Goal: Transaction & Acquisition: Obtain resource

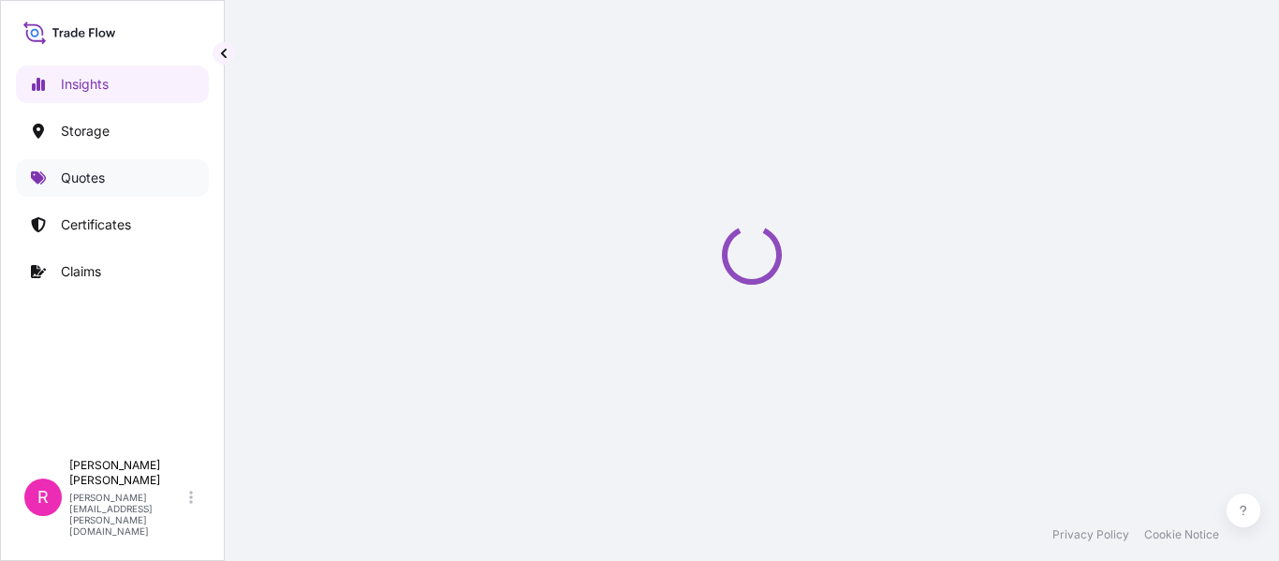
click at [51, 184] on link "Quotes" at bounding box center [112, 177] width 193 height 37
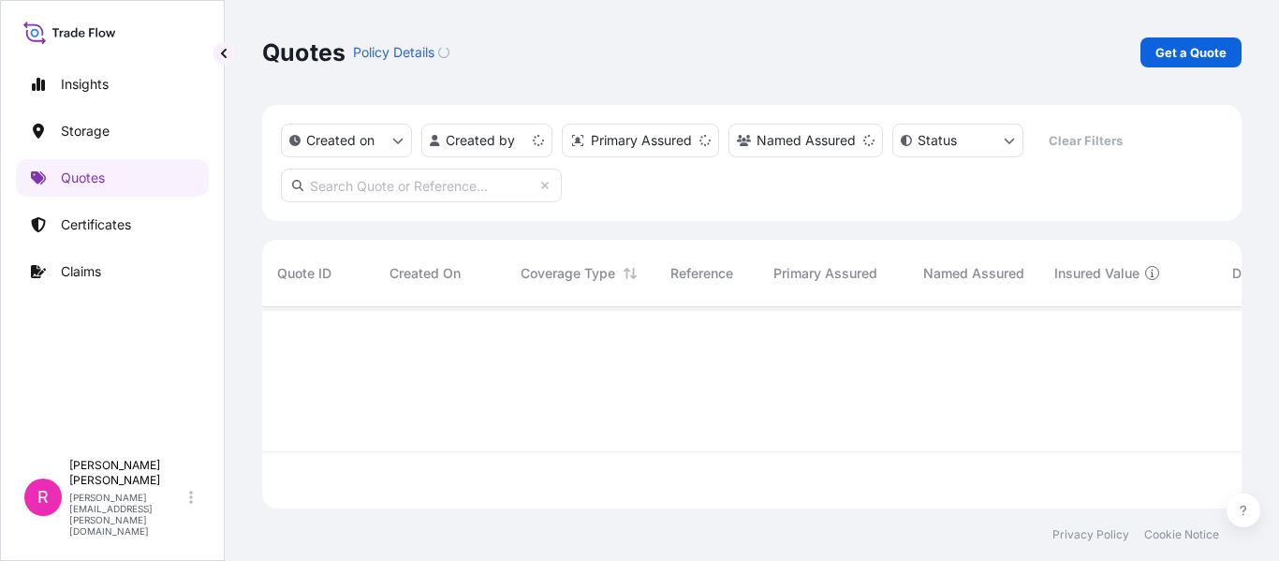
scroll to position [198, 965]
click at [1170, 53] on p "Get a Quote" at bounding box center [1190, 52] width 71 height 19
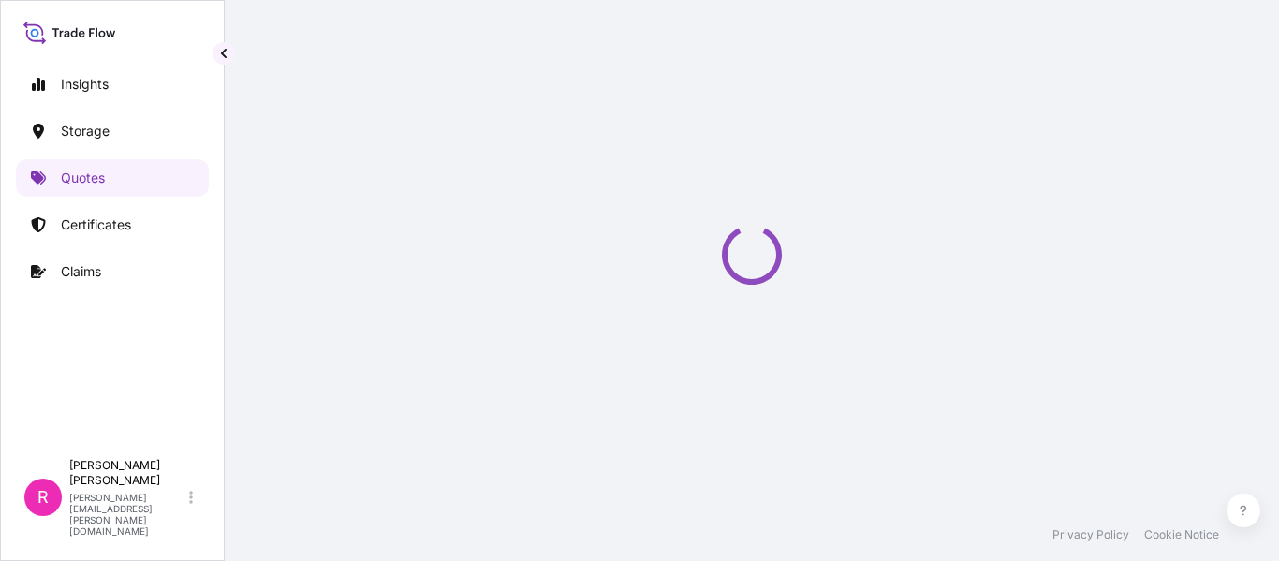
select select "Water"
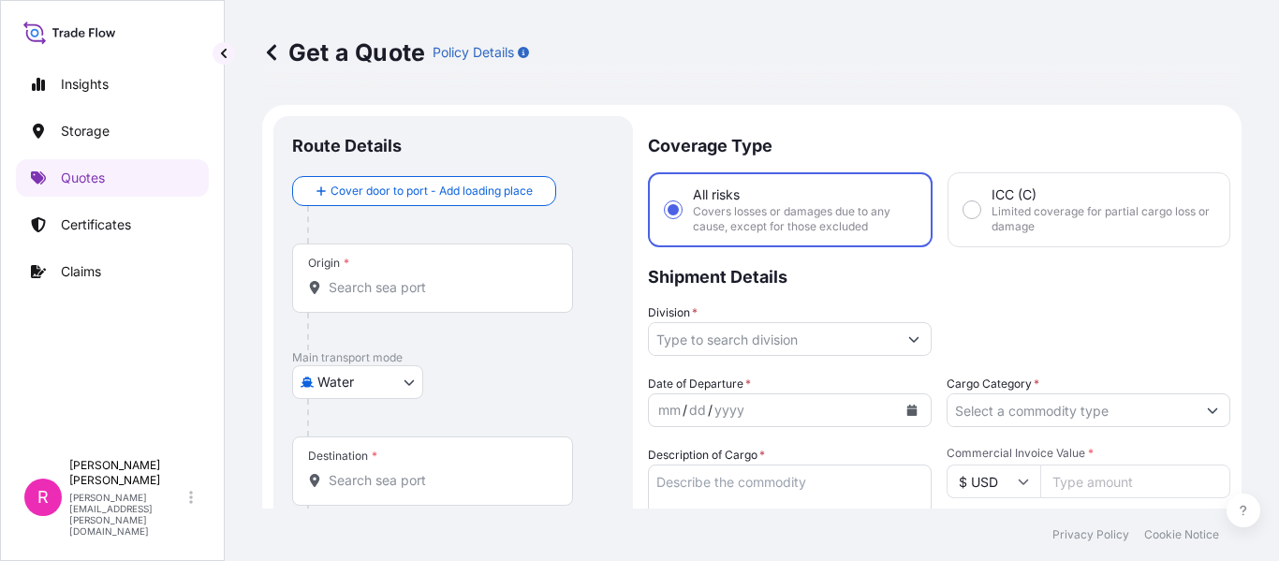
scroll to position [30, 0]
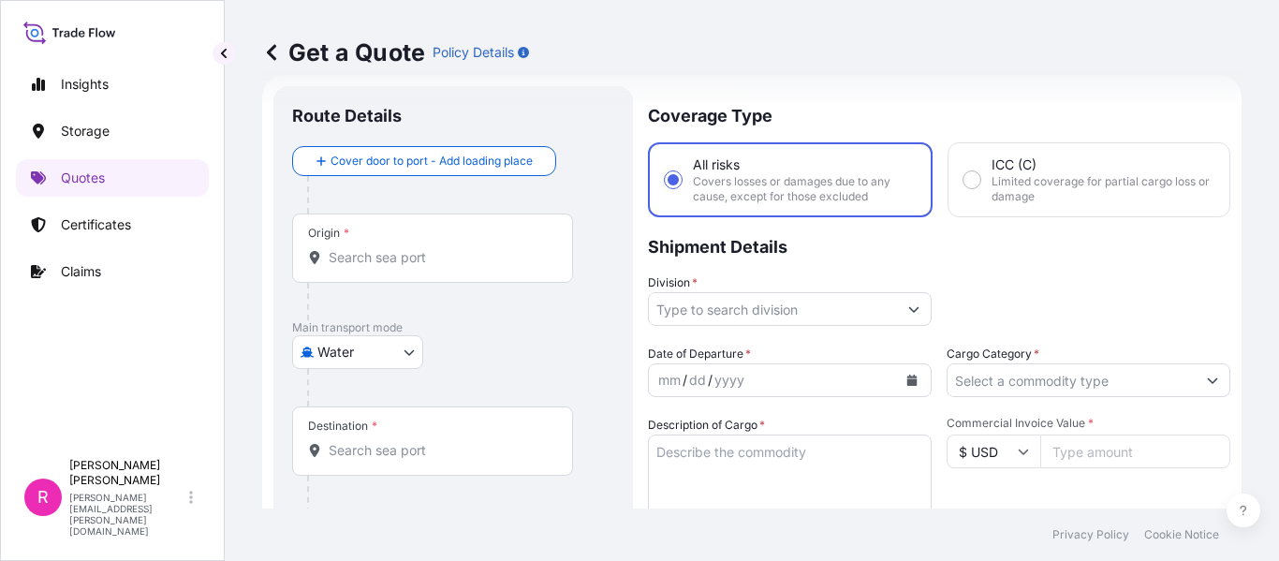
click at [460, 270] on div "Origin *" at bounding box center [432, 247] width 281 height 69
click at [460, 267] on input "Origin *" at bounding box center [439, 257] width 221 height 19
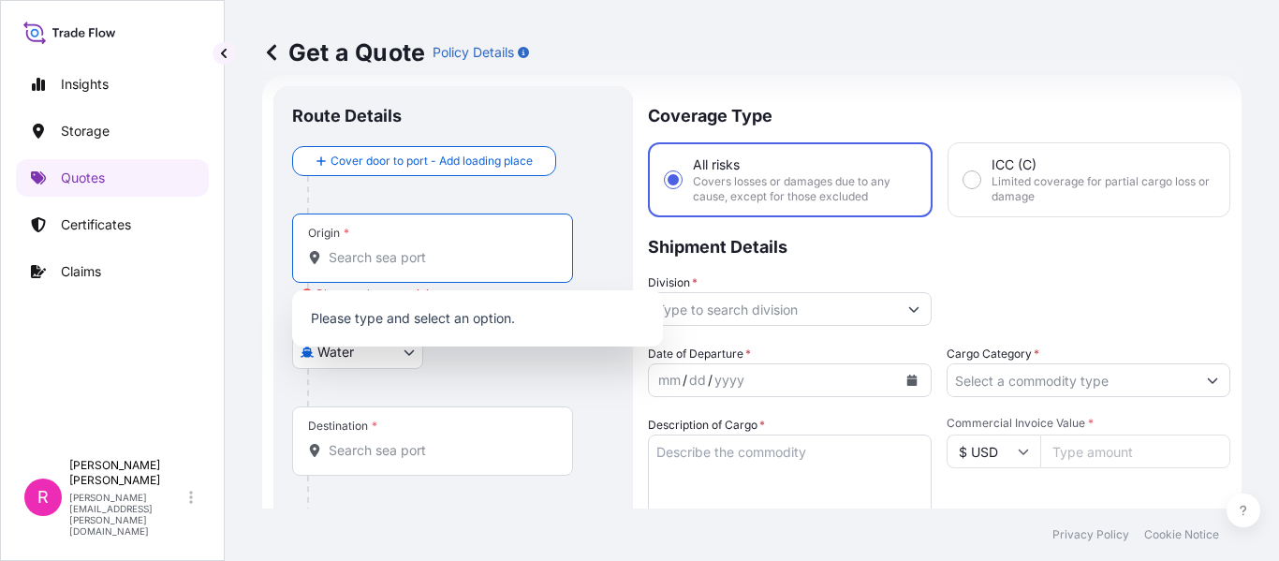
click at [380, 241] on div "Origin *" at bounding box center [432, 247] width 281 height 69
click at [380, 248] on input "Origin * Please select an origin" at bounding box center [439, 257] width 221 height 19
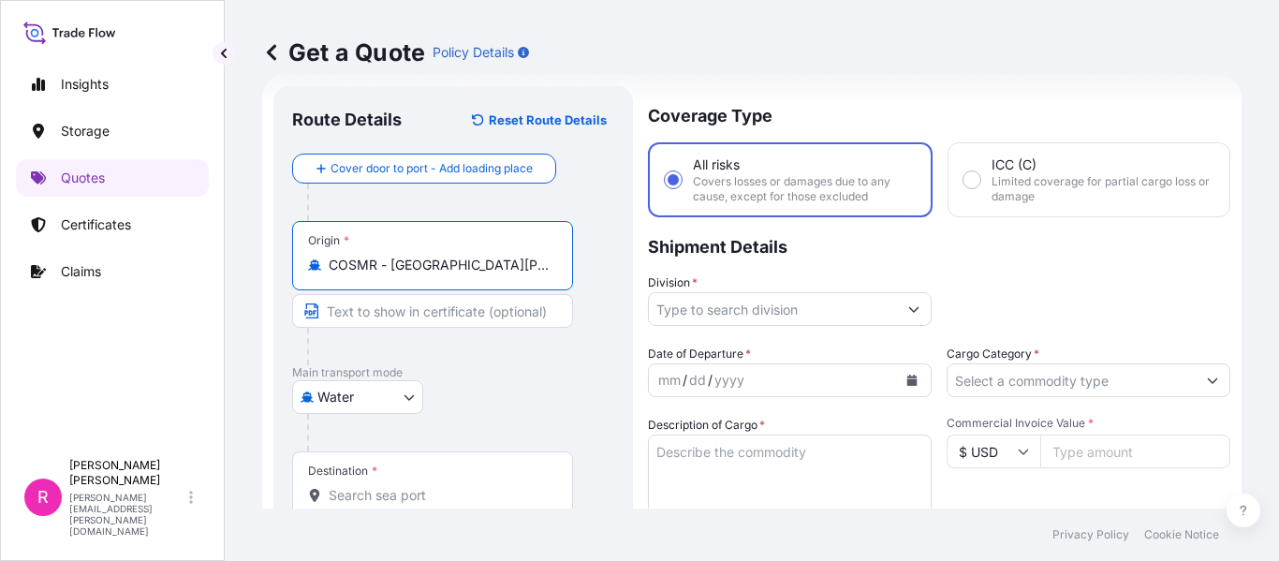
type input "COSMR - [GEOGRAPHIC_DATA][PERSON_NAME], [GEOGRAPHIC_DATA]"
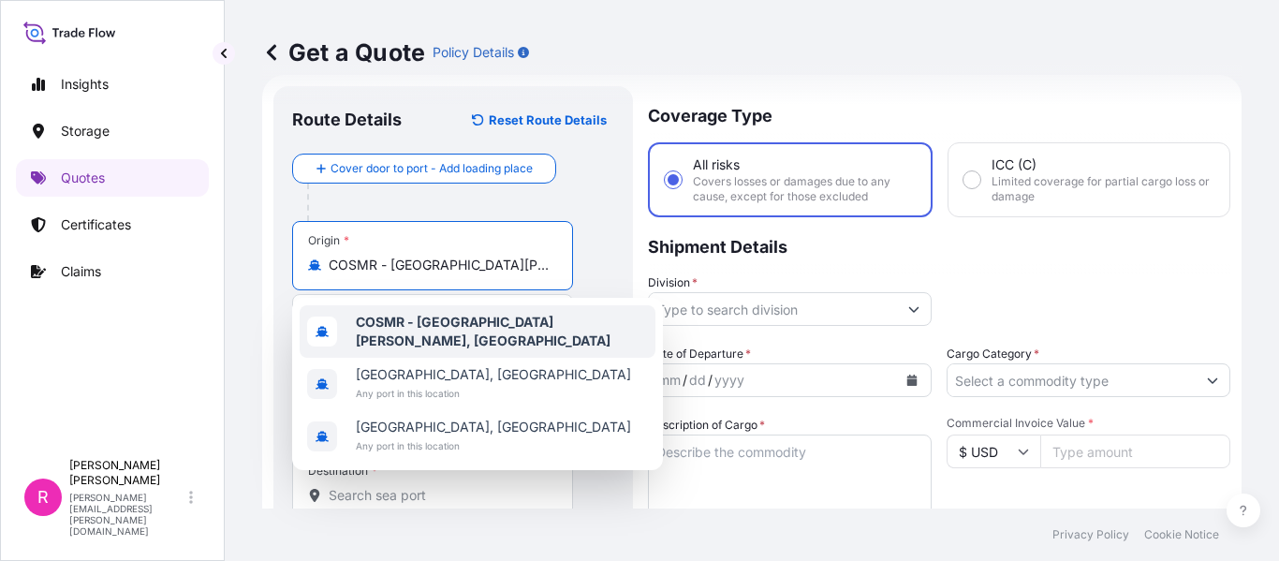
click at [437, 327] on b "COSMR - [GEOGRAPHIC_DATA][PERSON_NAME], [GEOGRAPHIC_DATA]" at bounding box center [483, 331] width 255 height 35
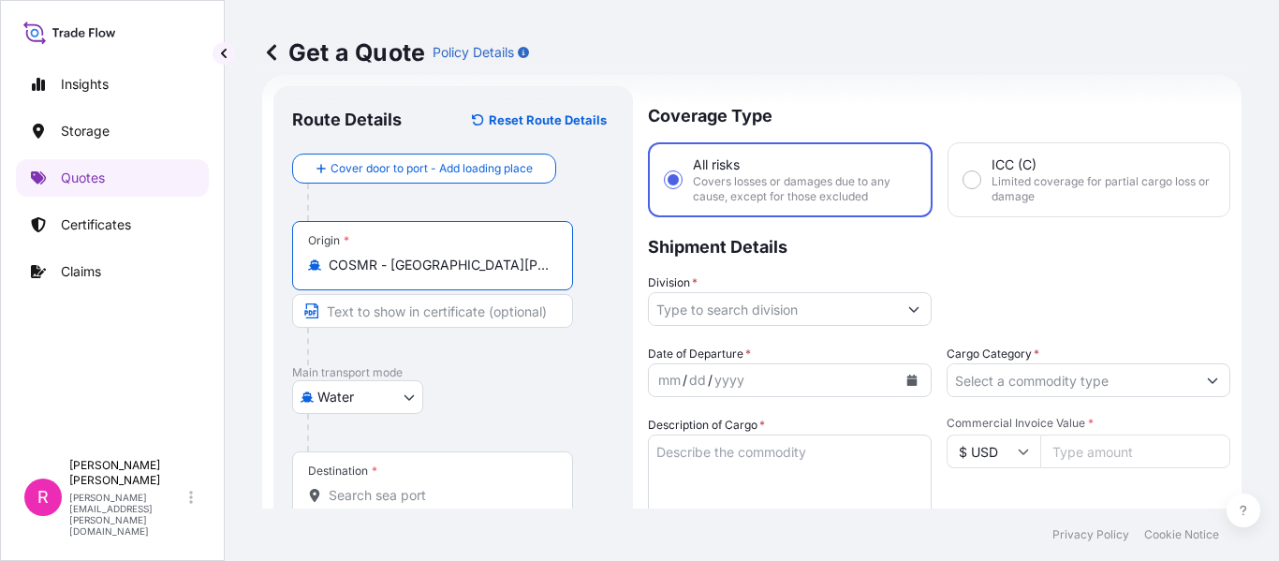
scroll to position [124, 0]
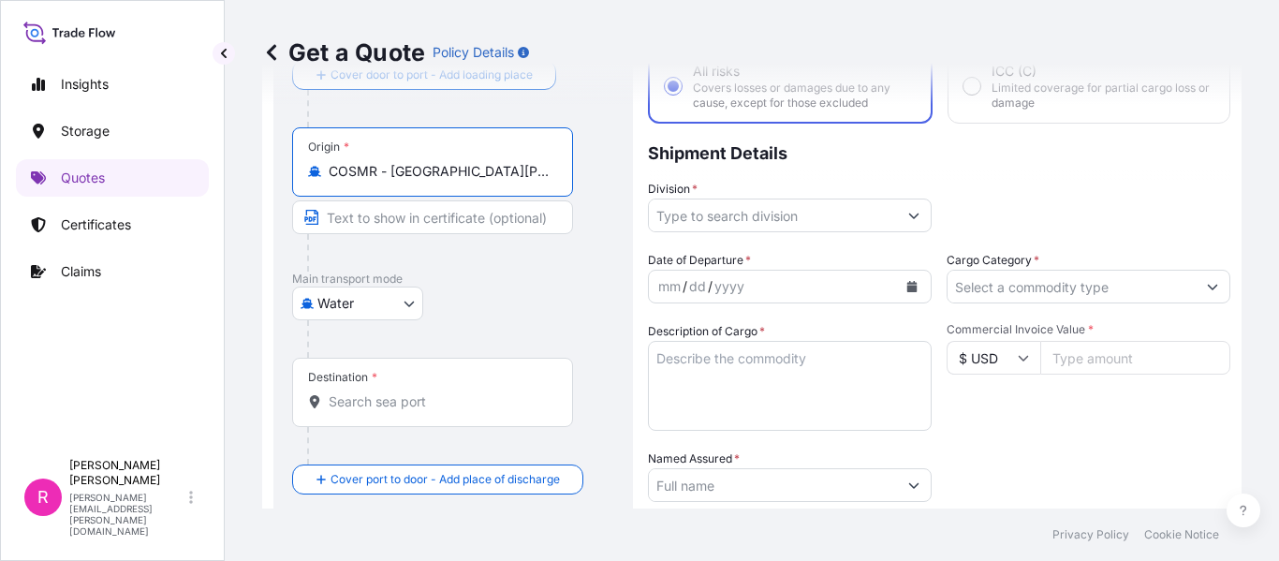
click at [408, 400] on input "Destination *" at bounding box center [439, 401] width 221 height 19
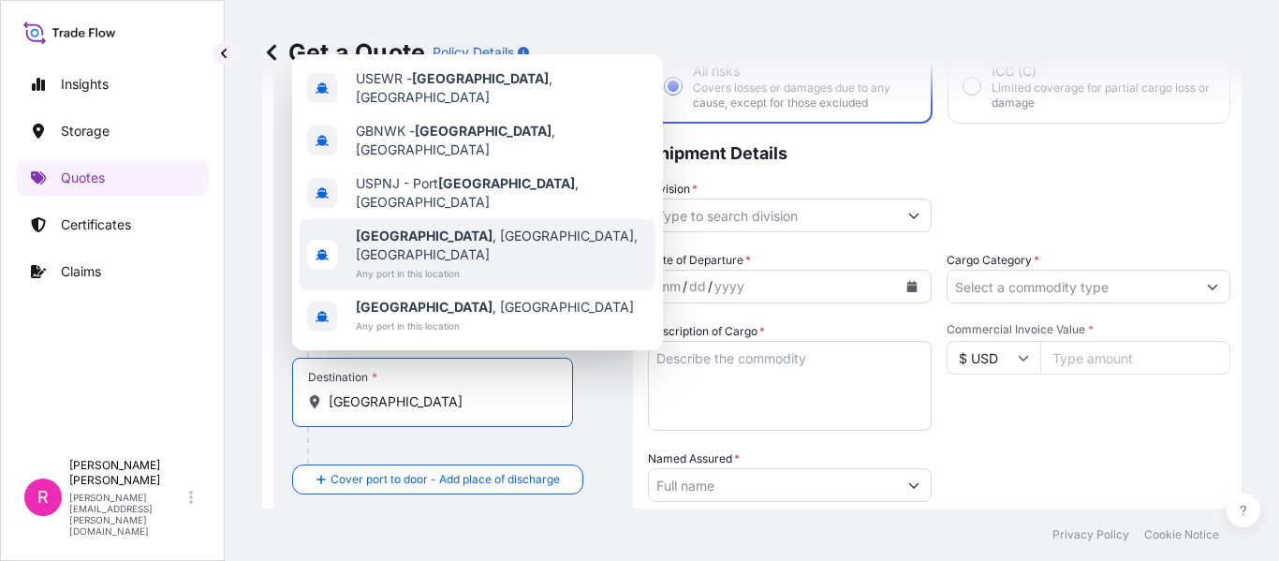
click at [471, 255] on div "[GEOGRAPHIC_DATA] , [GEOGRAPHIC_DATA], [GEOGRAPHIC_DATA] Any port in this locat…" at bounding box center [478, 254] width 356 height 71
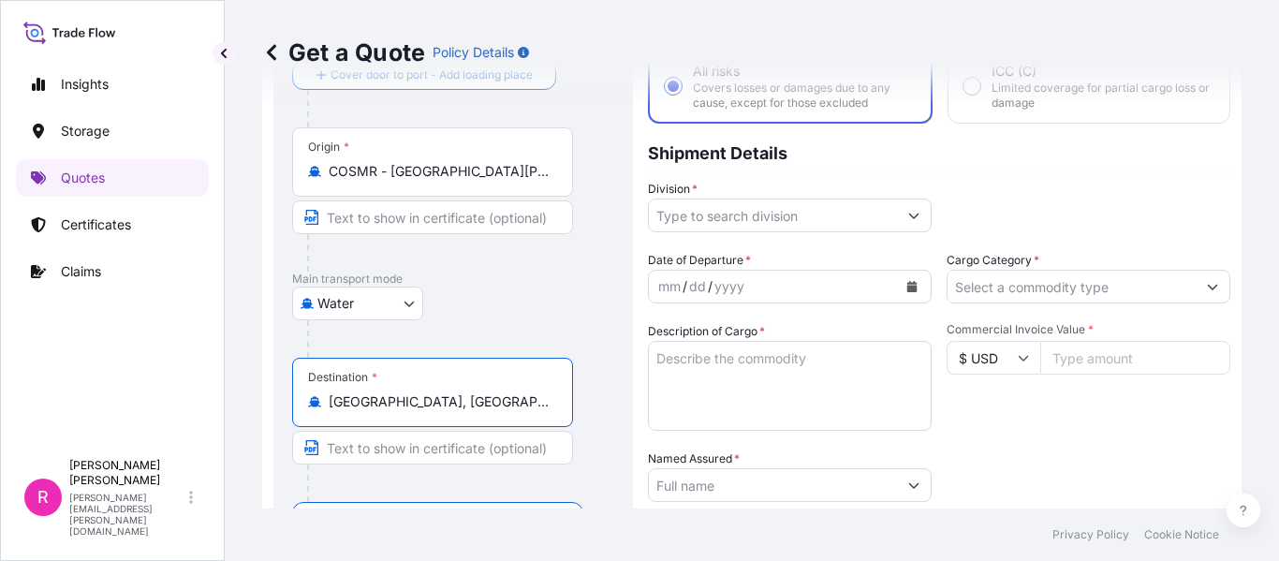
type input "[GEOGRAPHIC_DATA], [GEOGRAPHIC_DATA], [GEOGRAPHIC_DATA]"
click at [711, 211] on input "Division *" at bounding box center [773, 215] width 248 height 34
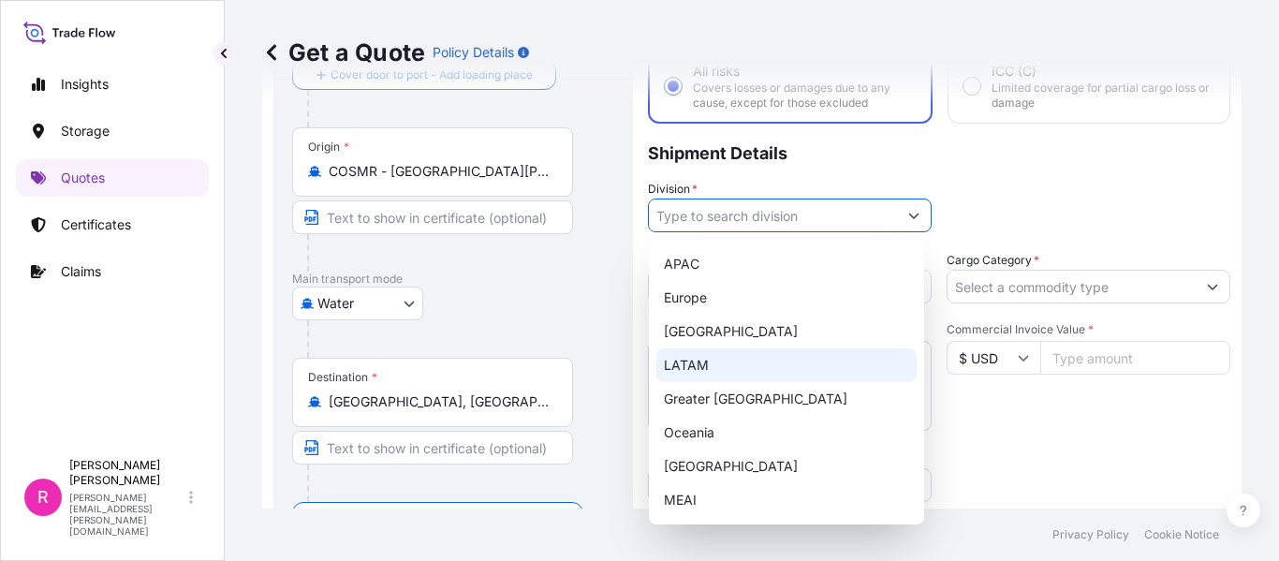
click at [717, 362] on div "LATAM" at bounding box center [786, 365] width 260 height 34
type input "LATAM"
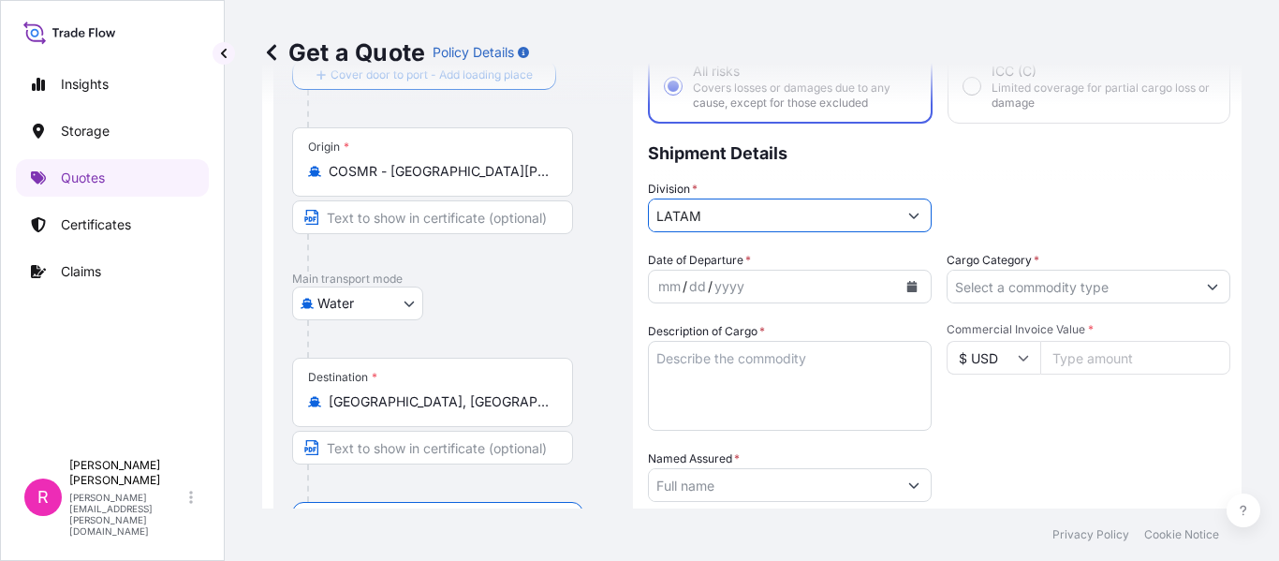
click at [907, 283] on icon "Calendar" at bounding box center [912, 286] width 10 height 11
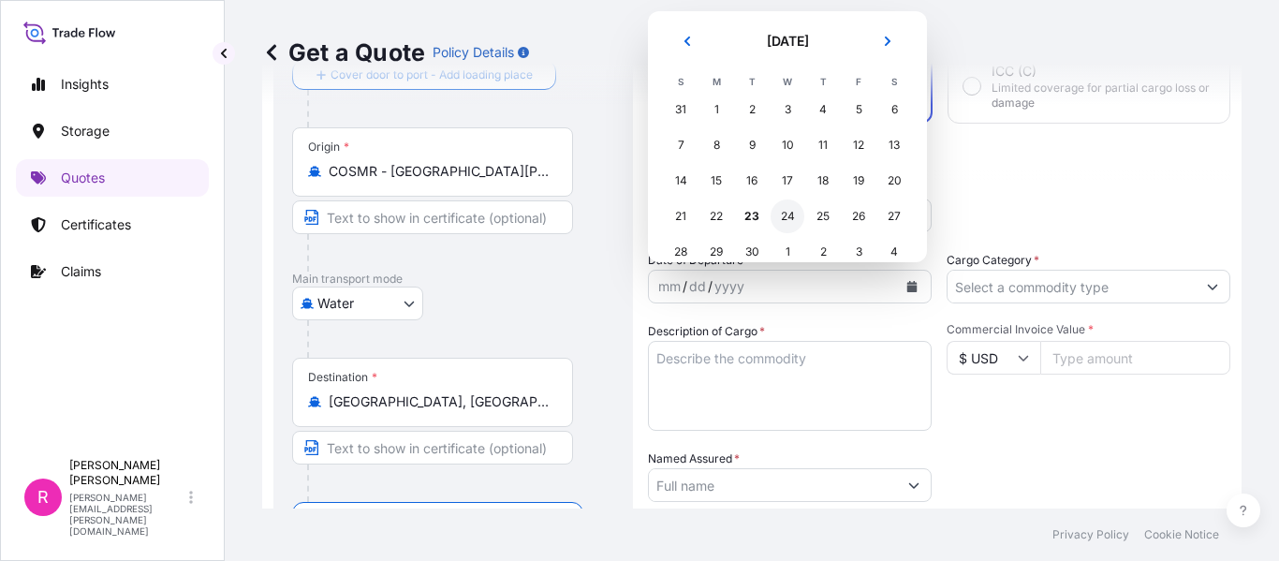
click at [786, 208] on div "24" at bounding box center [788, 216] width 34 height 34
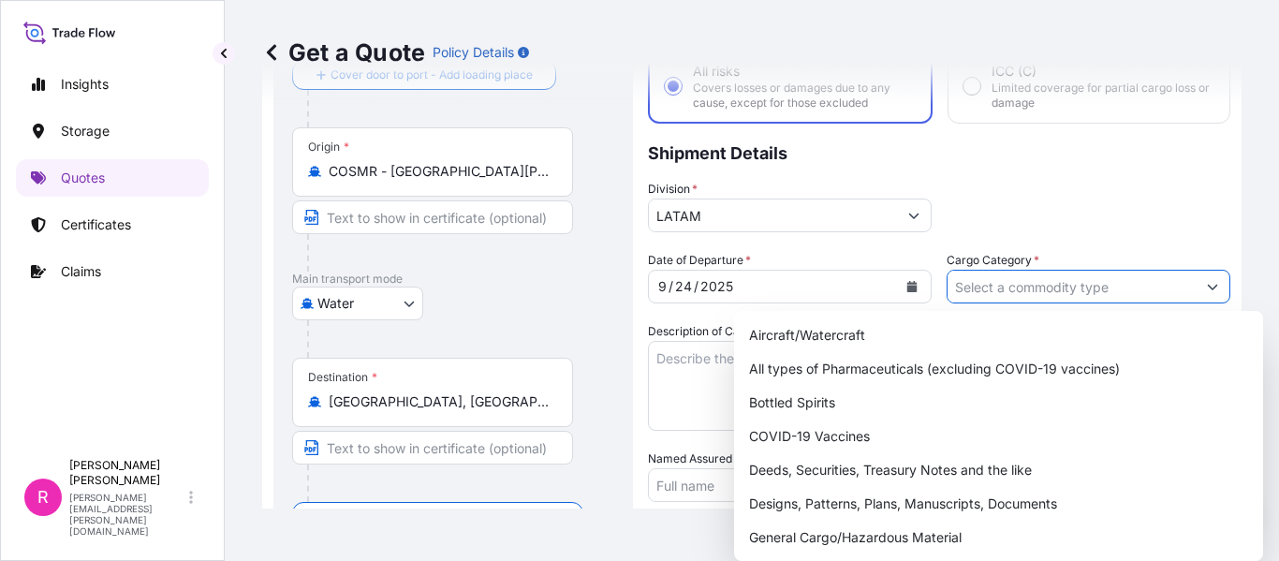
click at [1038, 280] on input "Cargo Category *" at bounding box center [1072, 287] width 248 height 34
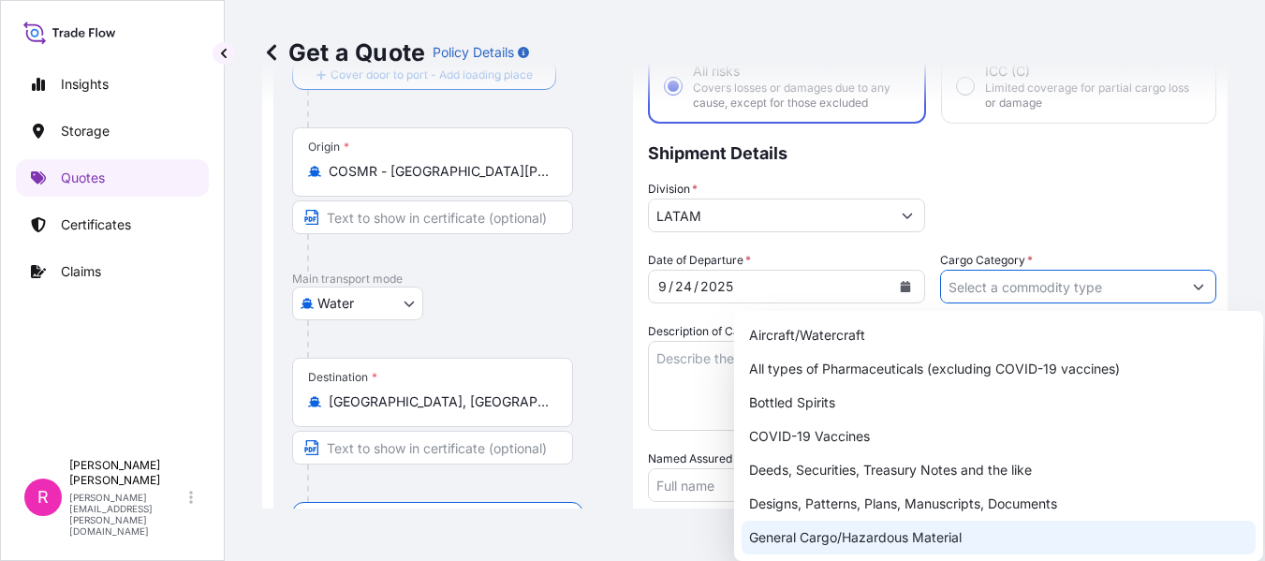
click at [816, 534] on div "General Cargo/Hazardous Material" at bounding box center [999, 538] width 514 height 34
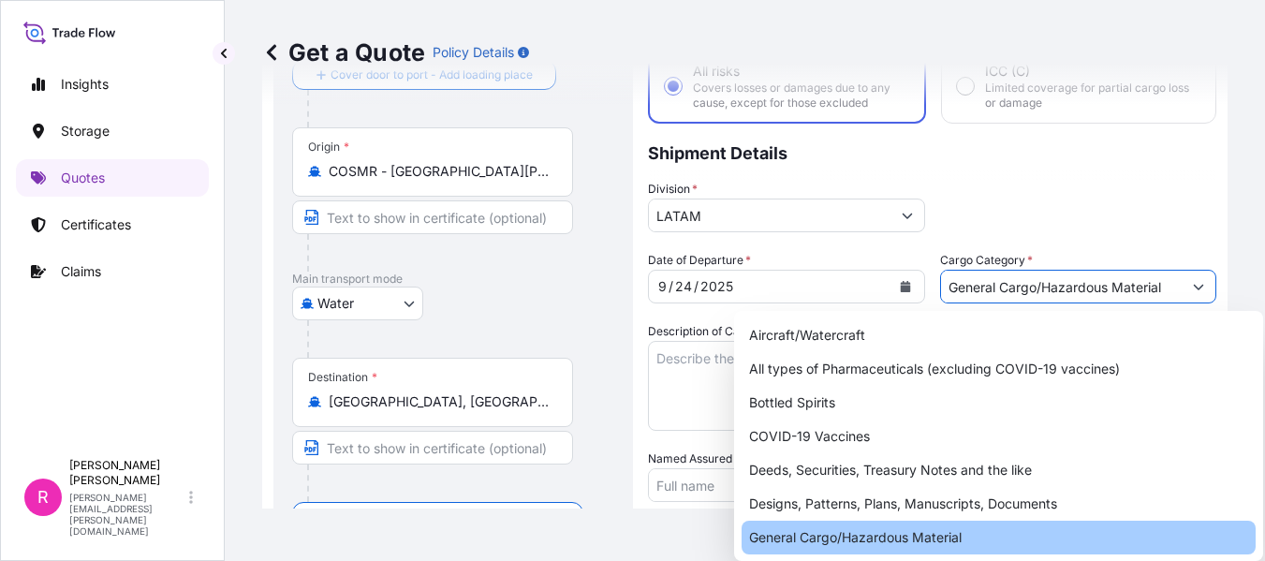
type input "General Cargo/Hazardous Material"
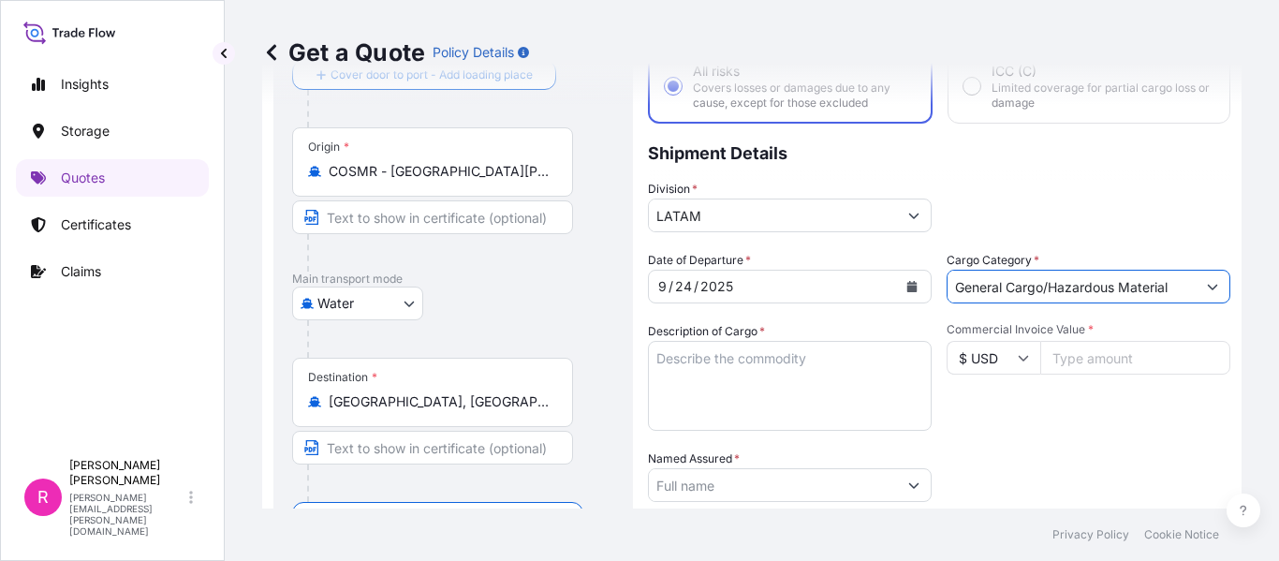
click at [733, 388] on textarea "Description of Cargo *" at bounding box center [790, 386] width 284 height 90
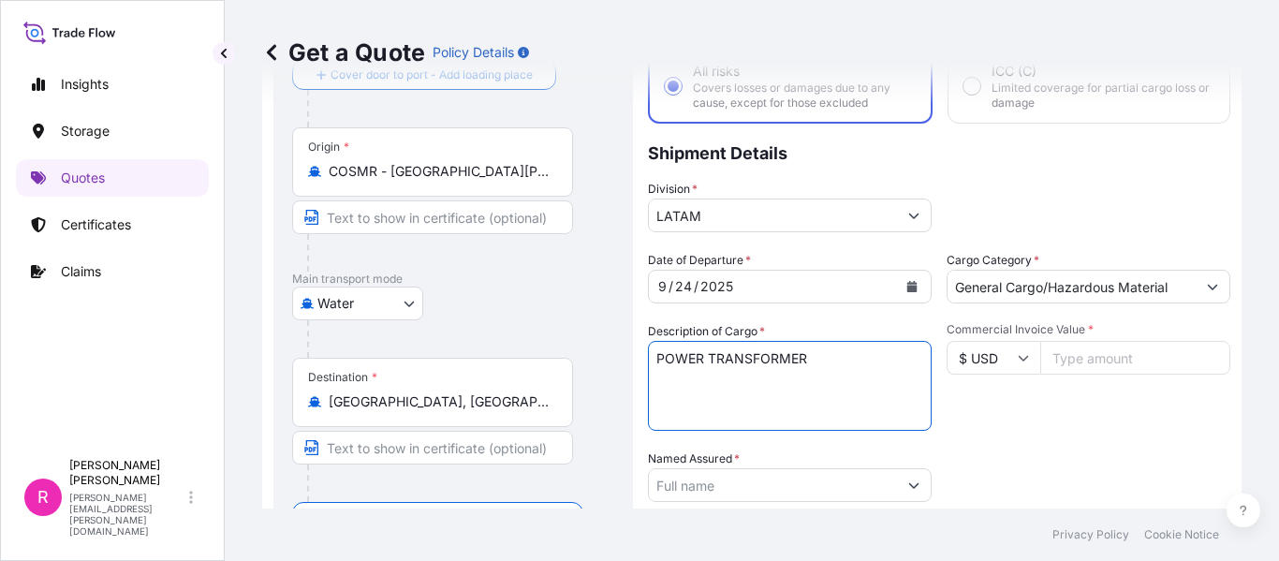
scroll to position [30, 0]
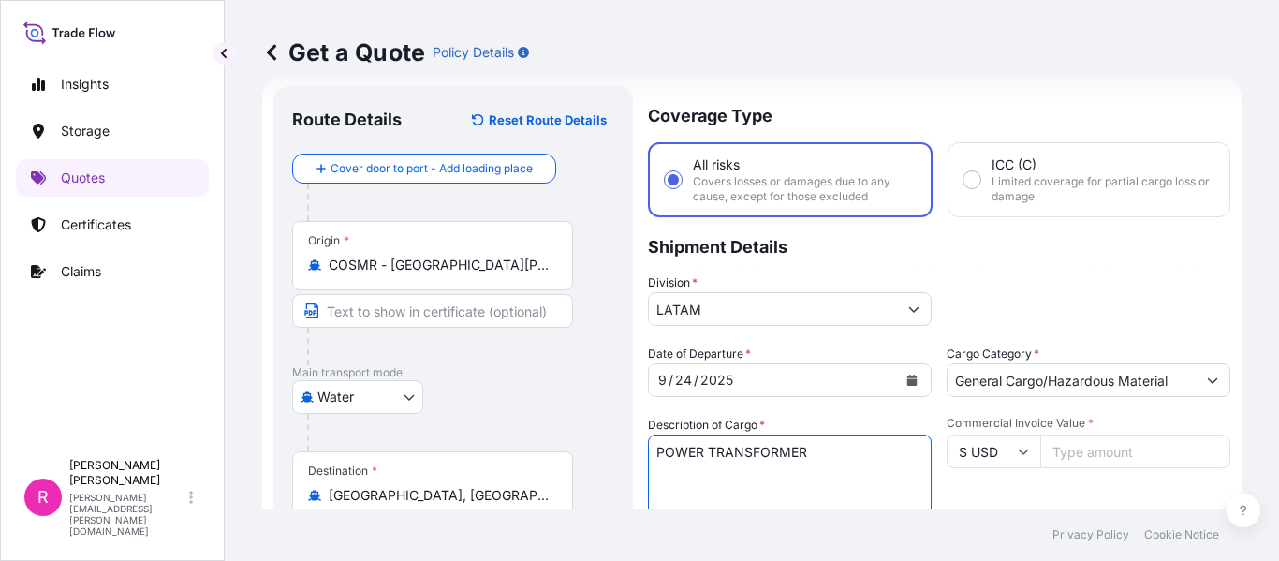
type textarea "POWER TRANSFORMER"
click at [1062, 451] on input "Commercial Invoice Value *" at bounding box center [1135, 451] width 190 height 34
paste input "152339.7"
type input "152339.70"
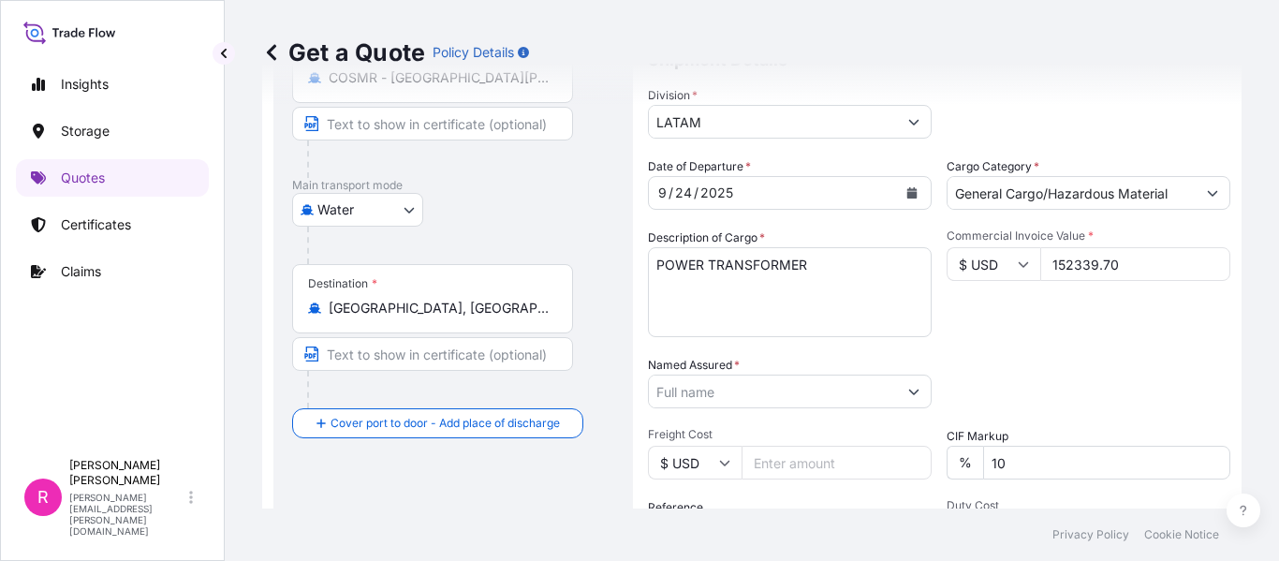
scroll to position [311, 0]
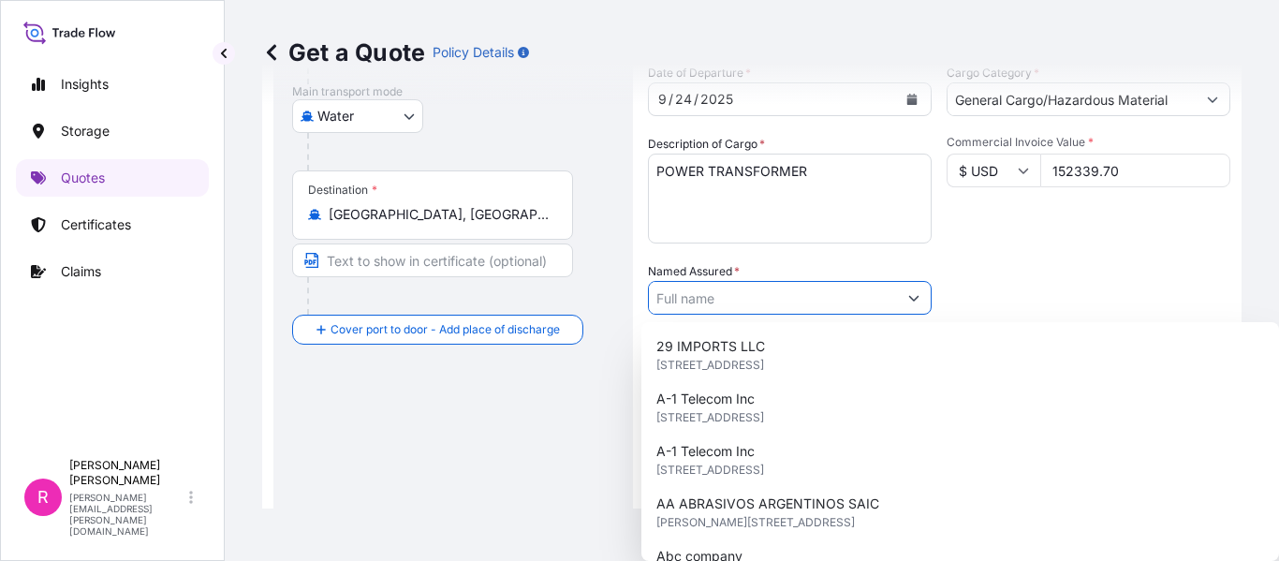
click at [740, 297] on input "Named Assured *" at bounding box center [773, 298] width 248 height 34
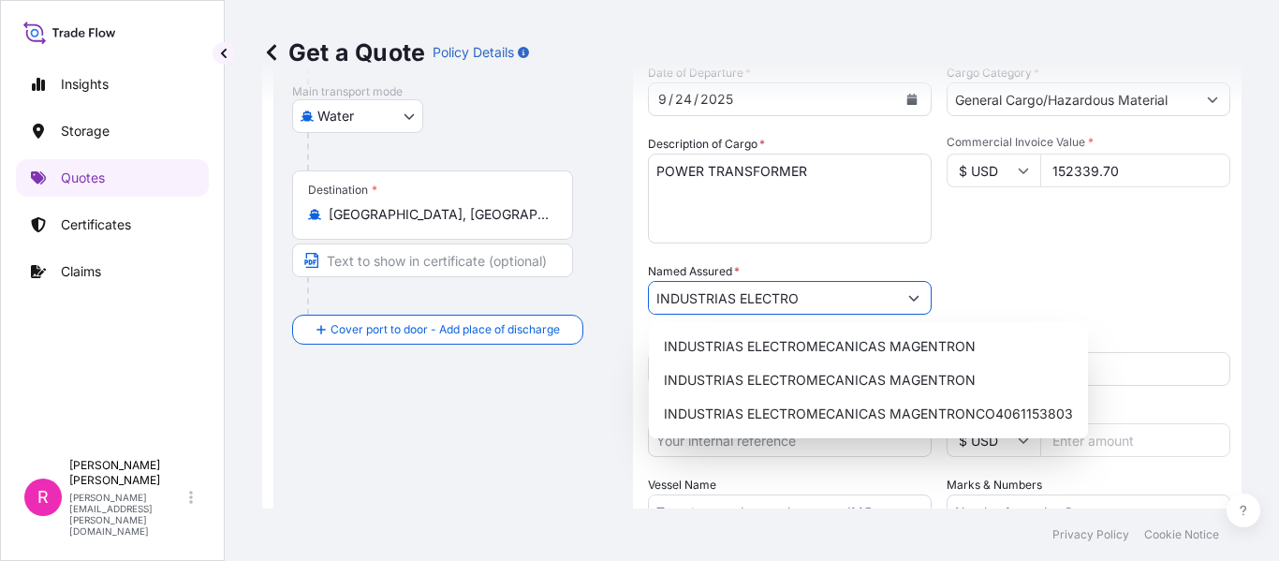
click at [771, 329] on div "INDUSTRIAS ELECTROMECANICAS MAGENTRON INDUSTRIAS ELECTROMECANICAS MAGENTRON IND…" at bounding box center [868, 380] width 439 height 116
type input "INDUSTRIAS ELECTROMECANICAS MAGENTRON"
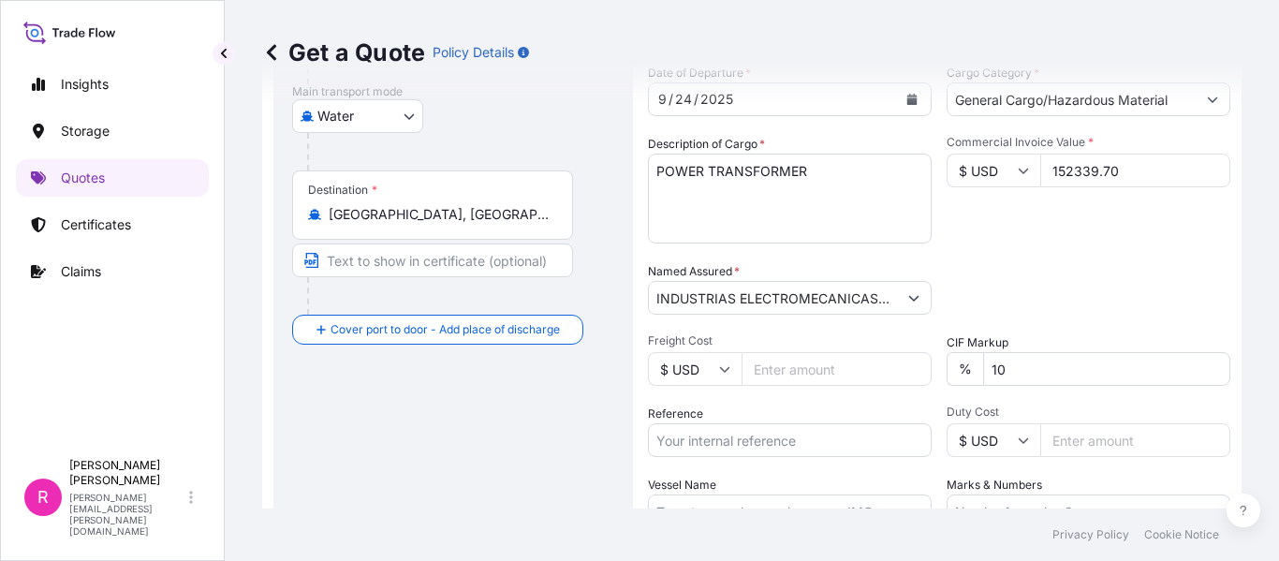
scroll to position [404, 0]
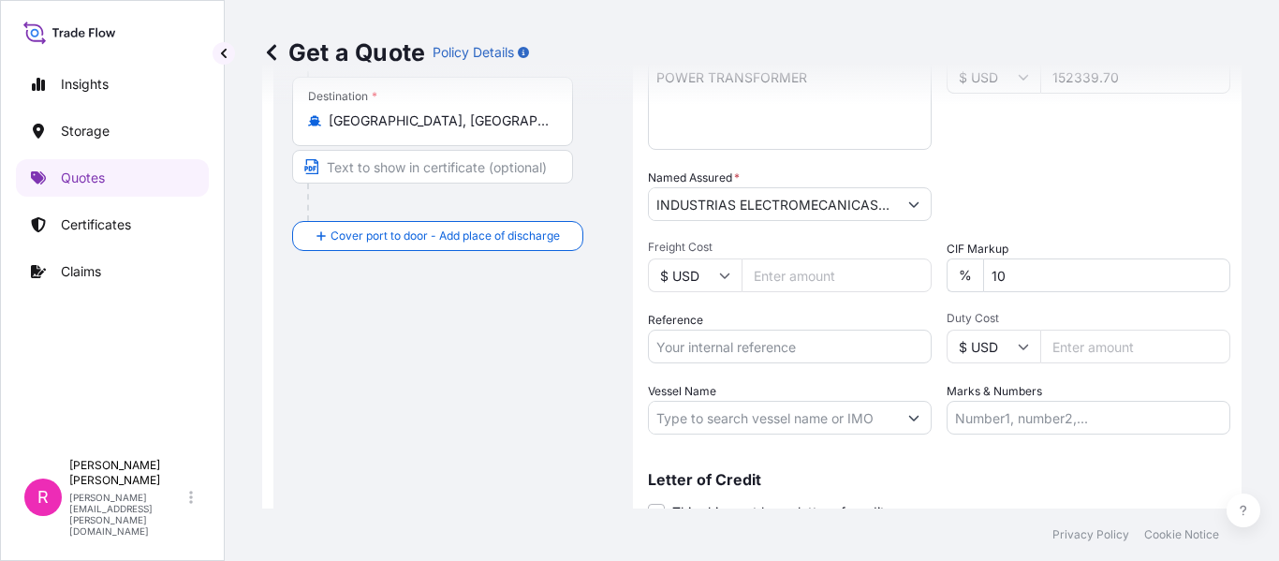
click at [858, 290] on input "Freight Cost" at bounding box center [837, 275] width 190 height 34
click at [1078, 125] on div "Commercial Invoice Value * $ USD 152339.70" at bounding box center [1089, 95] width 284 height 109
click at [764, 358] on input "Reference" at bounding box center [790, 347] width 284 height 34
paste input "CO4061155348"
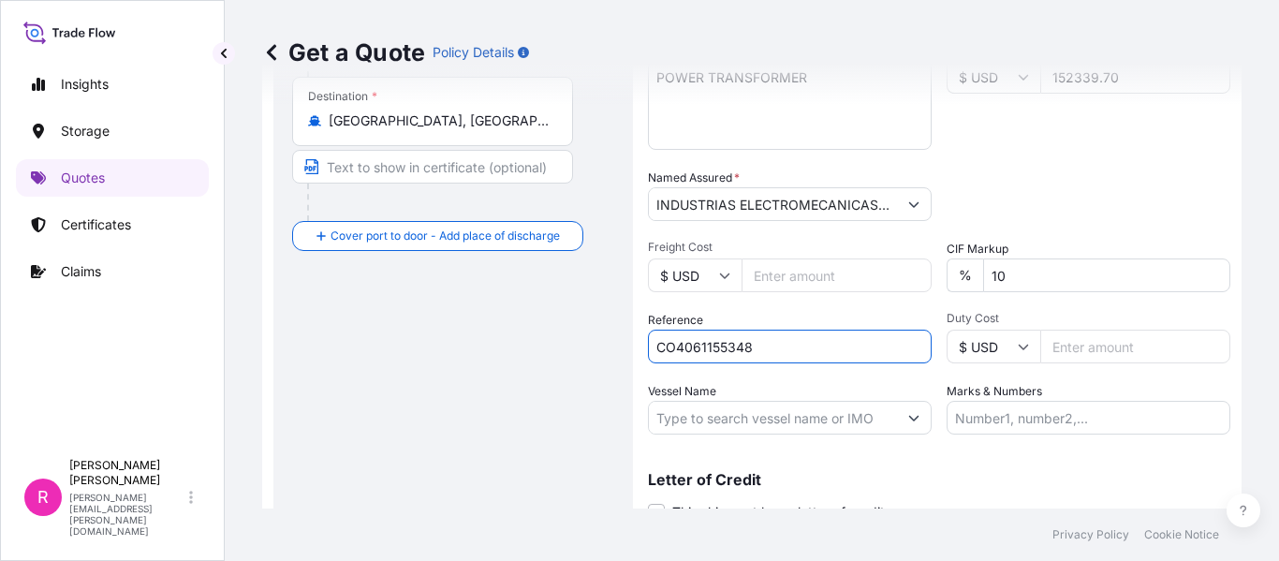
scroll to position [481, 0]
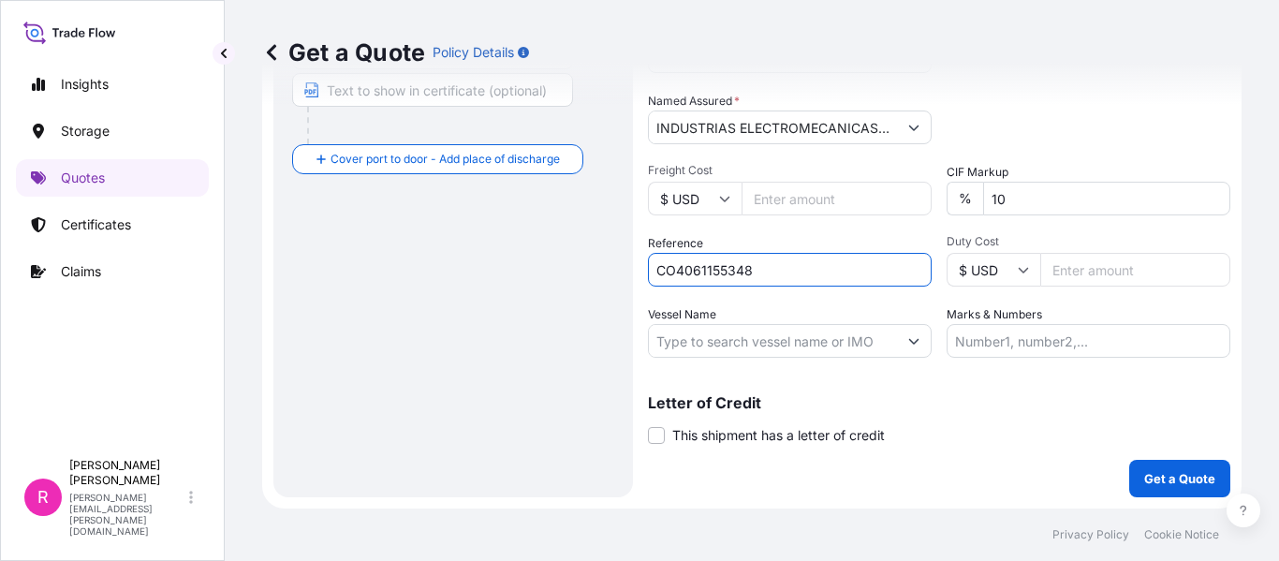
type input "CO4061155348"
click at [742, 344] on input "Vessel Name" at bounding box center [773, 341] width 248 height 34
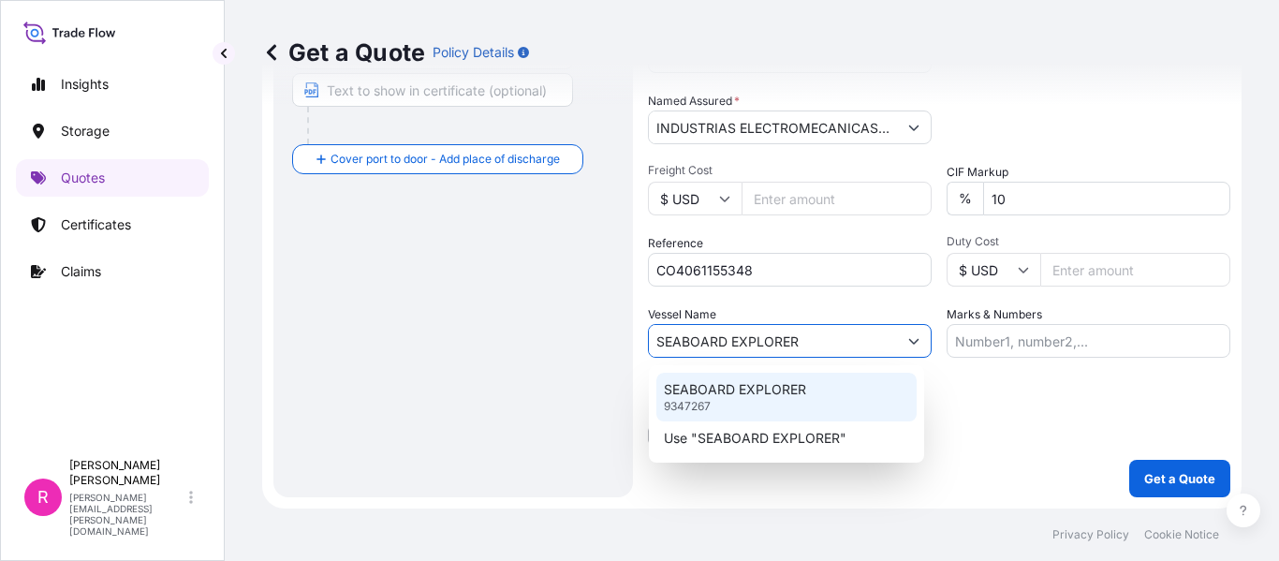
click at [810, 403] on div "SEABOARD EXPLORER 9347267" at bounding box center [786, 397] width 260 height 49
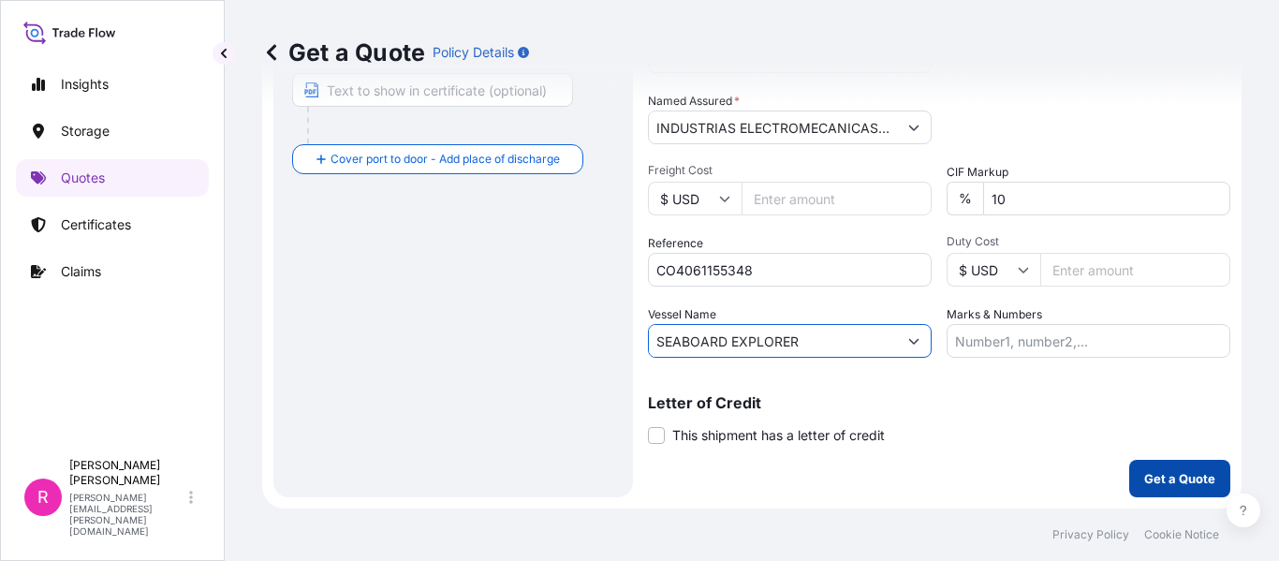
type input "SEABOARD EXPLORER"
click at [1166, 472] on p "Get a Quote" at bounding box center [1179, 478] width 71 height 19
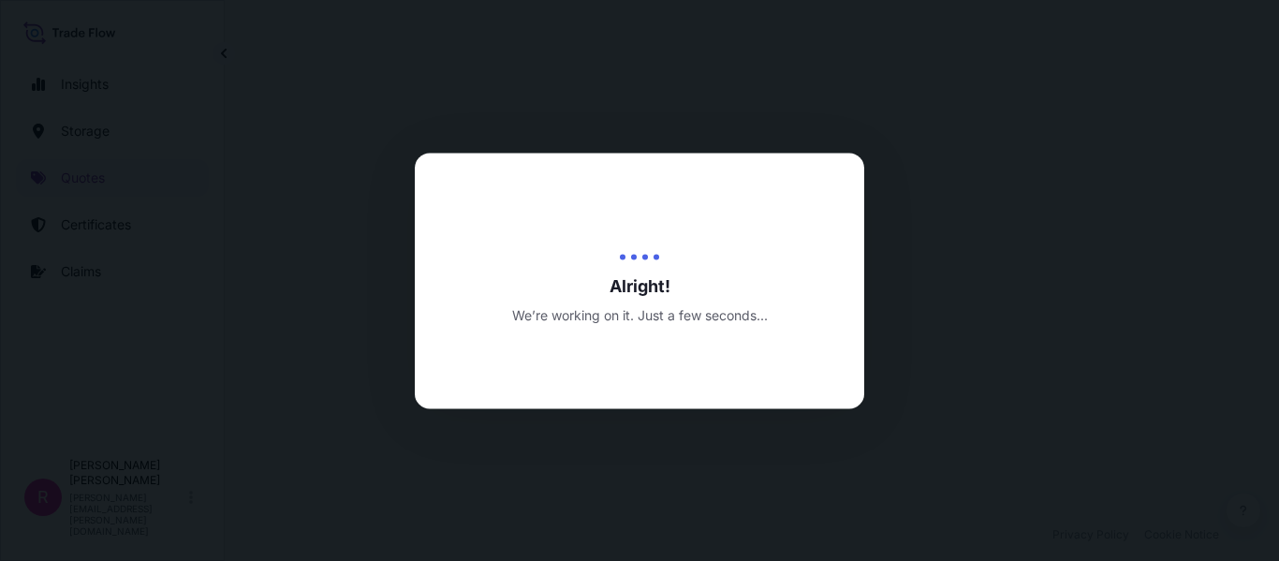
select select "Water"
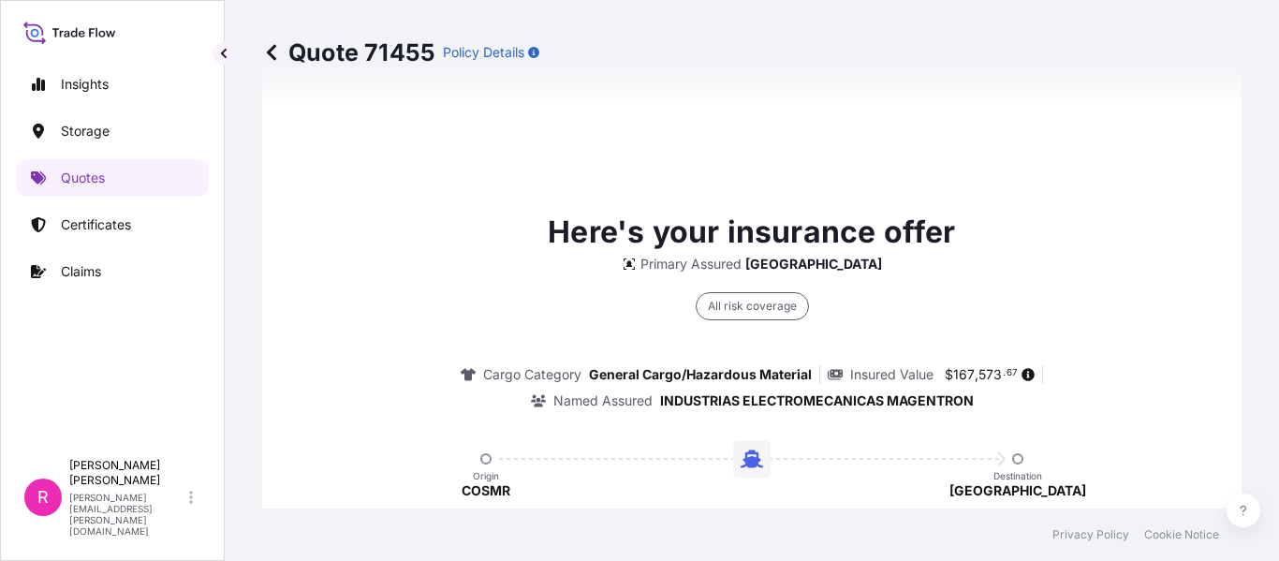
scroll to position [2965, 0]
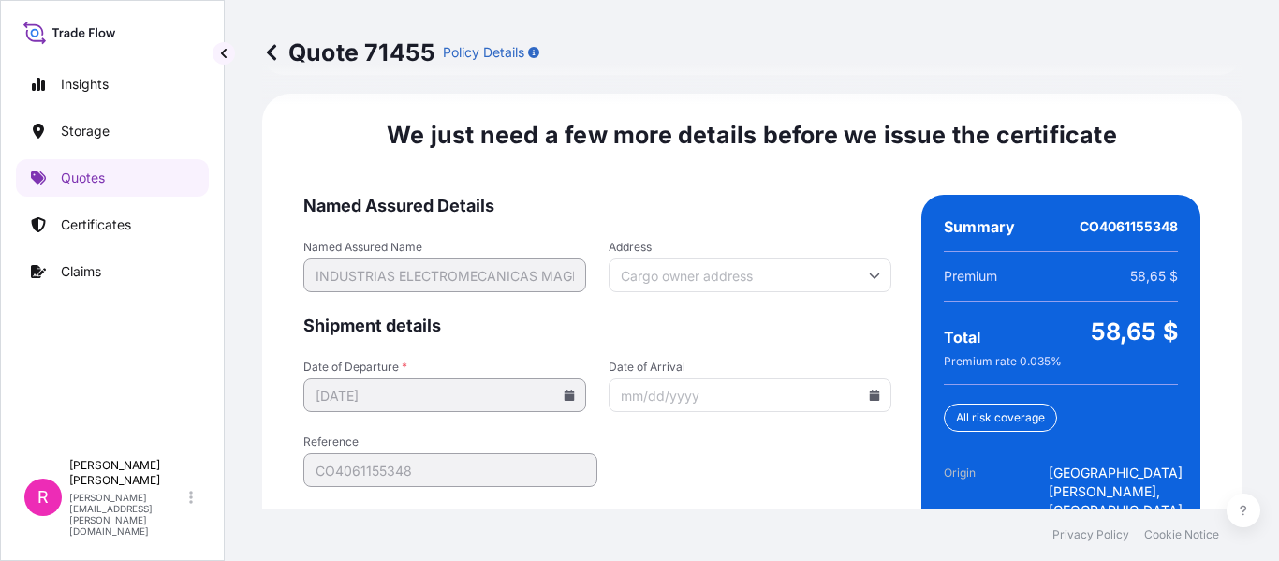
click at [870, 390] on icon at bounding box center [875, 395] width 10 height 11
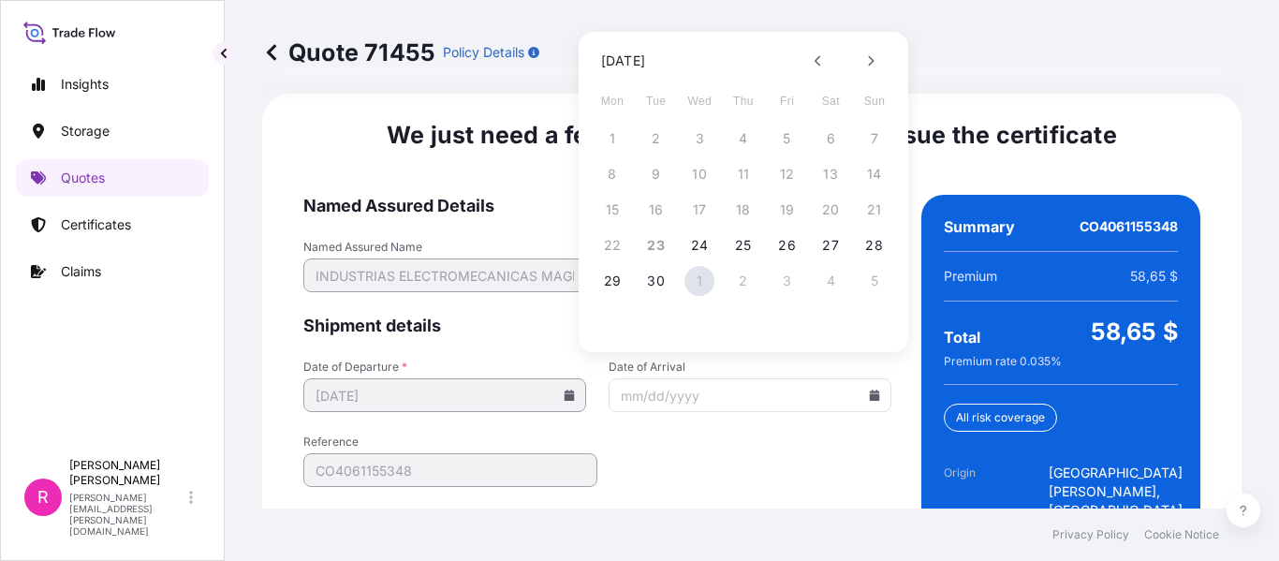
click at [698, 291] on button "1" at bounding box center [699, 281] width 30 height 30
type input "10/01/2025"
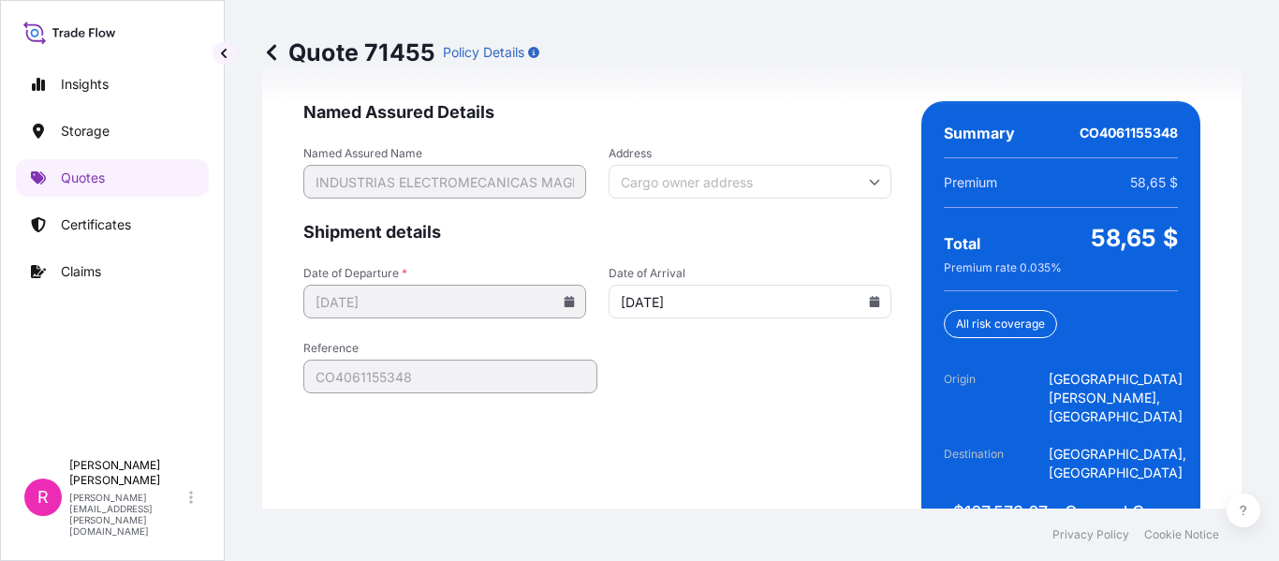
scroll to position [3100, 0]
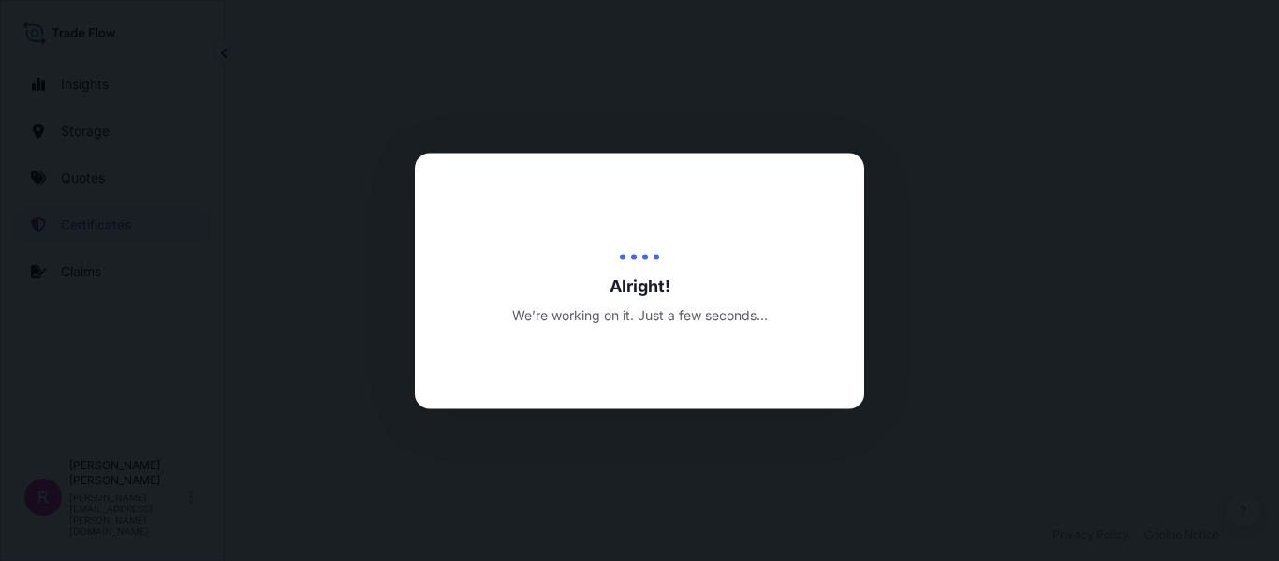
click at [537, 104] on div at bounding box center [639, 280] width 1279 height 561
click at [842, 217] on div "Alright! We’re working on it. Just a few seconds..." at bounding box center [639, 281] width 449 height 256
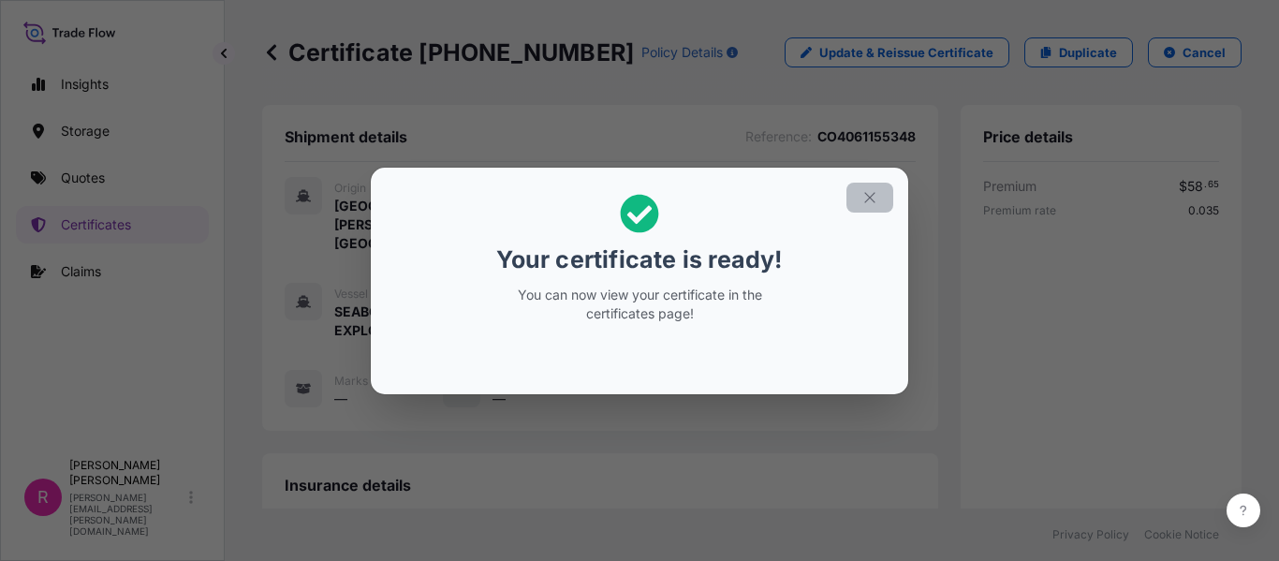
click at [886, 198] on button "button" at bounding box center [869, 198] width 47 height 30
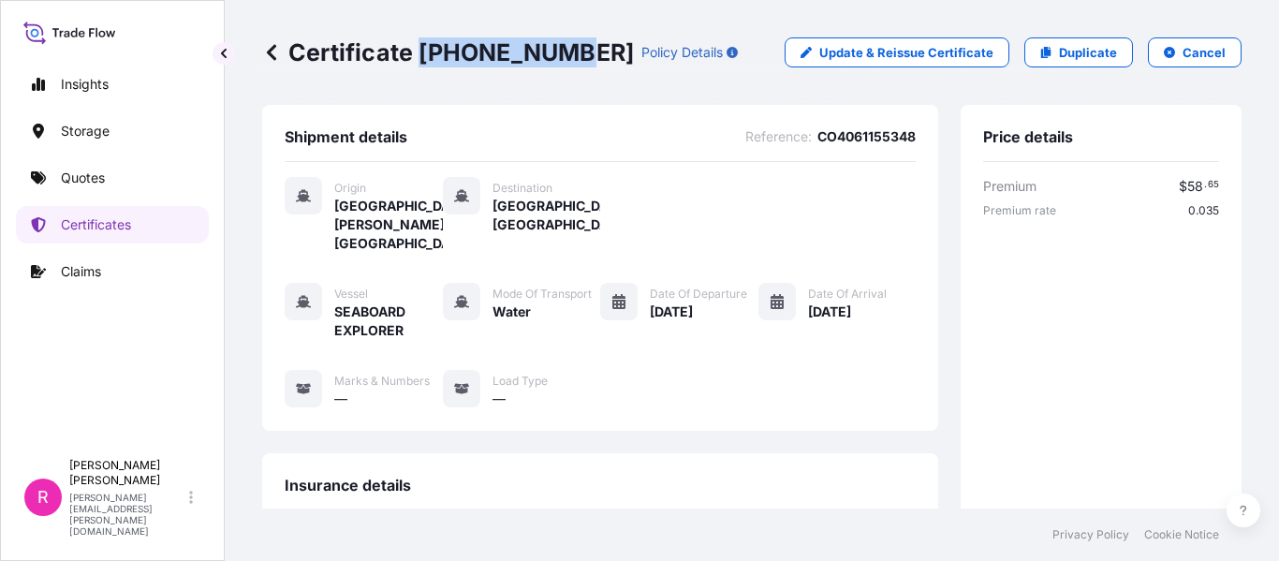
drag, startPoint x: 421, startPoint y: 55, endPoint x: 499, endPoint y: 14, distance: 88.0
click at [554, 54] on p "Certificate 31619-421-1" at bounding box center [448, 52] width 372 height 30
copy p "31619-421-1"
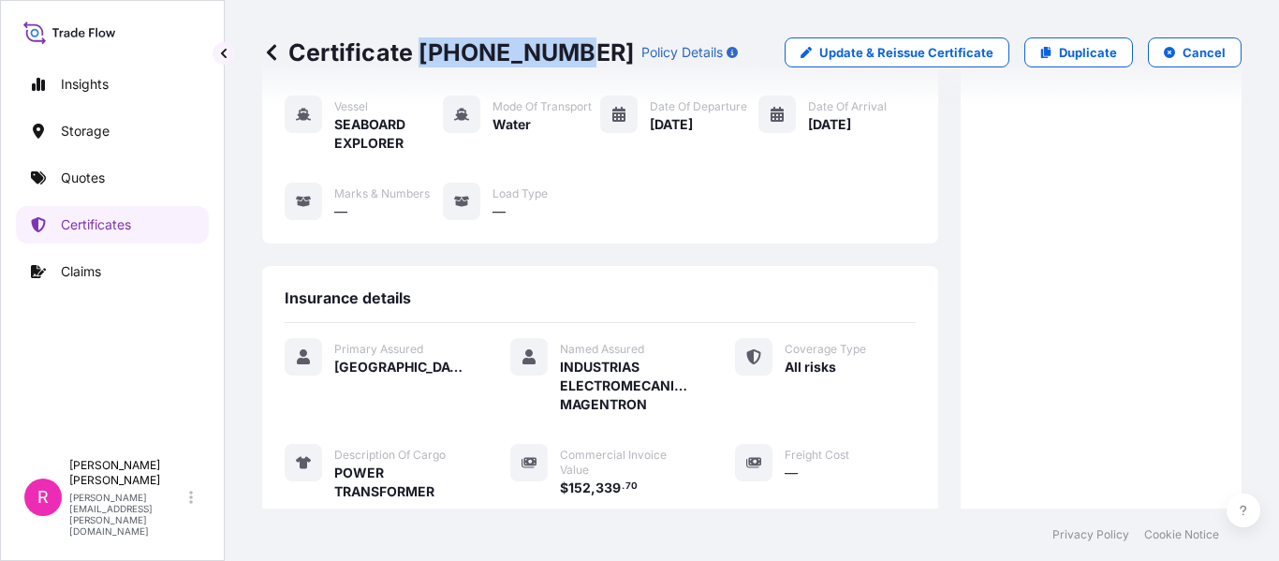
scroll to position [281, 0]
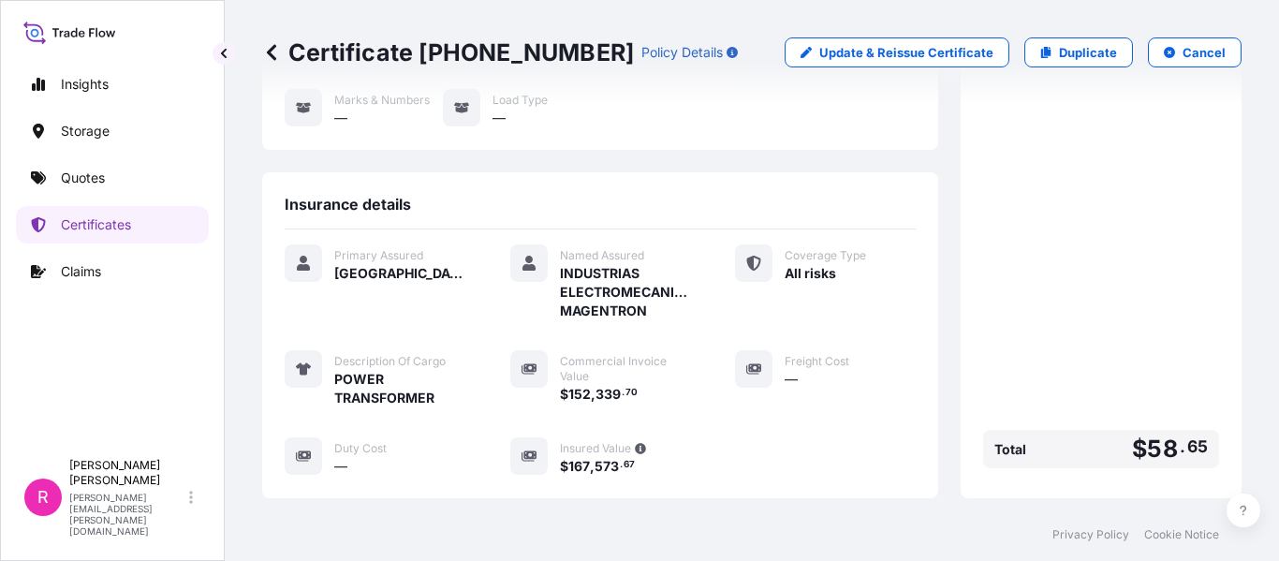
click at [76, 151] on div "Insights Storage Quotes Certificates Claims" at bounding box center [112, 249] width 193 height 401
click at [81, 158] on div "Insights Storage Quotes Certificates Claims" at bounding box center [112, 249] width 193 height 401
click at [87, 166] on link "Quotes" at bounding box center [112, 177] width 193 height 37
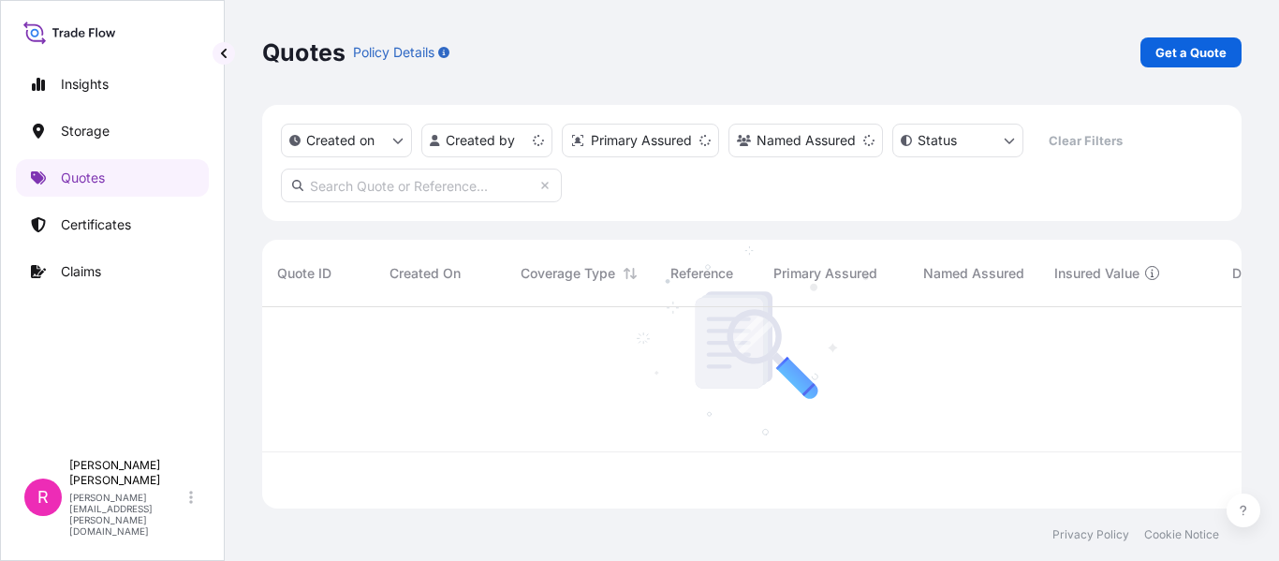
scroll to position [198, 965]
click at [1200, 42] on link "Get a Quote" at bounding box center [1190, 52] width 101 height 30
select select "Water"
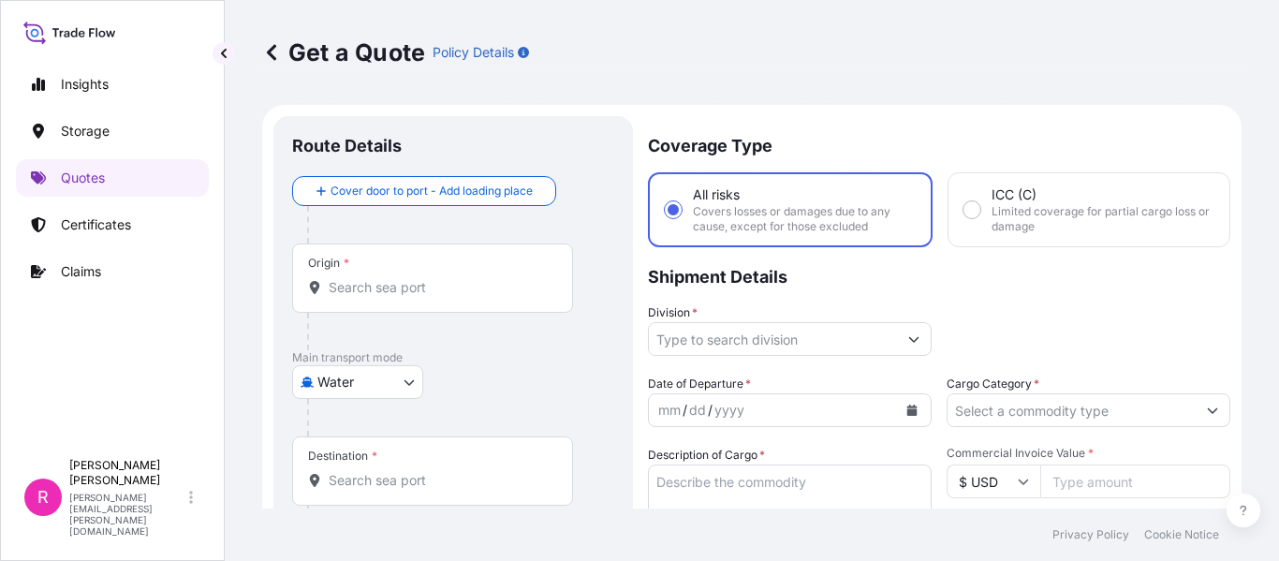
scroll to position [30, 0]
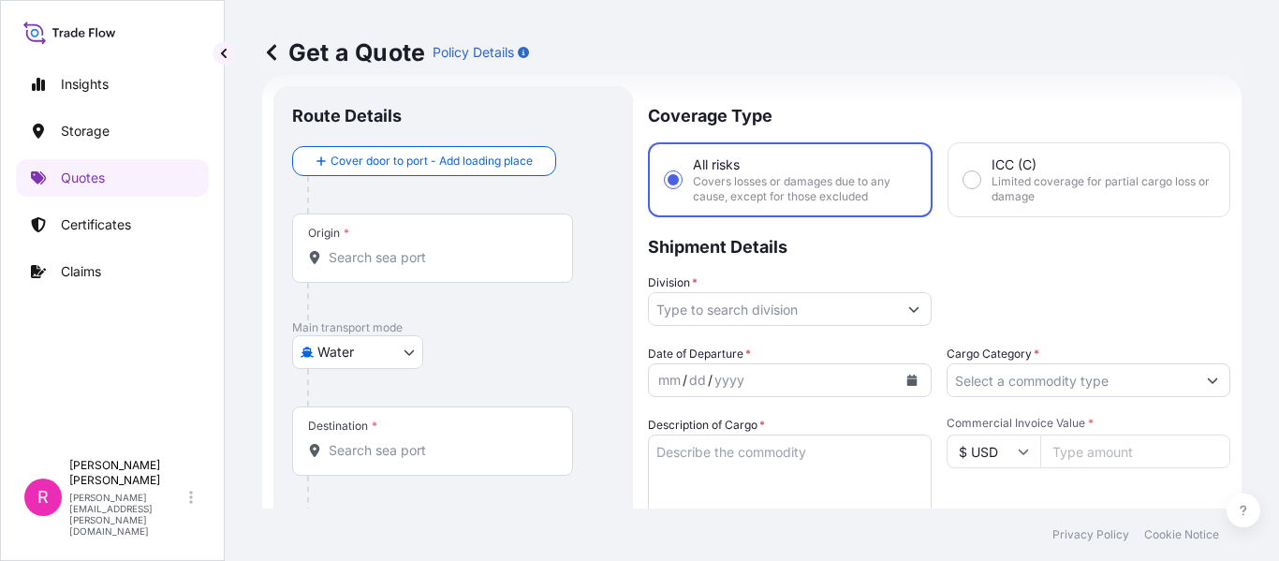
click at [384, 258] on input "Origin *" at bounding box center [439, 257] width 221 height 19
click at [412, 244] on div "Origin *" at bounding box center [432, 247] width 281 height 69
click at [412, 248] on input "Origin * Please select an origin" at bounding box center [439, 257] width 221 height 19
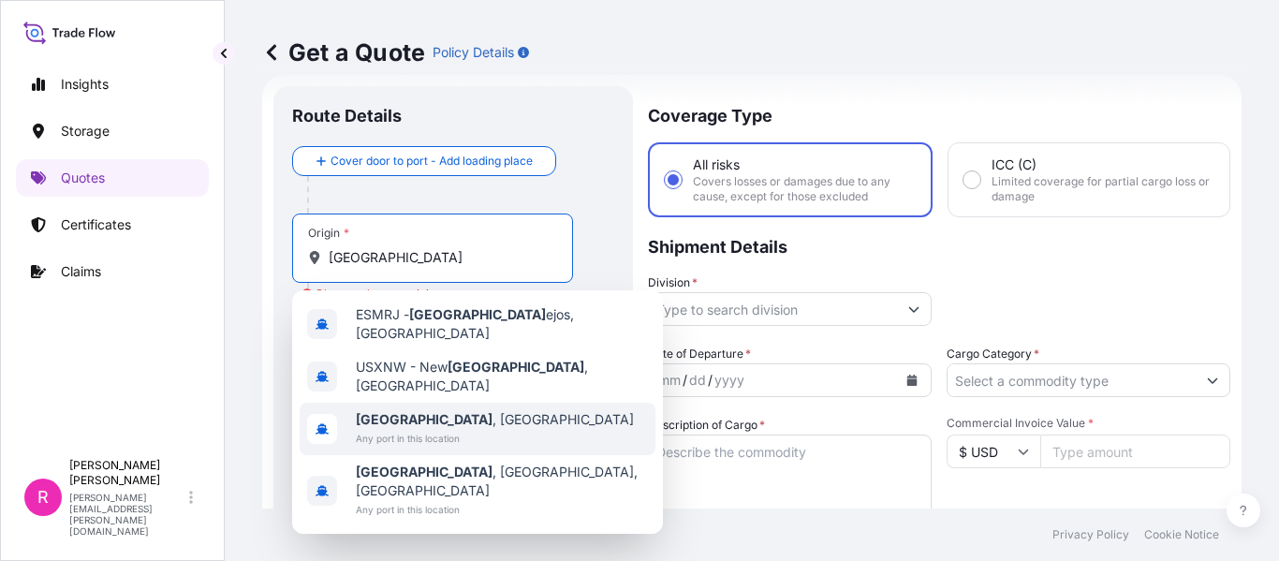
click at [463, 403] on div "Madrid , Spain Any port in this location" at bounding box center [478, 429] width 356 height 52
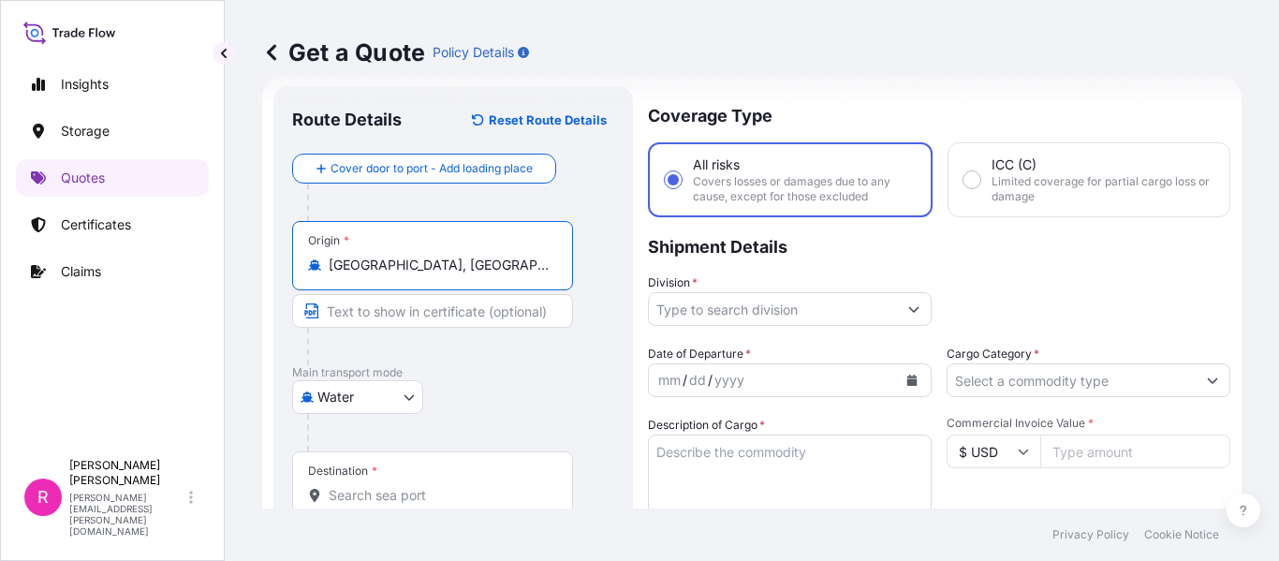
type input "Madrid, Spain"
drag, startPoint x: 379, startPoint y: 469, endPoint x: 375, endPoint y: 487, distance: 18.2
click at [376, 484] on div "Destination *" at bounding box center [432, 485] width 281 height 69
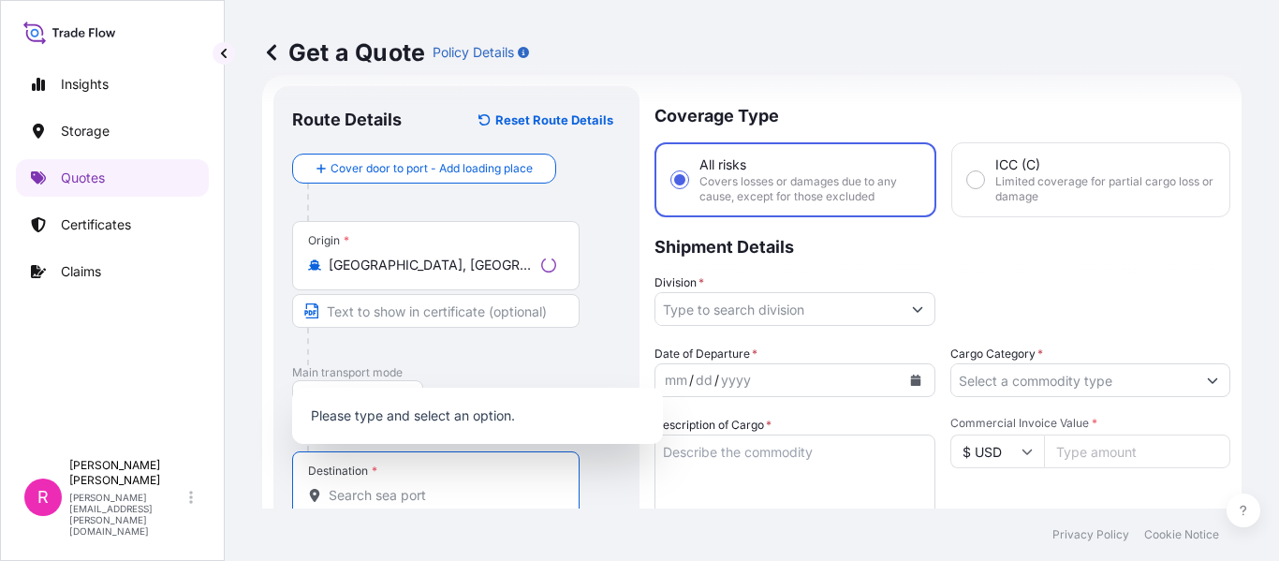
click at [375, 494] on input "Destination *" at bounding box center [443, 495] width 228 height 19
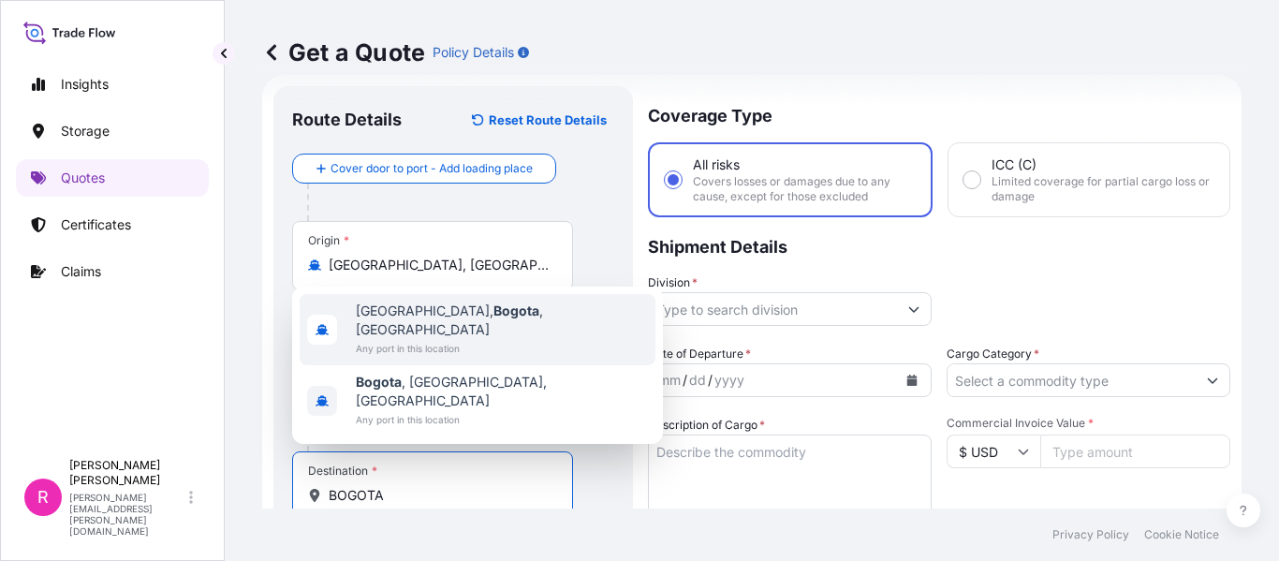
click at [504, 339] on span "Bogotá, Bogota , Colombia" at bounding box center [502, 319] width 292 height 37
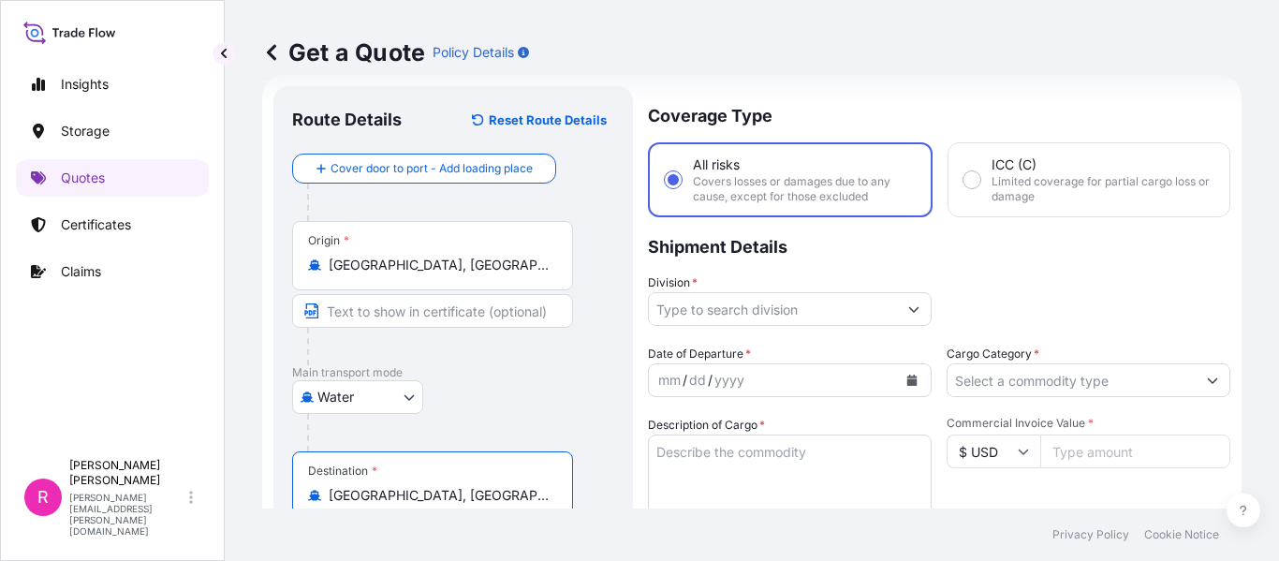
type input "Bogotá, Bogota, Colombia"
click at [702, 306] on input "Division *" at bounding box center [773, 309] width 248 height 34
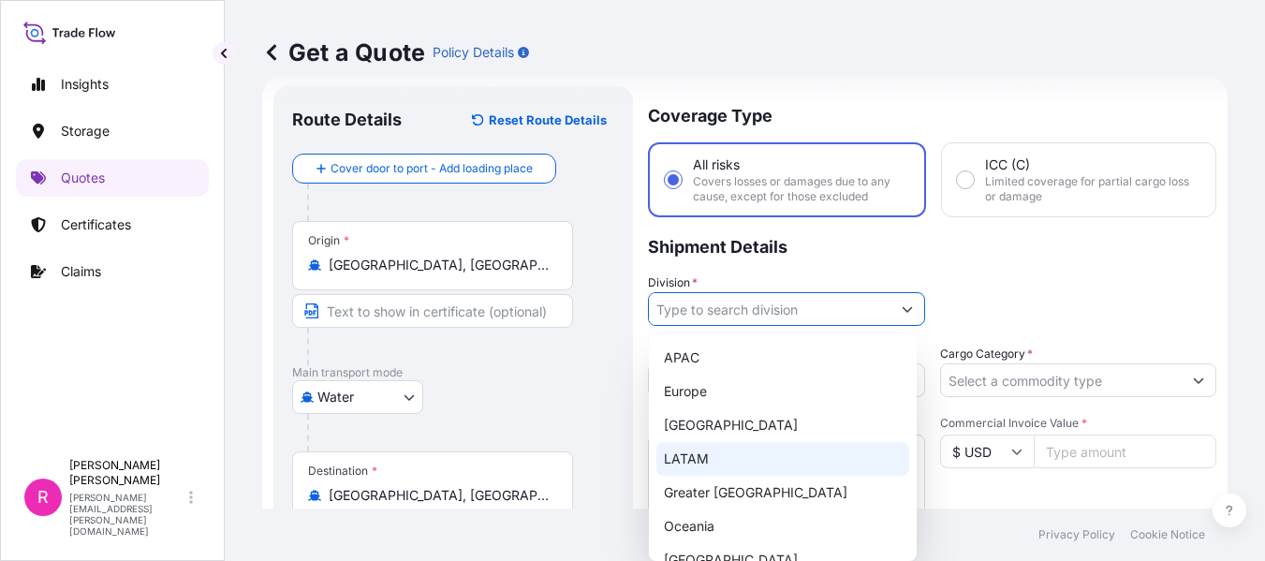
click at [731, 454] on div "LATAM" at bounding box center [782, 459] width 253 height 34
type input "LATAM"
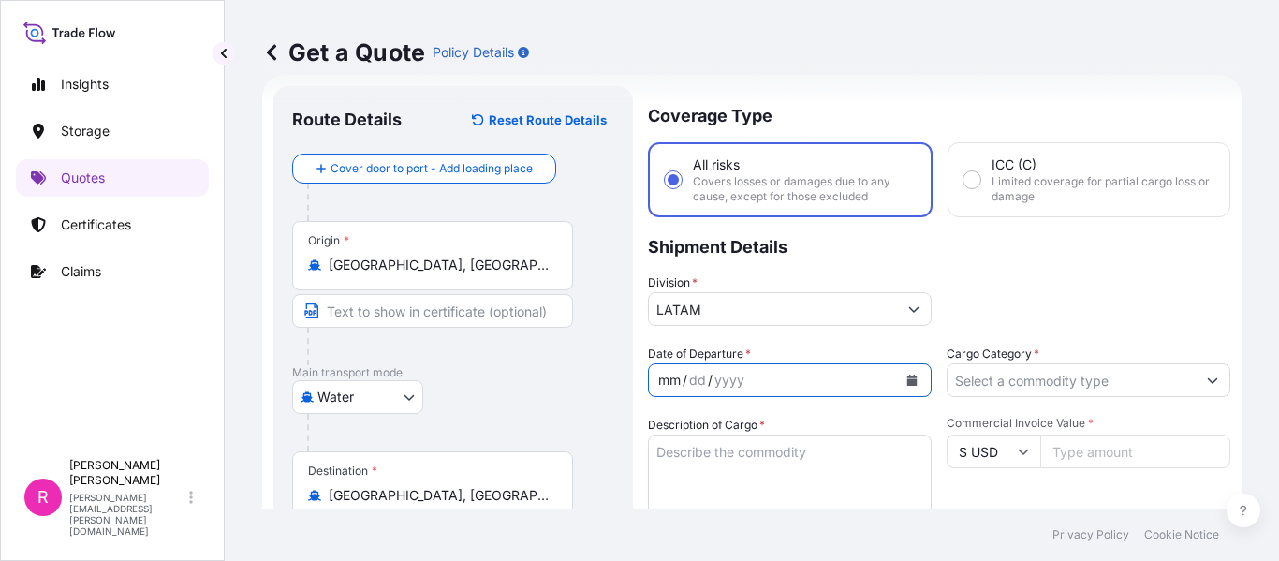
click at [845, 382] on div "mm / dd / yyyy" at bounding box center [773, 380] width 248 height 34
click at [710, 369] on div "/" at bounding box center [710, 380] width 5 height 22
click at [716, 378] on div "yyyy" at bounding box center [730, 380] width 34 height 22
click at [718, 392] on div "mm / dd / yyyy" at bounding box center [773, 380] width 248 height 34
drag, startPoint x: 713, startPoint y: 386, endPoint x: 321, endPoint y: 353, distance: 392.8
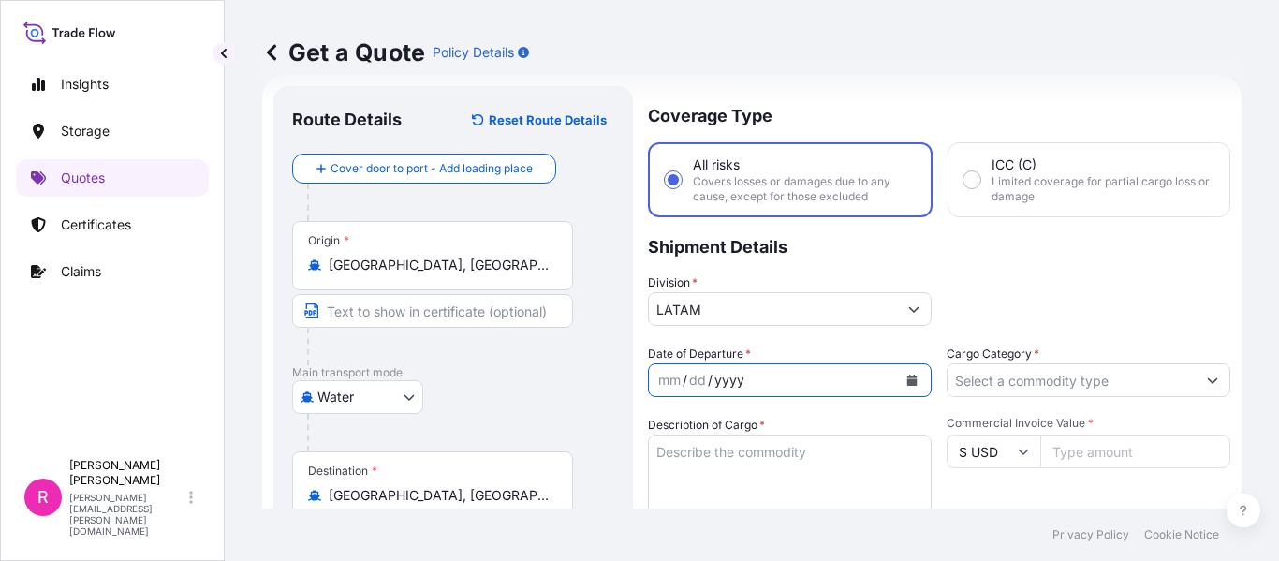
click at [707, 386] on div "mm / dd / yyyy" at bounding box center [773, 380] width 248 height 34
click at [700, 390] on div "dd" at bounding box center [697, 380] width 21 height 22
click at [702, 382] on div "dd" at bounding box center [697, 380] width 21 height 22
click at [915, 364] on div "mm / dd / yyyy" at bounding box center [790, 380] width 284 height 34
click at [913, 374] on button "Calendar" at bounding box center [912, 380] width 30 height 30
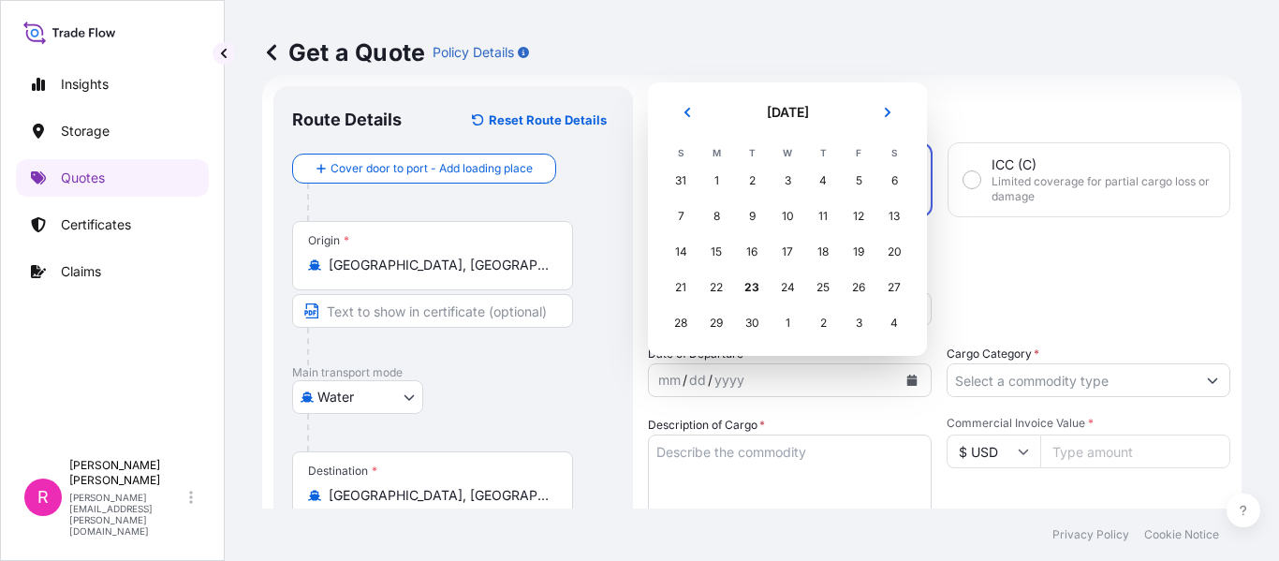
click at [875, 293] on td "26" at bounding box center [859, 288] width 36 height 36
click at [867, 287] on div "26" at bounding box center [859, 288] width 34 height 34
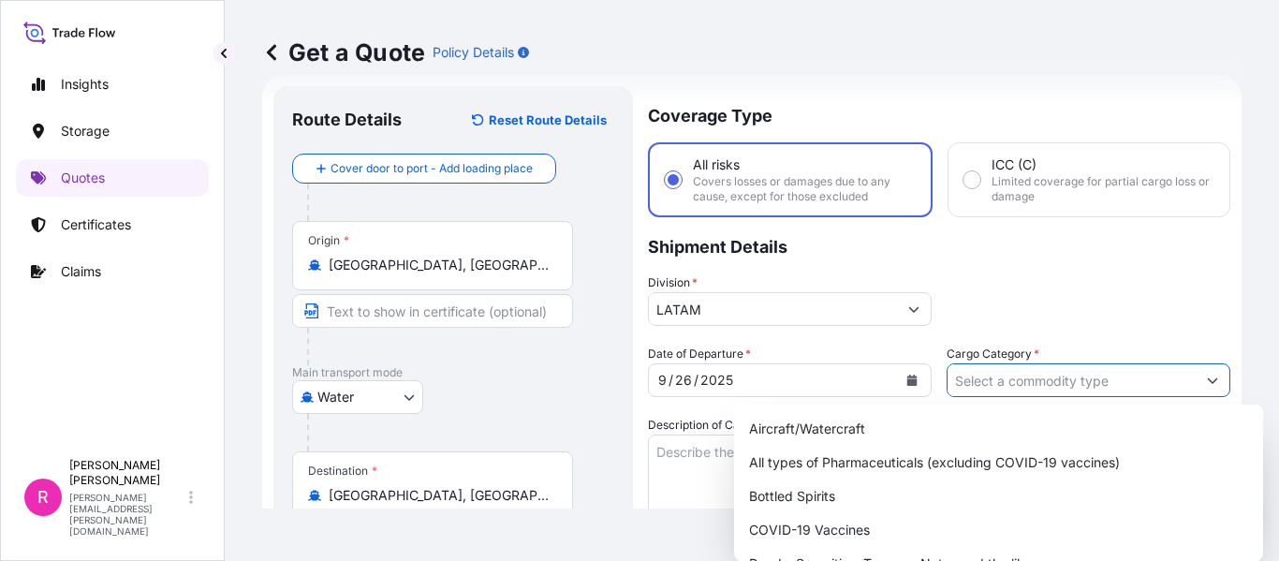
click at [1038, 389] on input "Cargo Category *" at bounding box center [1072, 380] width 248 height 34
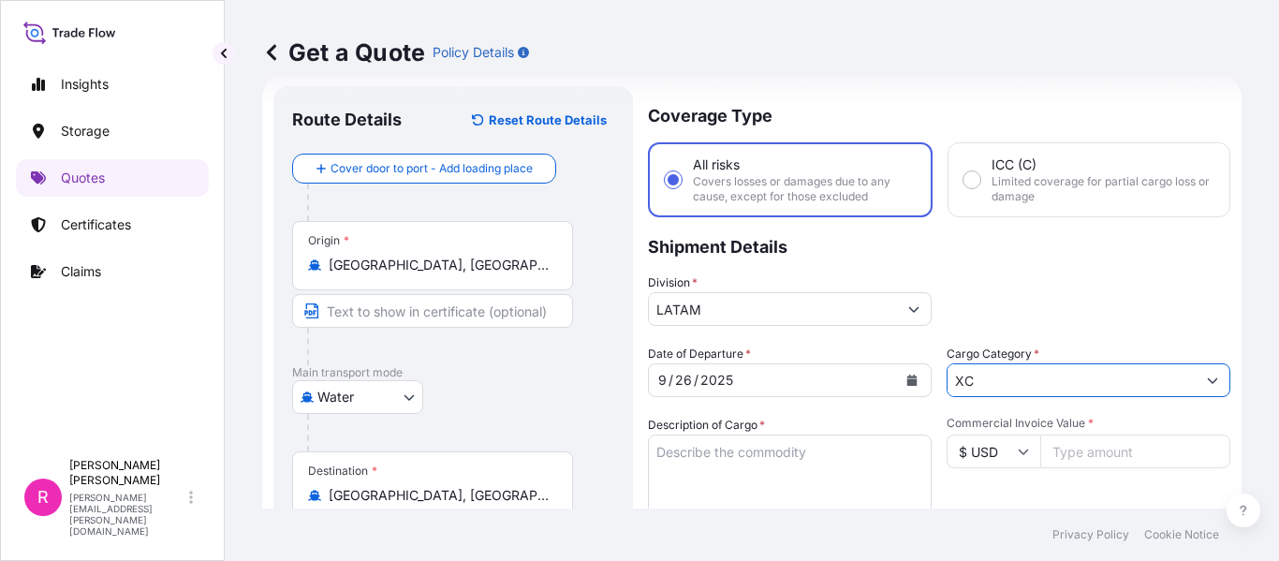
type input "X"
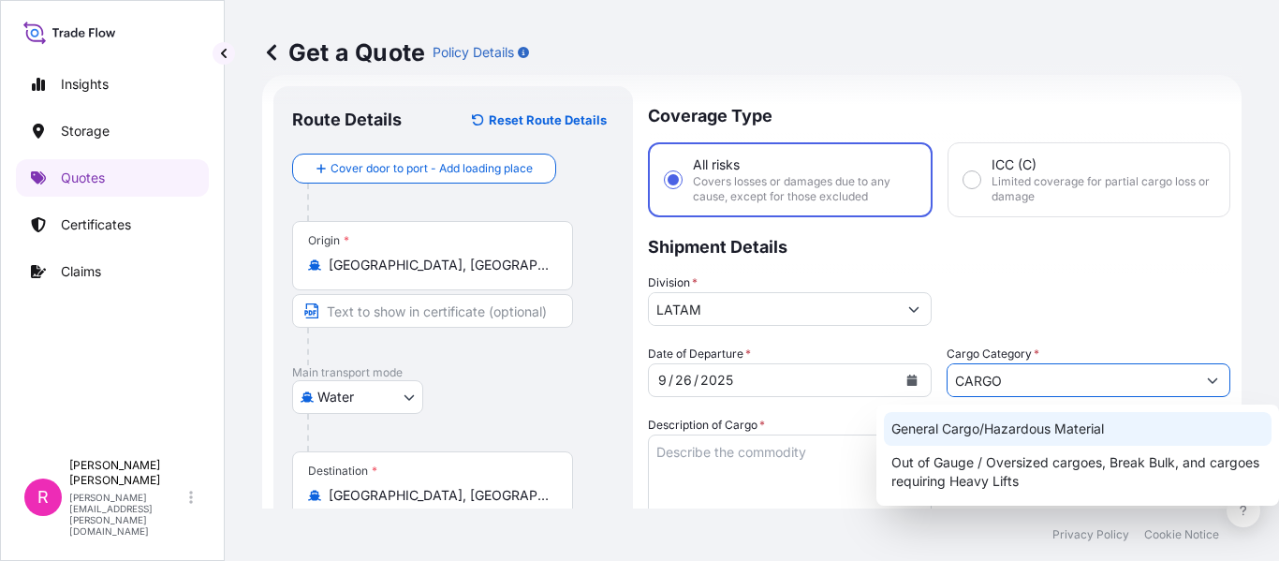
click at [1008, 434] on div "General Cargo/Hazardous Material" at bounding box center [1078, 429] width 388 height 34
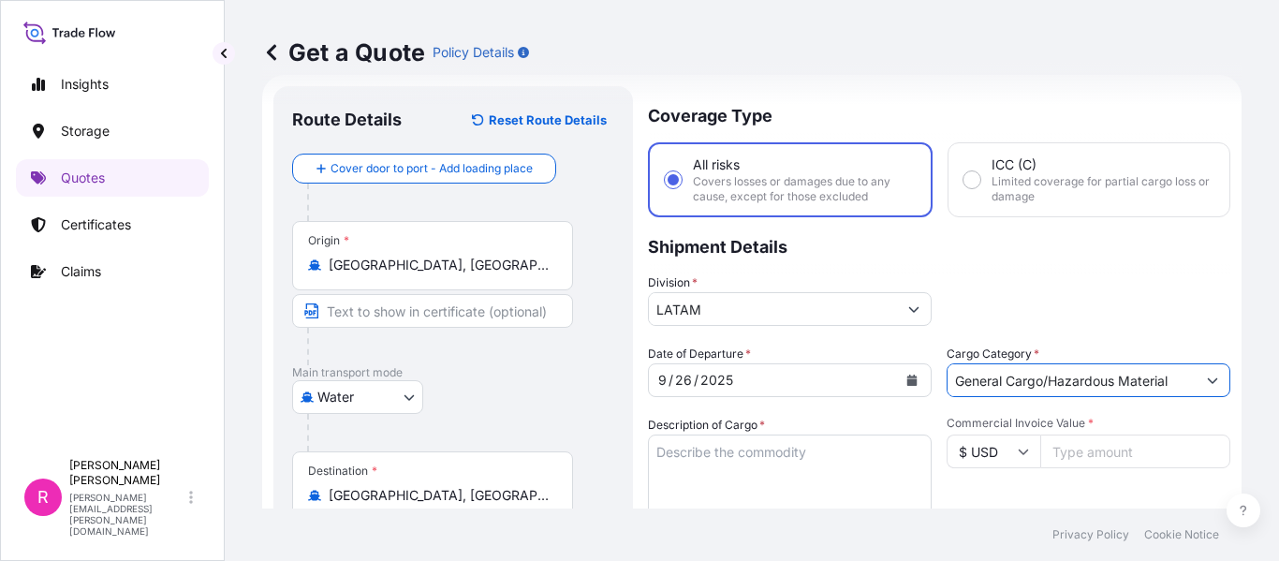
scroll to position [124, 0]
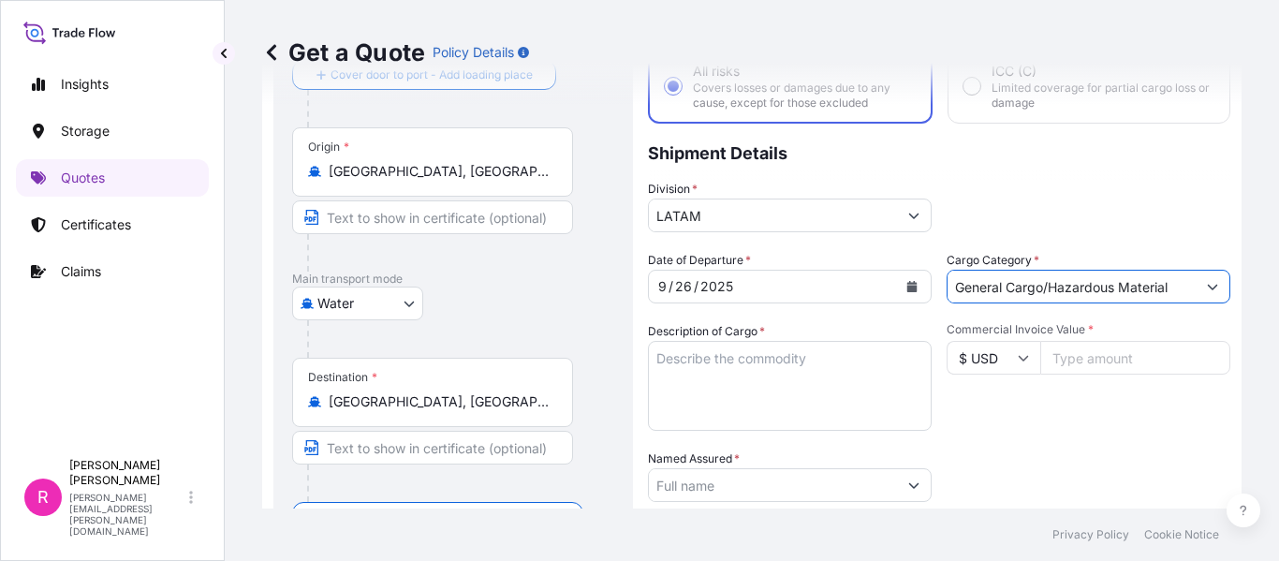
type input "General Cargo/Hazardous Material"
click at [745, 394] on textarea "Description of Cargo *" at bounding box center [790, 386] width 284 height 90
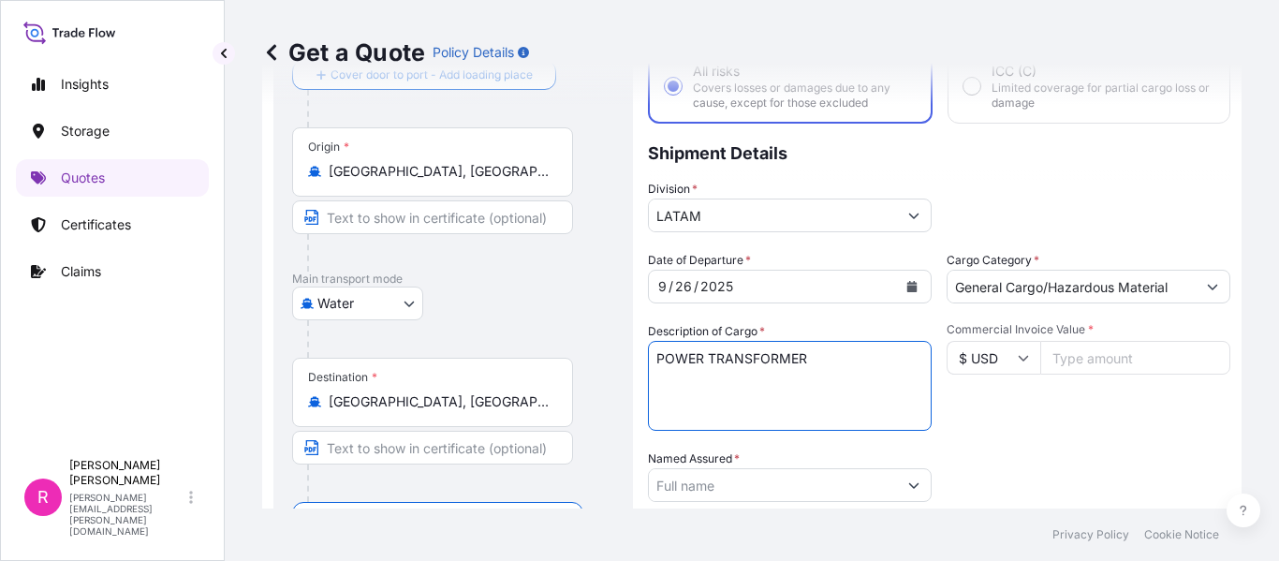
type textarea "POWER TRANSFORMER"
click at [1139, 346] on input "Commercial Invoice Value *" at bounding box center [1135, 358] width 190 height 34
click at [956, 364] on input "$ USD" at bounding box center [994, 358] width 94 height 34
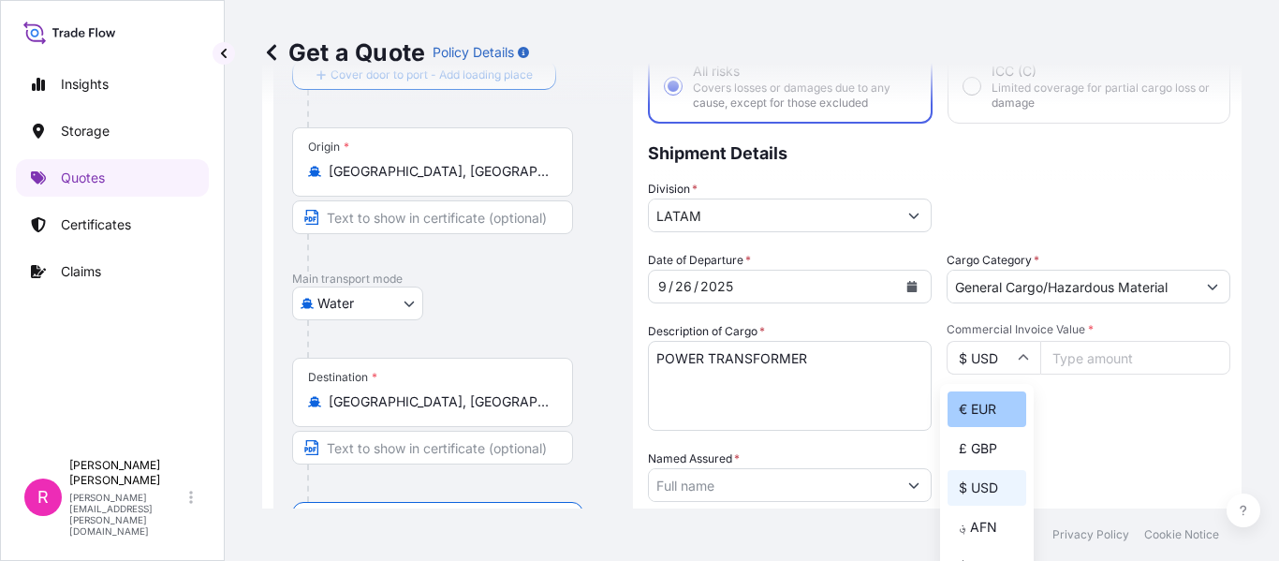
click at [977, 414] on div "€ EUR" at bounding box center [987, 409] width 79 height 36
type input "€ EUR"
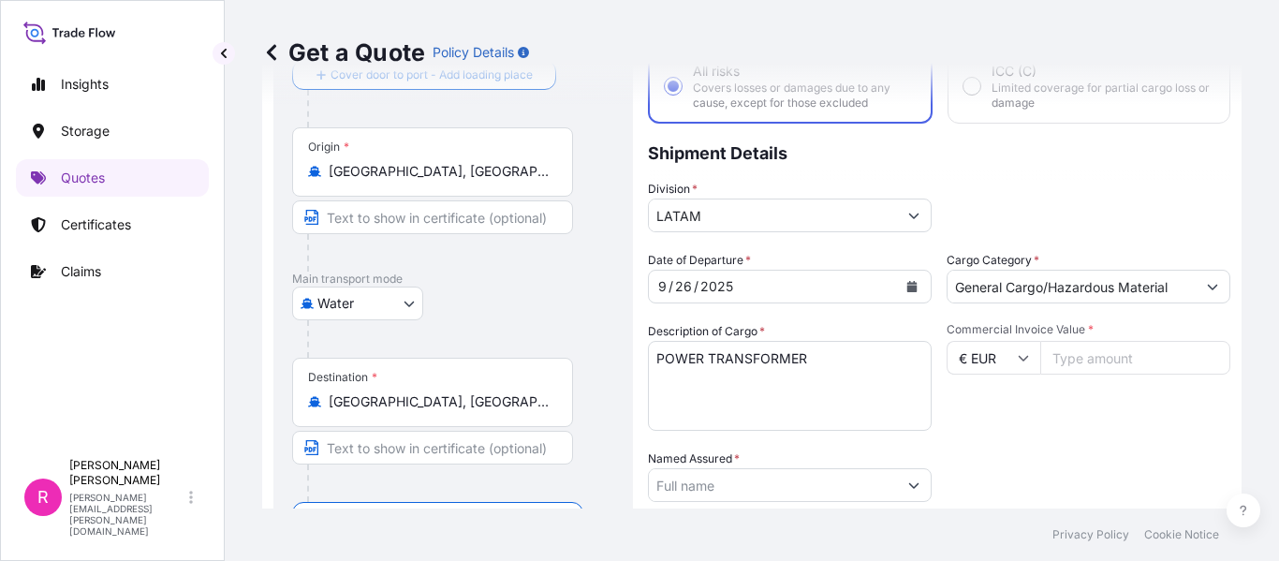
click at [1073, 360] on input "Commercial Invoice Value *" at bounding box center [1135, 358] width 190 height 34
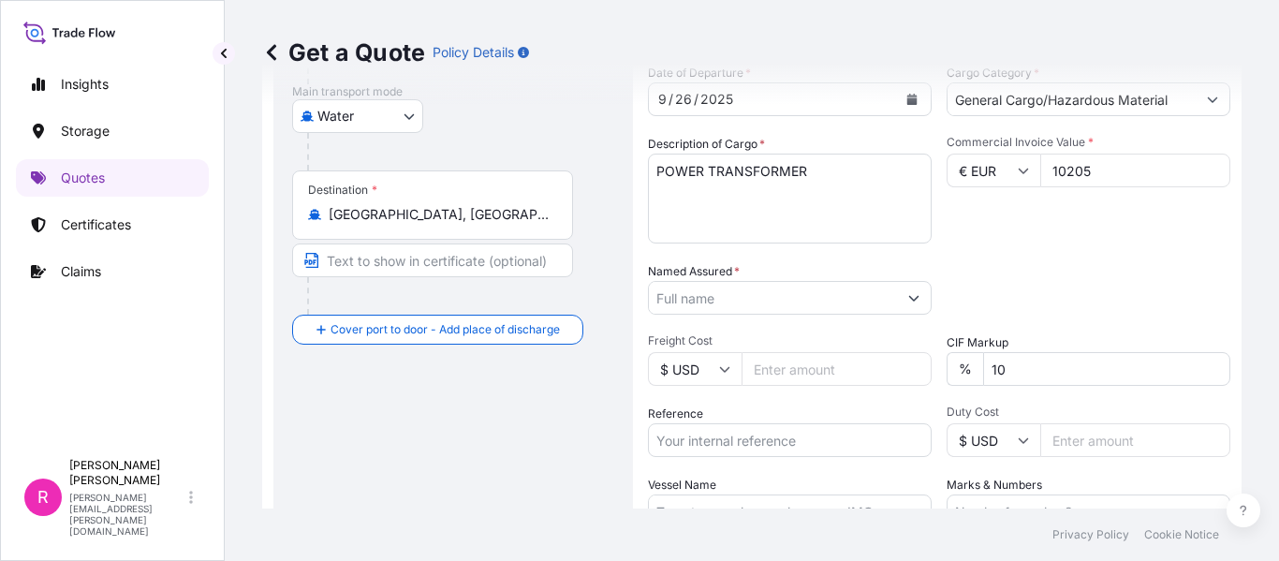
type input "10205"
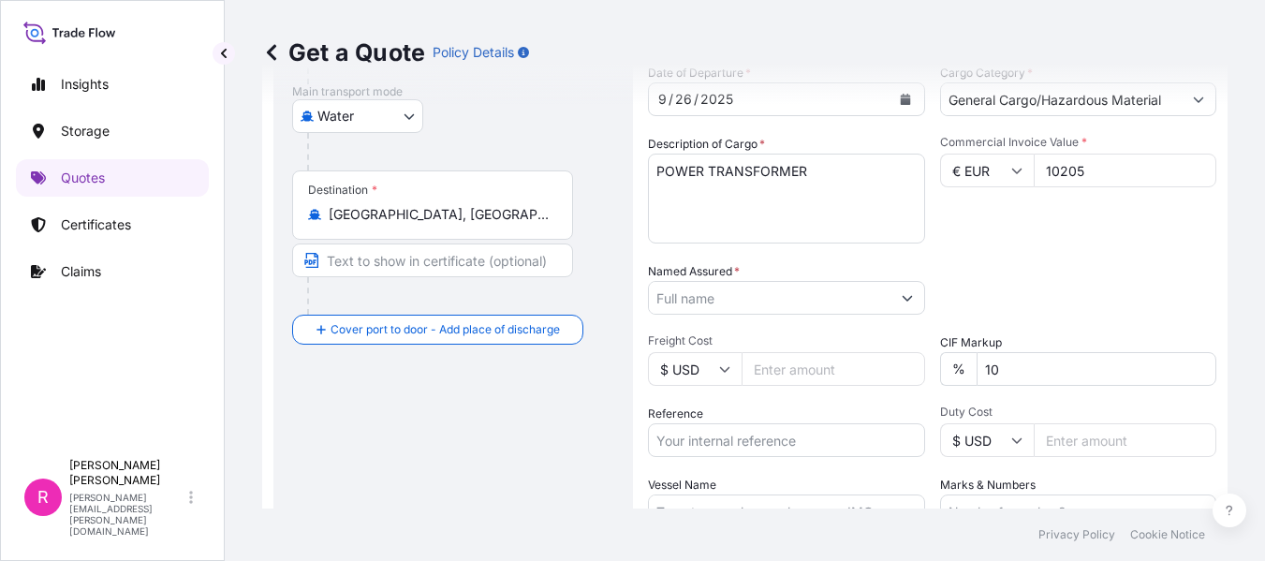
click at [764, 311] on input "Named Assured *" at bounding box center [770, 298] width 242 height 34
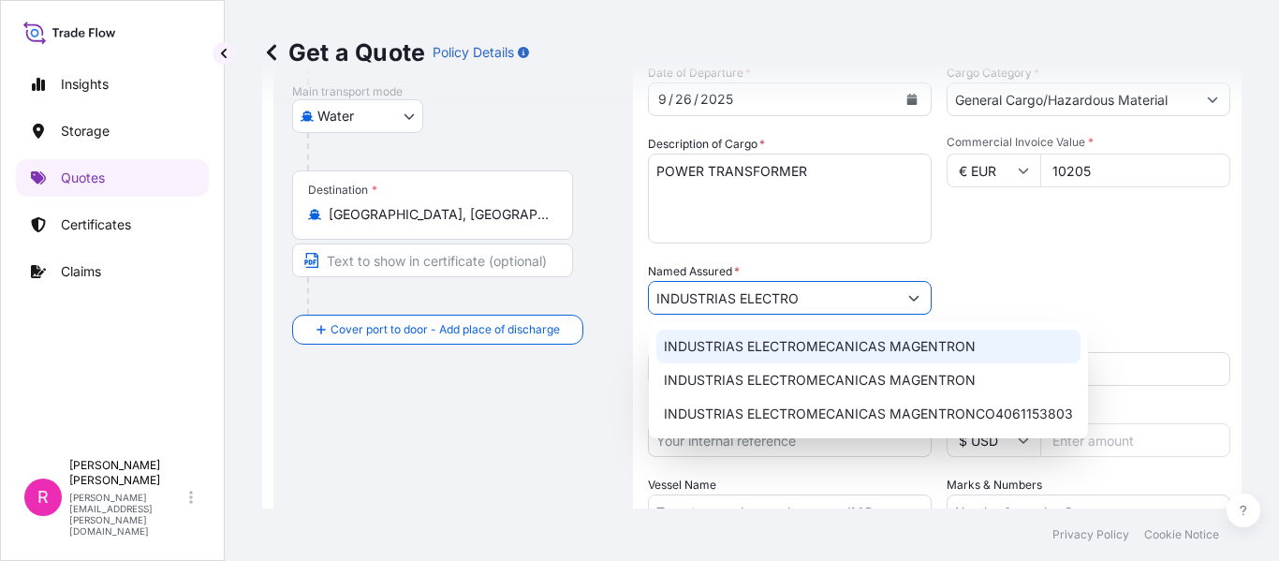
click at [780, 338] on span "INDUSTRIAS ELECTROMECANICAS MAGENTRON" at bounding box center [820, 346] width 312 height 19
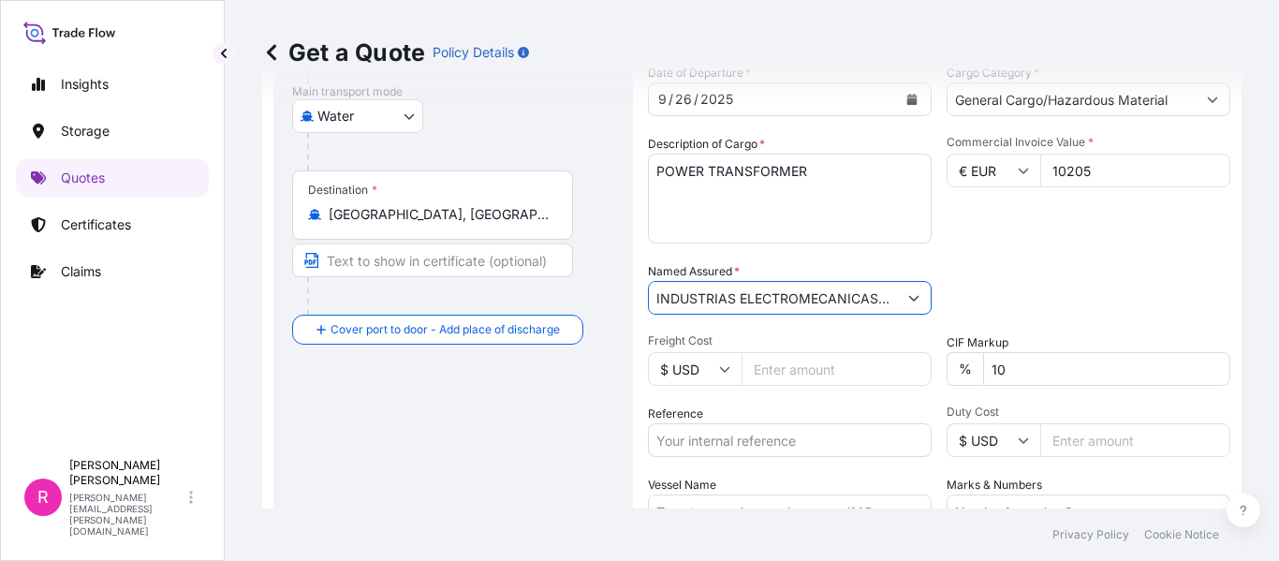
scroll to position [404, 0]
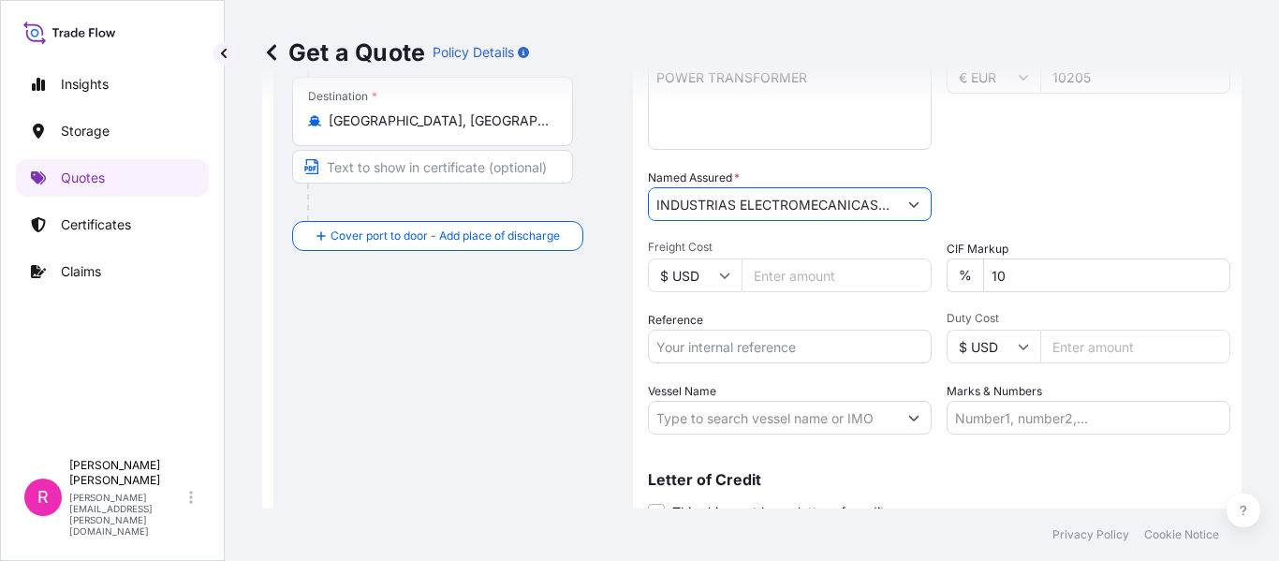
type input "INDUSTRIAS ELECTROMECANICAS MAGENTRON"
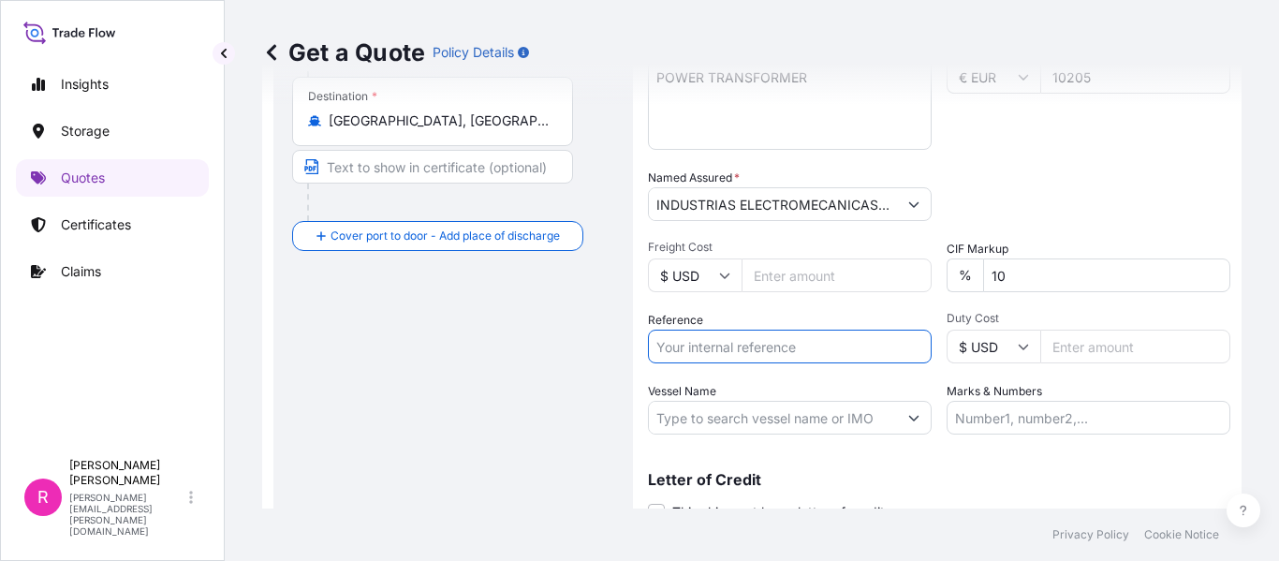
drag, startPoint x: 763, startPoint y: 340, endPoint x: 751, endPoint y: 339, distance: 12.2
click at [763, 340] on input "Reference" at bounding box center [790, 347] width 284 height 34
click at [752, 341] on input "Reference" at bounding box center [790, 347] width 284 height 34
drag, startPoint x: 752, startPoint y: 341, endPoint x: 764, endPoint y: 339, distance: 12.3
click at [752, 341] on input "Reference" at bounding box center [790, 347] width 284 height 34
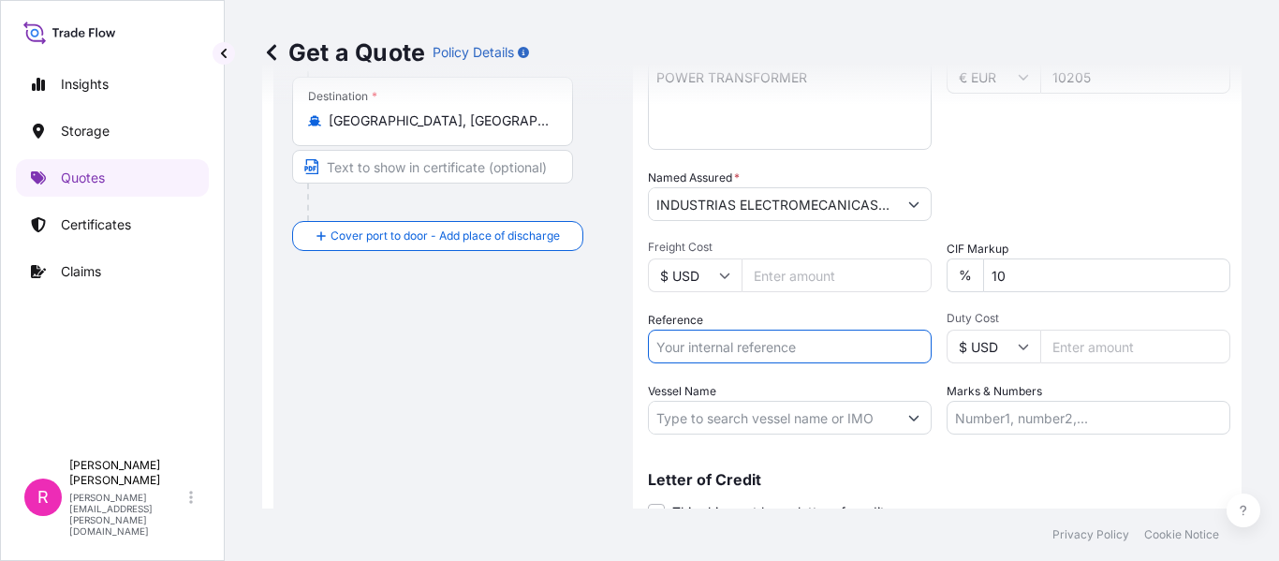
paste input "CO4071155445"
type input "CO4071155445"
click at [1078, 341] on input "Duty Cost" at bounding box center [1135, 347] width 190 height 34
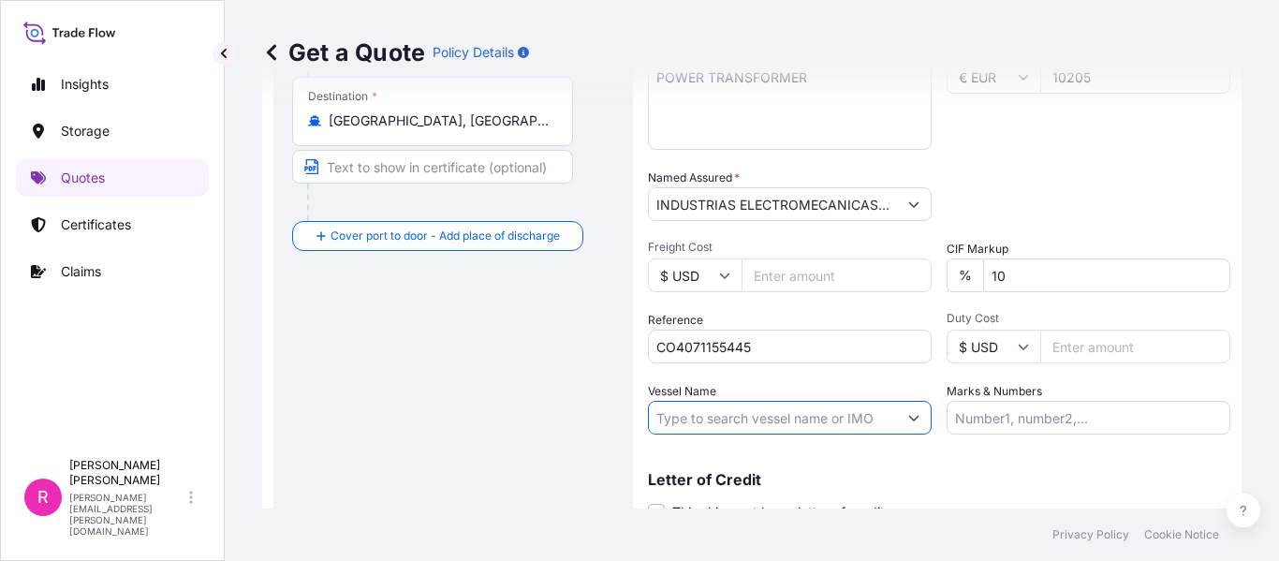
click at [807, 418] on input "Vessel Name" at bounding box center [773, 418] width 248 height 34
click at [774, 419] on input "Vessel Name" at bounding box center [773, 418] width 248 height 34
click at [750, 412] on input "Vessel Name" at bounding box center [773, 418] width 248 height 34
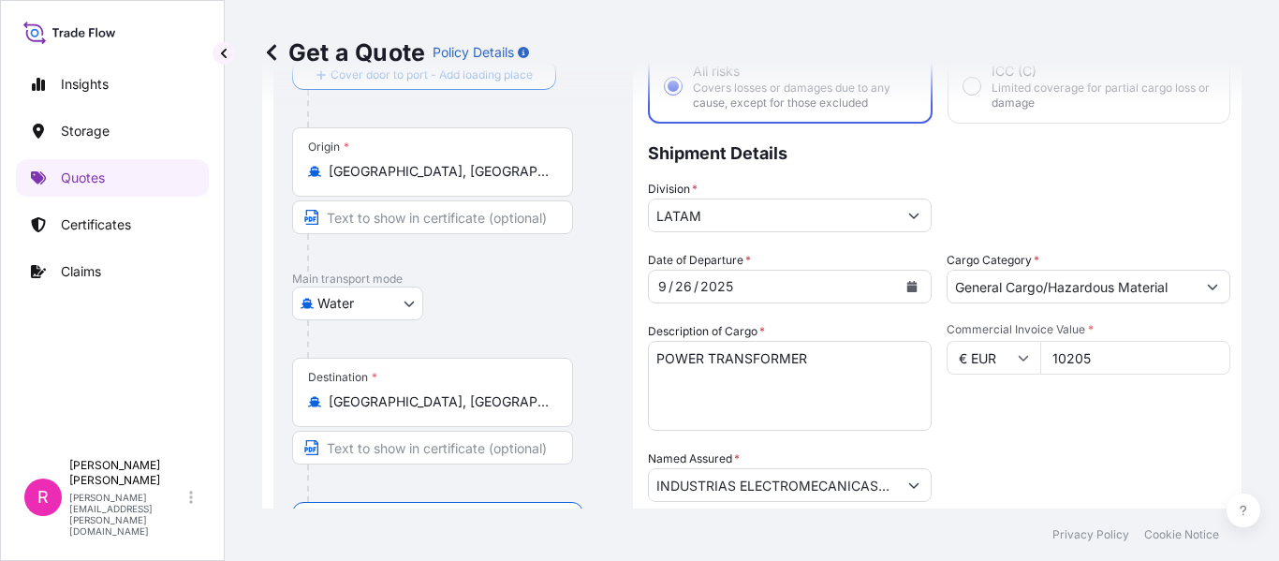
scroll to position [481, 0]
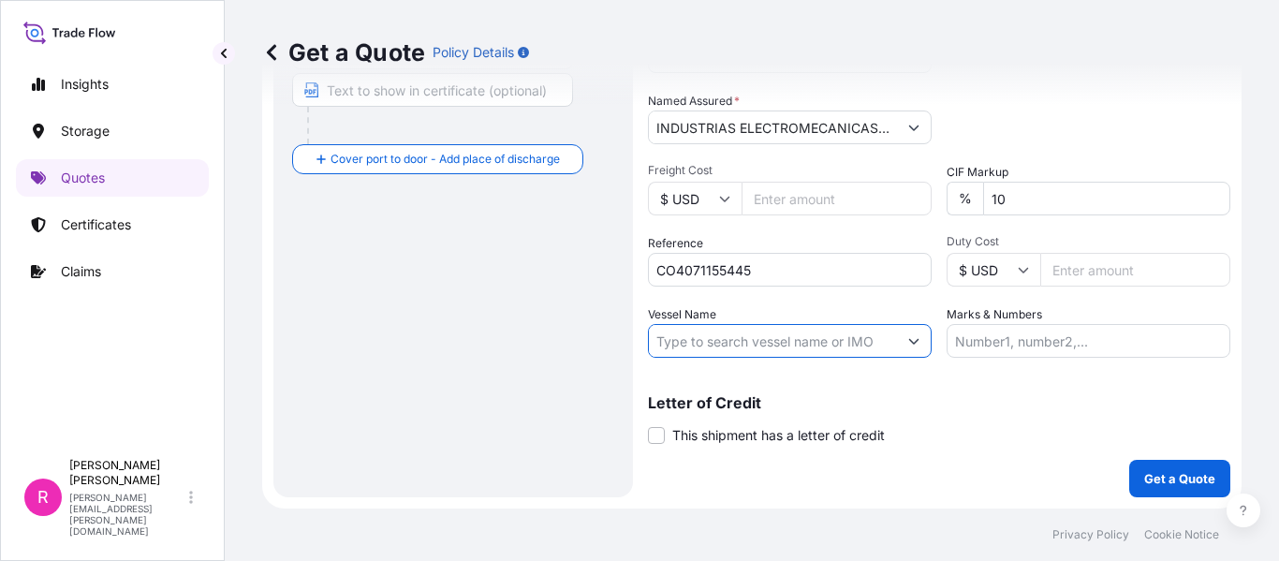
click at [759, 360] on div "Coverage Type All risks Covers losses or damages due to any cause, except for t…" at bounding box center [939, 66] width 582 height 862
click at [759, 343] on input "Vessel Name" at bounding box center [773, 341] width 248 height 34
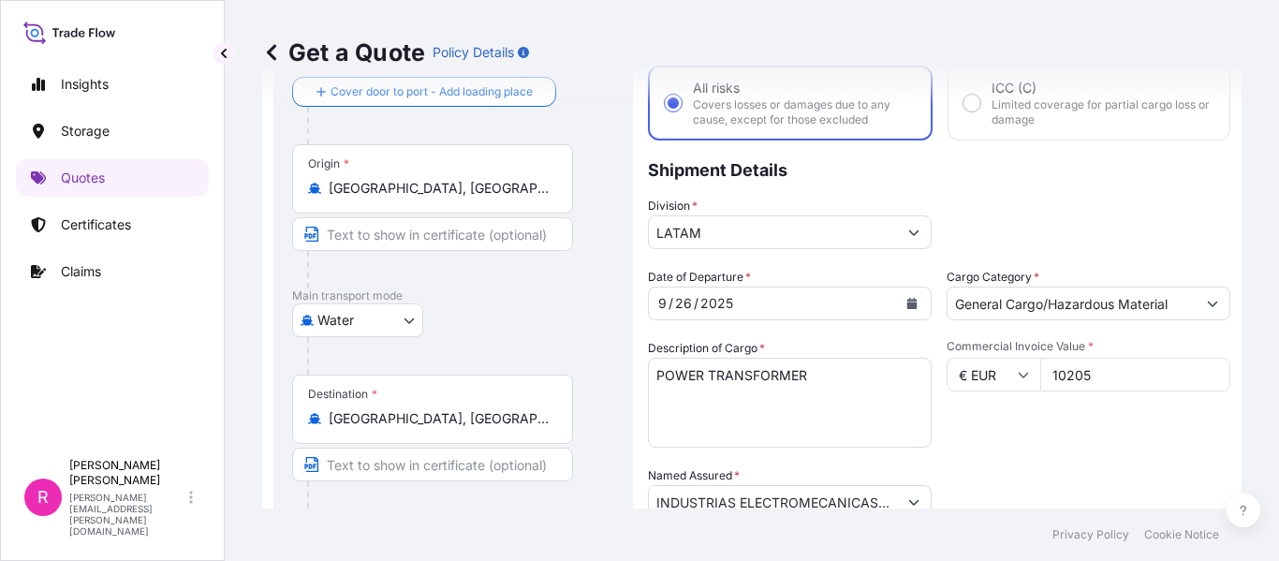
click at [356, 319] on body "Insights Storage Quotes Certificates Claims R Ruben Diaz ruben.diaz@psabdp.com …" at bounding box center [639, 280] width 1279 height 561
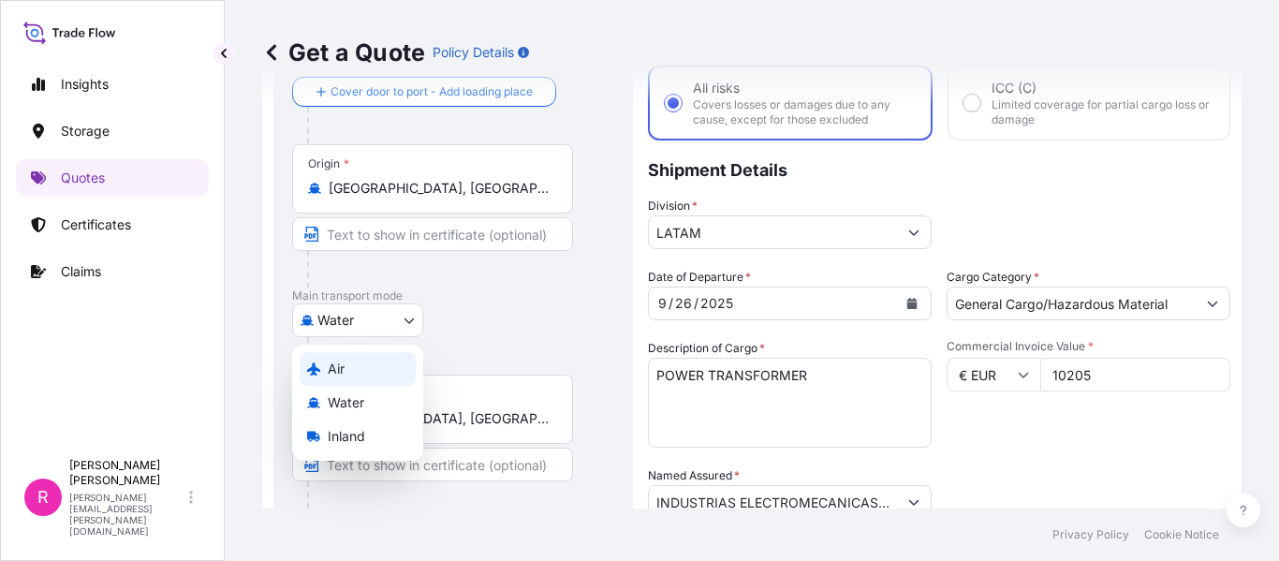
click at [360, 361] on div "Air" at bounding box center [358, 369] width 116 height 34
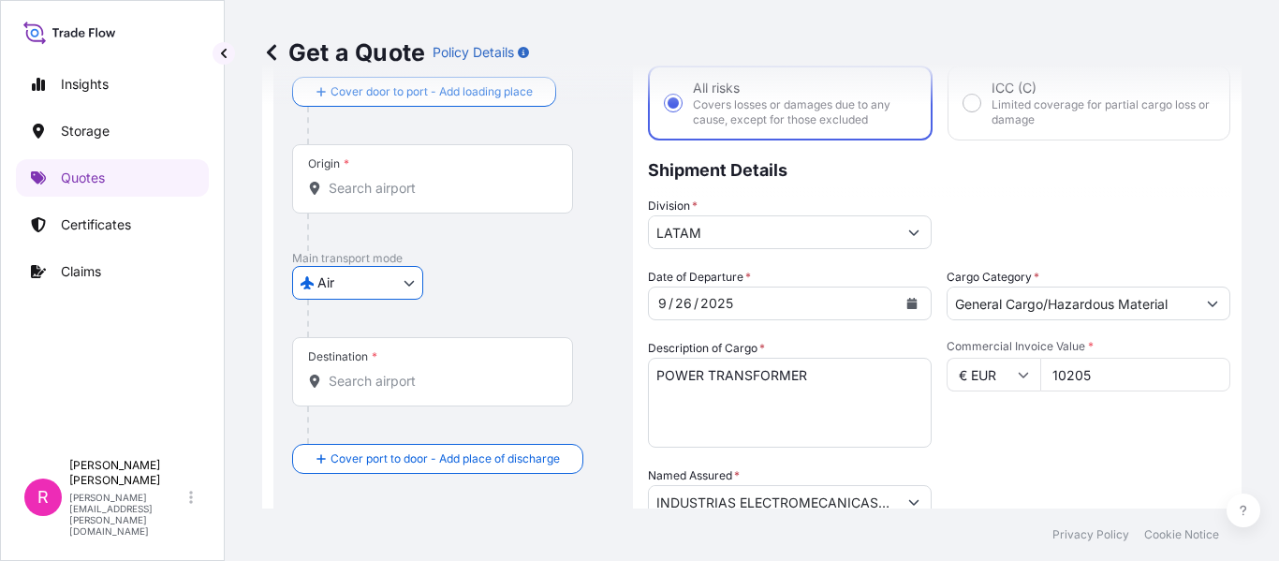
click at [375, 199] on div "Origin *" at bounding box center [432, 178] width 281 height 69
click at [375, 198] on input "Origin *" at bounding box center [439, 188] width 221 height 19
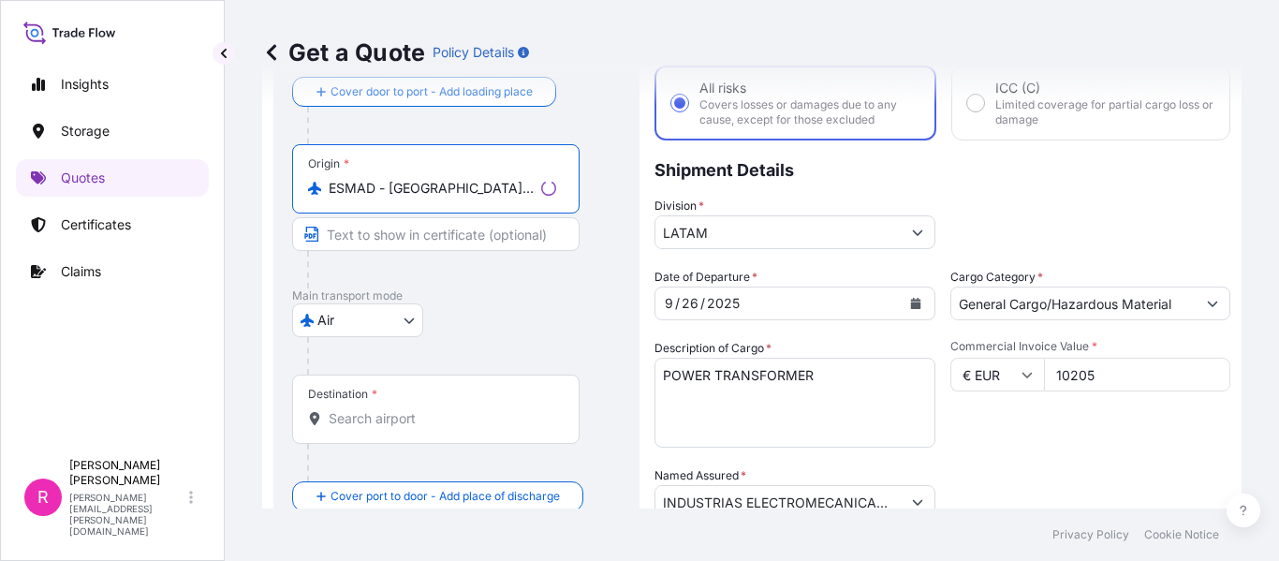
type input "ESMAD - Madrid, Spain"
click at [379, 398] on div "Destination *" at bounding box center [435, 409] width 287 height 69
click at [379, 409] on input "Destination *" at bounding box center [443, 418] width 228 height 19
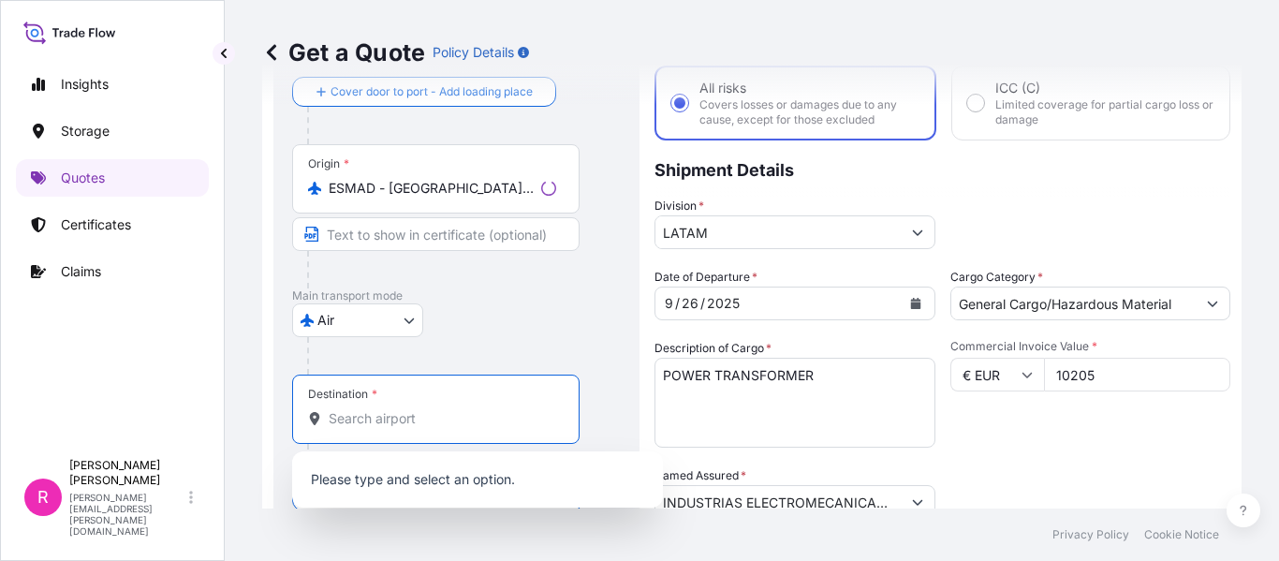
click at [374, 419] on input "Destination *" at bounding box center [443, 418] width 228 height 19
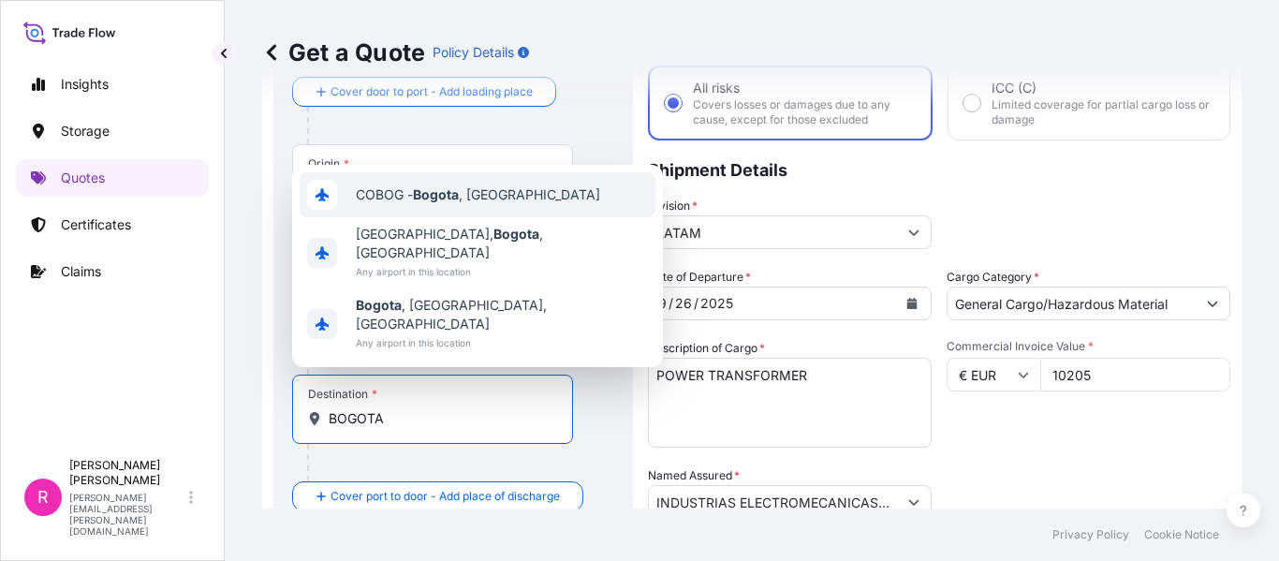
click at [482, 204] on span "COBOG - Bogota , Colombia" at bounding box center [478, 194] width 244 height 19
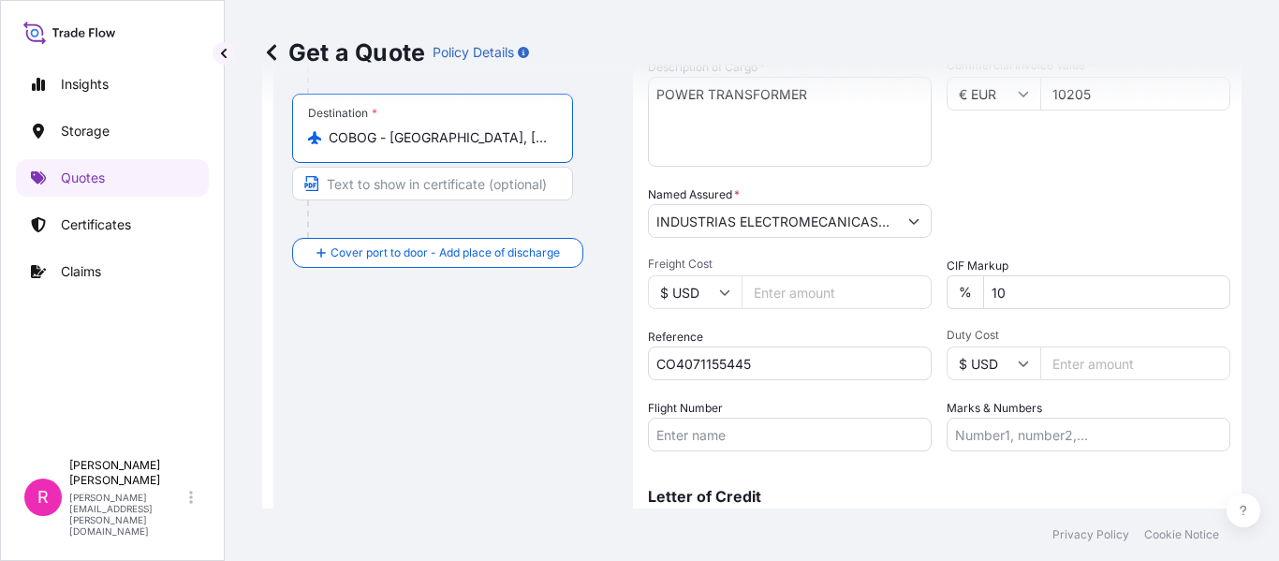
scroll to position [481, 0]
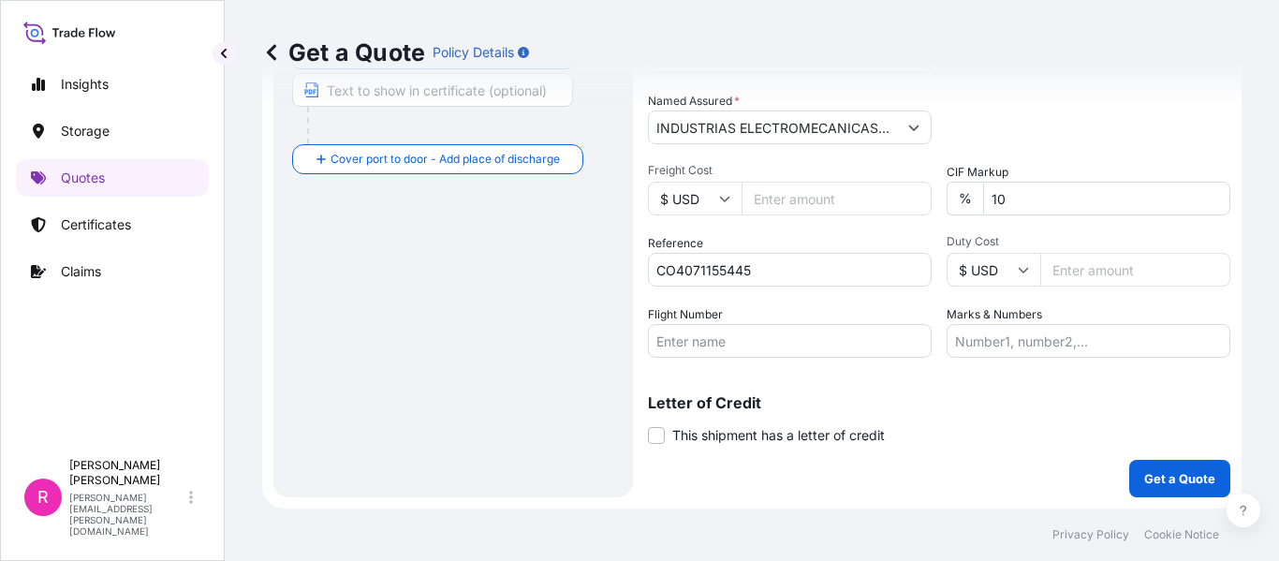
type input "COBOG - Bogota, Colombia"
click at [748, 345] on input "Flight Number" at bounding box center [790, 341] width 284 height 34
click at [720, 366] on div "Coverage Type All risks Covers losses or damages due to any cause, except for t…" at bounding box center [939, 66] width 582 height 862
drag, startPoint x: 715, startPoint y: 346, endPoint x: 854, endPoint y: 347, distance: 138.6
click at [715, 346] on input "Flight Number" at bounding box center [790, 341] width 284 height 34
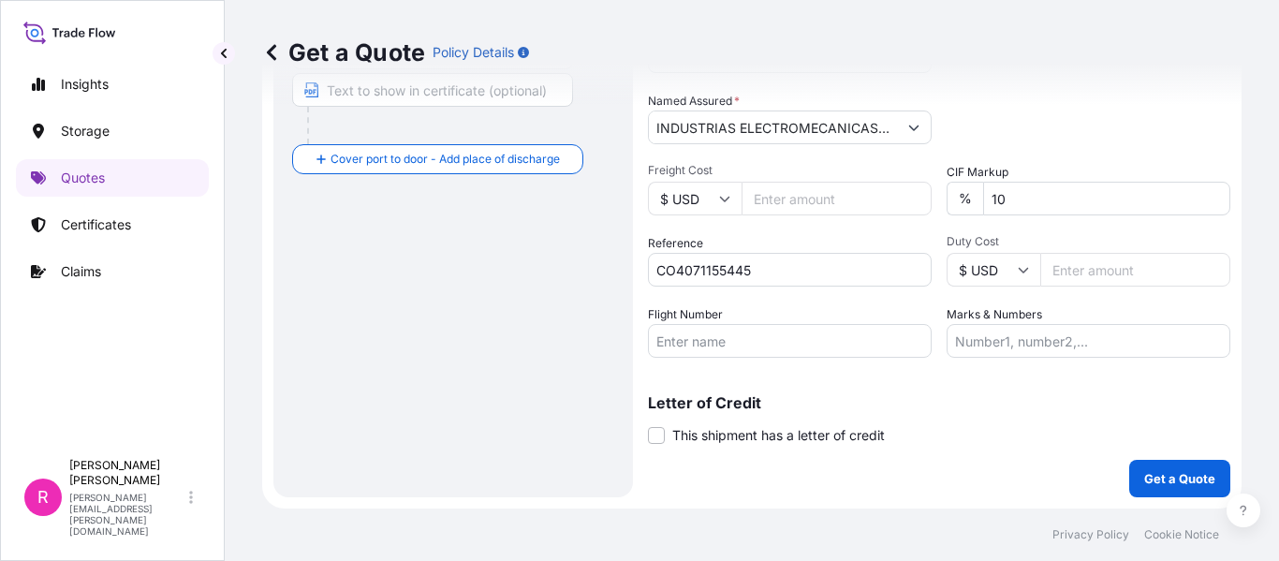
paste input "IB 0664/26"
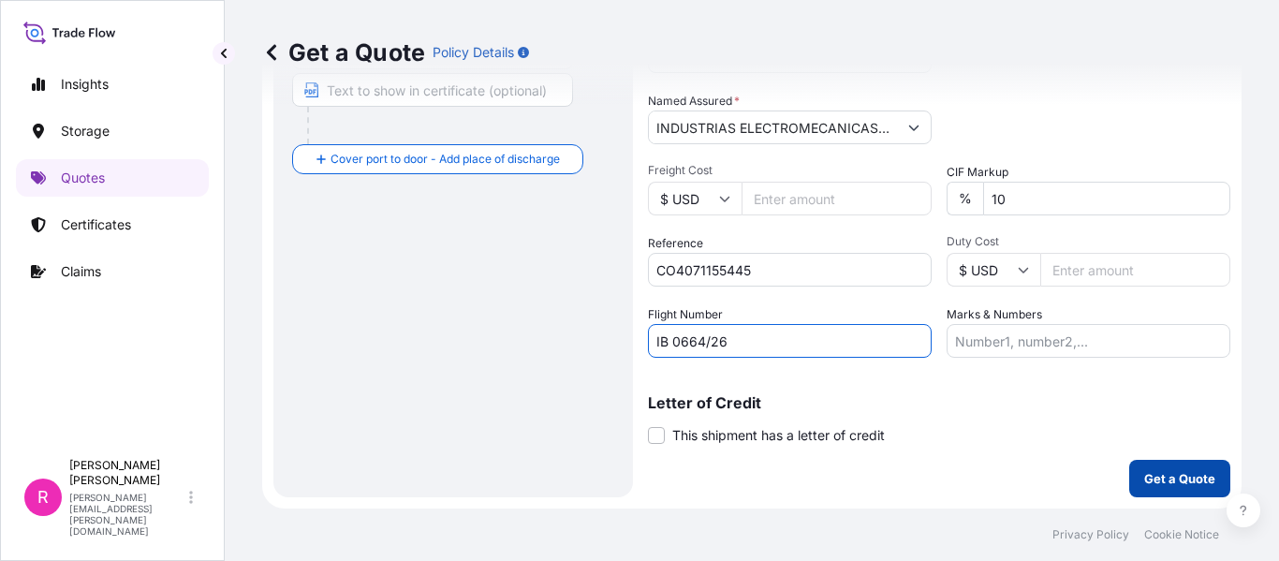
type input "IB 0664/26"
click at [1169, 470] on p "Get a Quote" at bounding box center [1179, 478] width 71 height 19
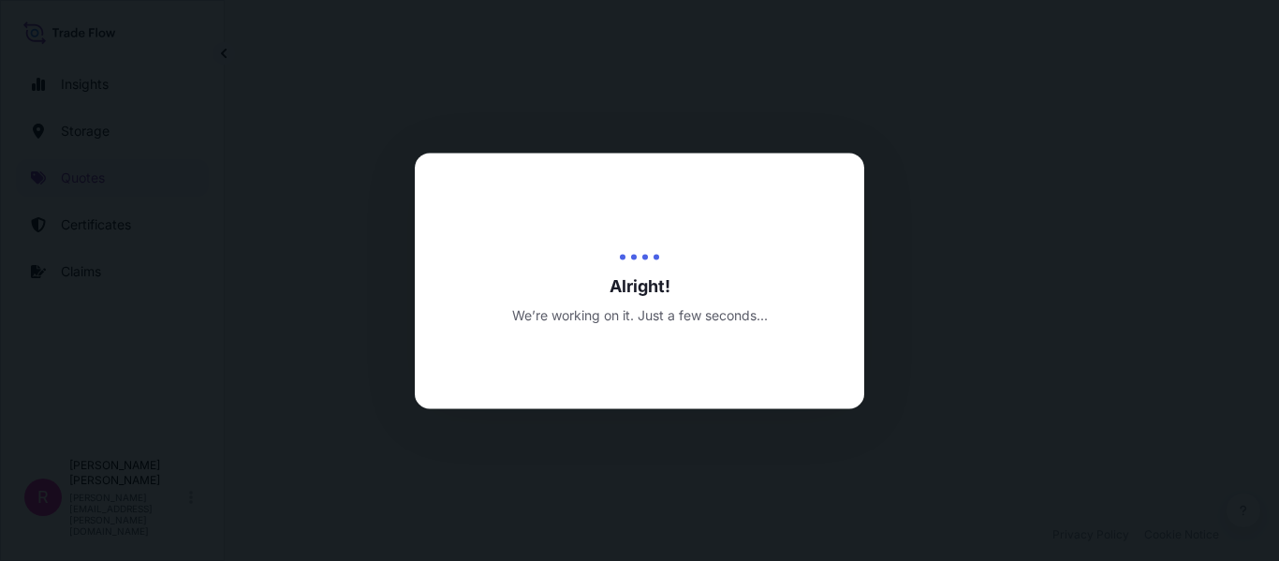
select select "Air"
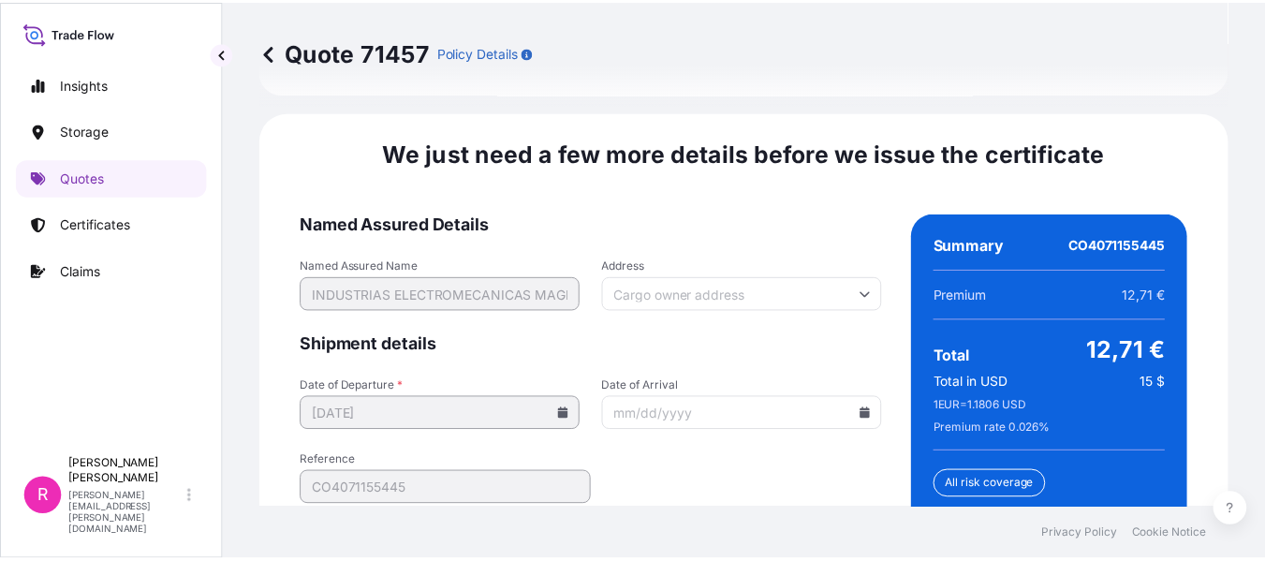
scroll to position [3070, 0]
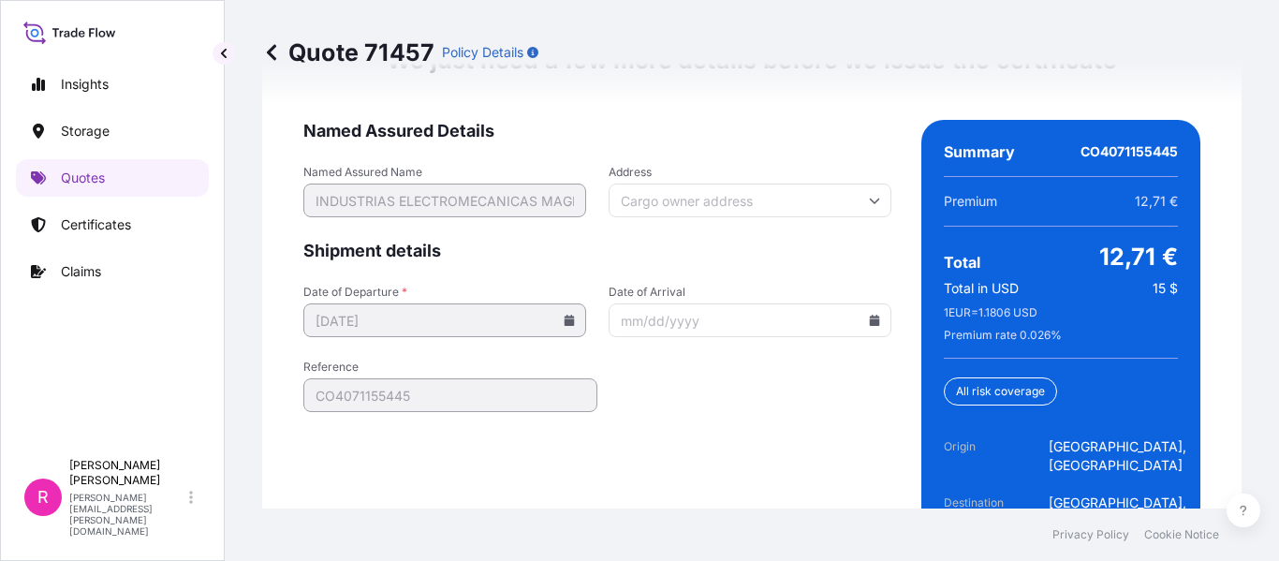
click at [870, 315] on icon at bounding box center [875, 320] width 10 height 11
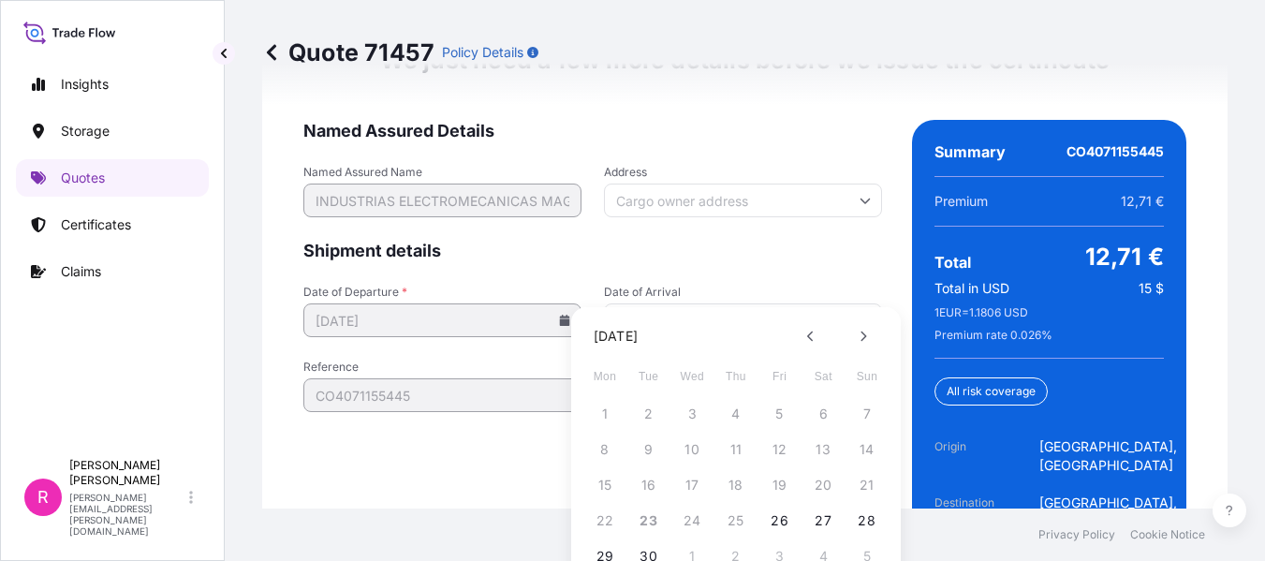
scroll to position [74, 0]
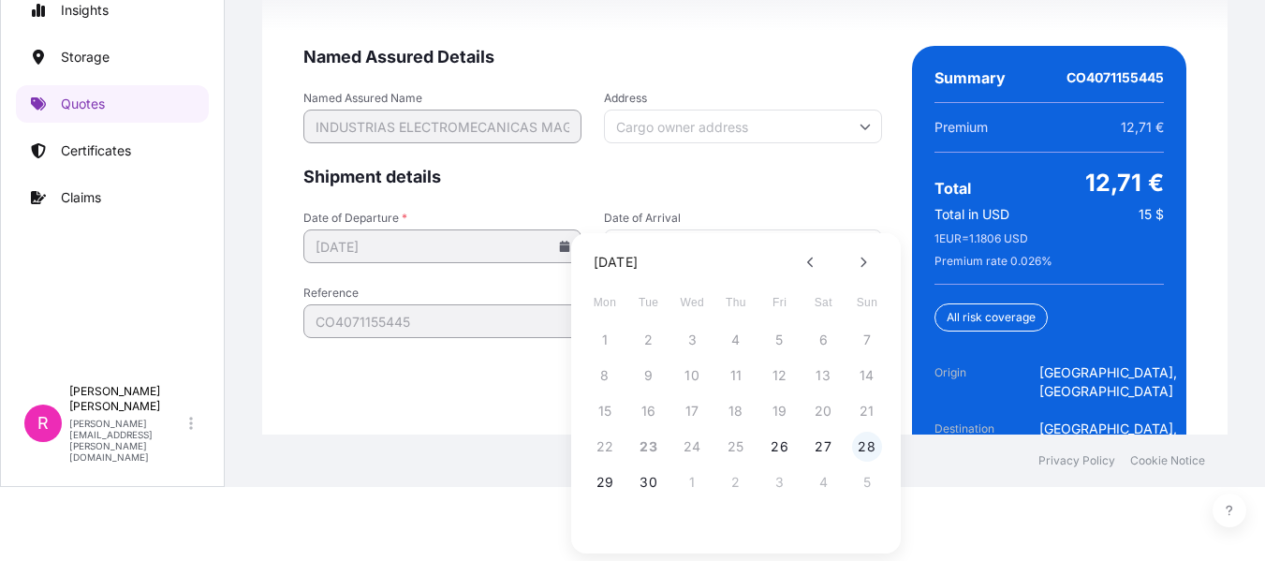
click at [854, 447] on button "28" at bounding box center [867, 447] width 30 height 30
type input "09/28/2025"
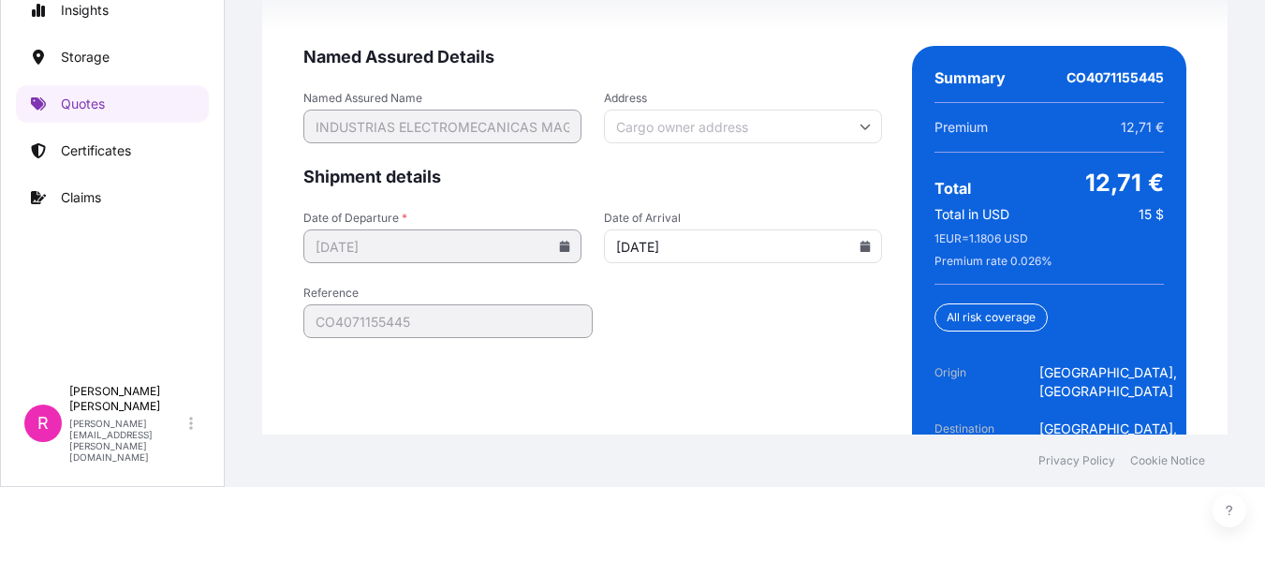
click at [848, 409] on div "1 2 3 4 5 6 7 8 9 10 11 12 13 14 15 16 17 18 19 20 21 22 23 24 25 26 27 28 29 3…" at bounding box center [736, 346] width 225 height 126
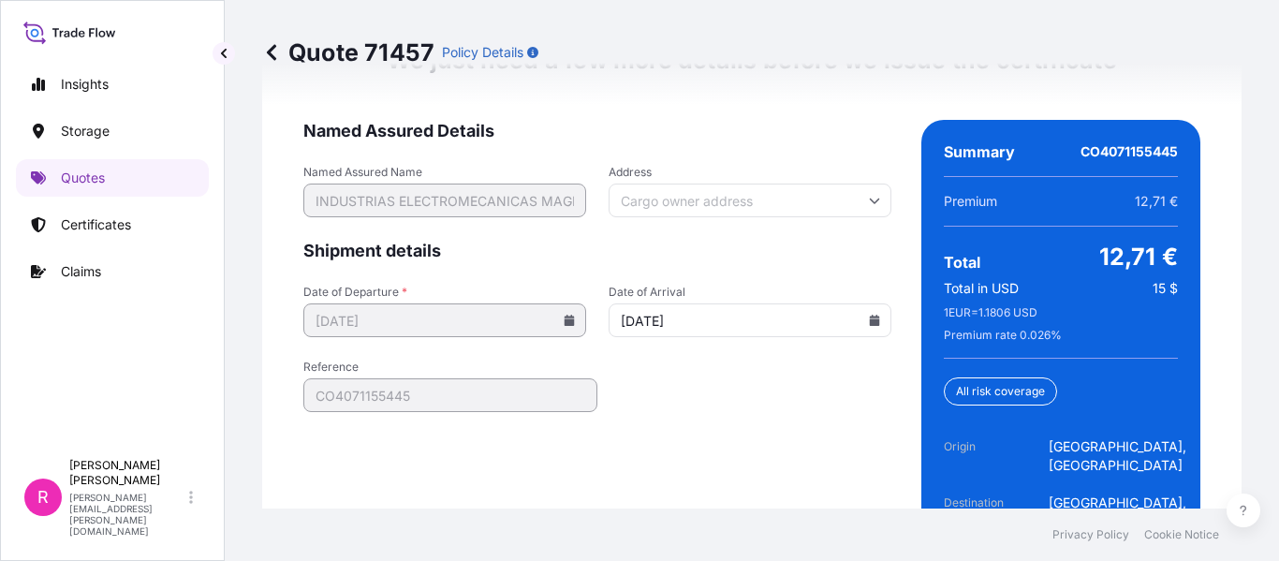
scroll to position [3123, 0]
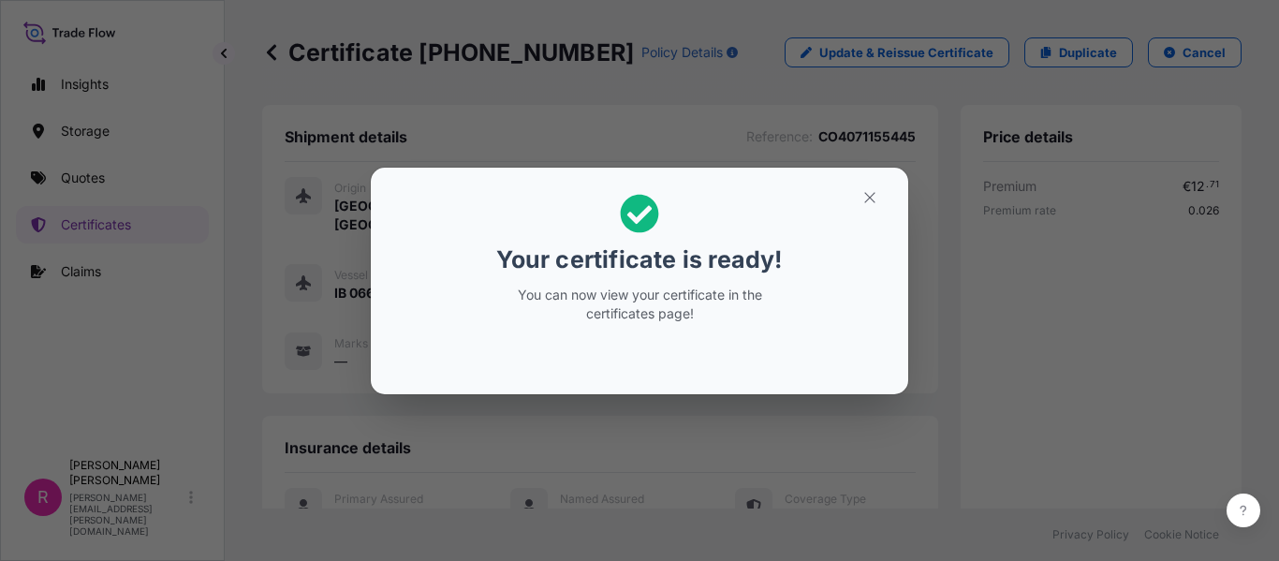
click at [464, 54] on div "Your certificate is ready! You can now view your certificate in the certificate…" at bounding box center [639, 280] width 1279 height 561
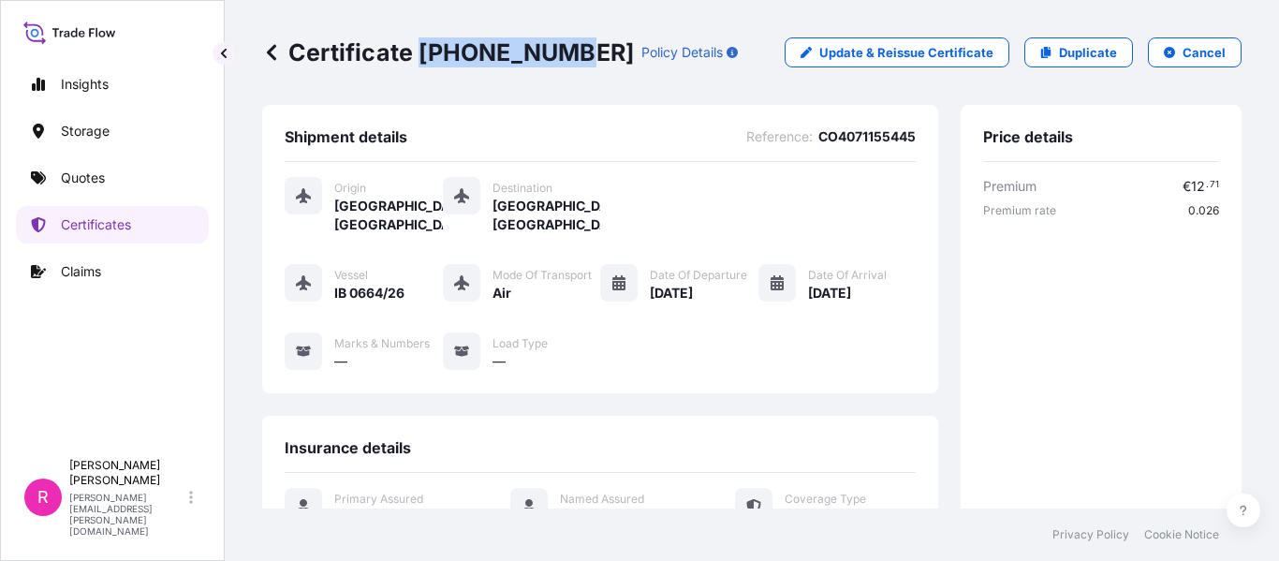
drag, startPoint x: 417, startPoint y: 50, endPoint x: 562, endPoint y: 54, distance: 145.2
click at [562, 54] on p "Certificate 31619-422-1" at bounding box center [448, 52] width 372 height 30
copy p "31619-422-1"
drag, startPoint x: 430, startPoint y: 46, endPoint x: 405, endPoint y: 52, distance: 25.2
click at [428, 47] on p "Certificate 31619-422-1" at bounding box center [448, 52] width 372 height 30
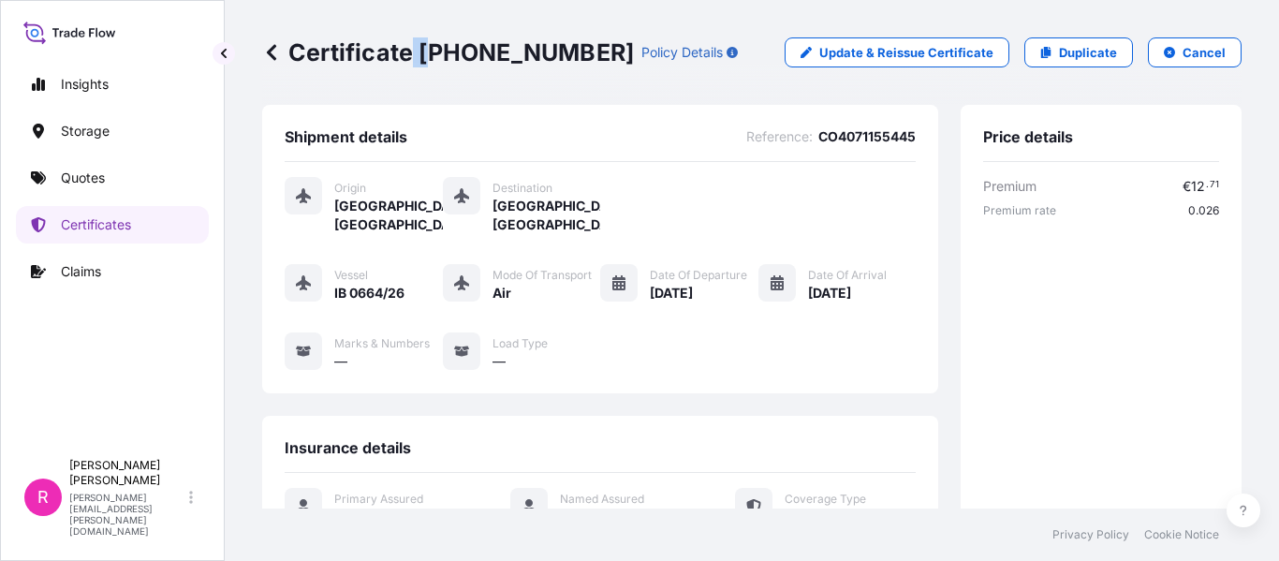
drag, startPoint x: 405, startPoint y: 52, endPoint x: 437, endPoint y: 47, distance: 32.3
click at [437, 47] on p "Certificate 31619-422-1" at bounding box center [448, 52] width 372 height 30
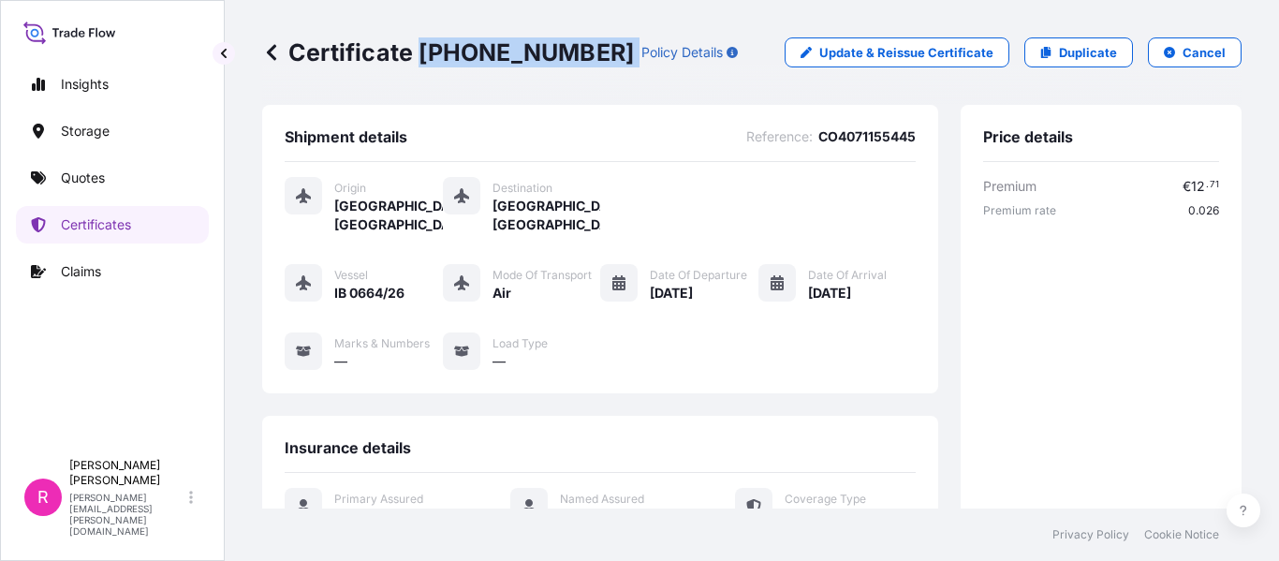
drag, startPoint x: 422, startPoint y: 50, endPoint x: 569, endPoint y: 55, distance: 147.1
click at [569, 55] on div "Certificate 31619-422-1 Policy Details" at bounding box center [500, 52] width 476 height 30
copy p "31619-422-1"
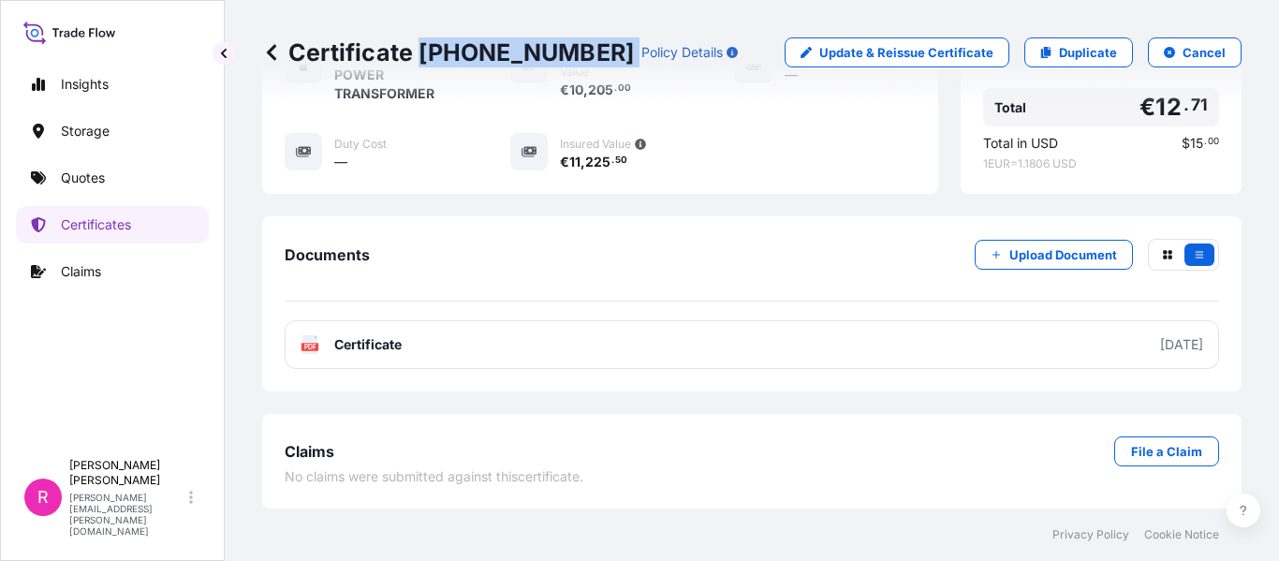
scroll to position [267, 0]
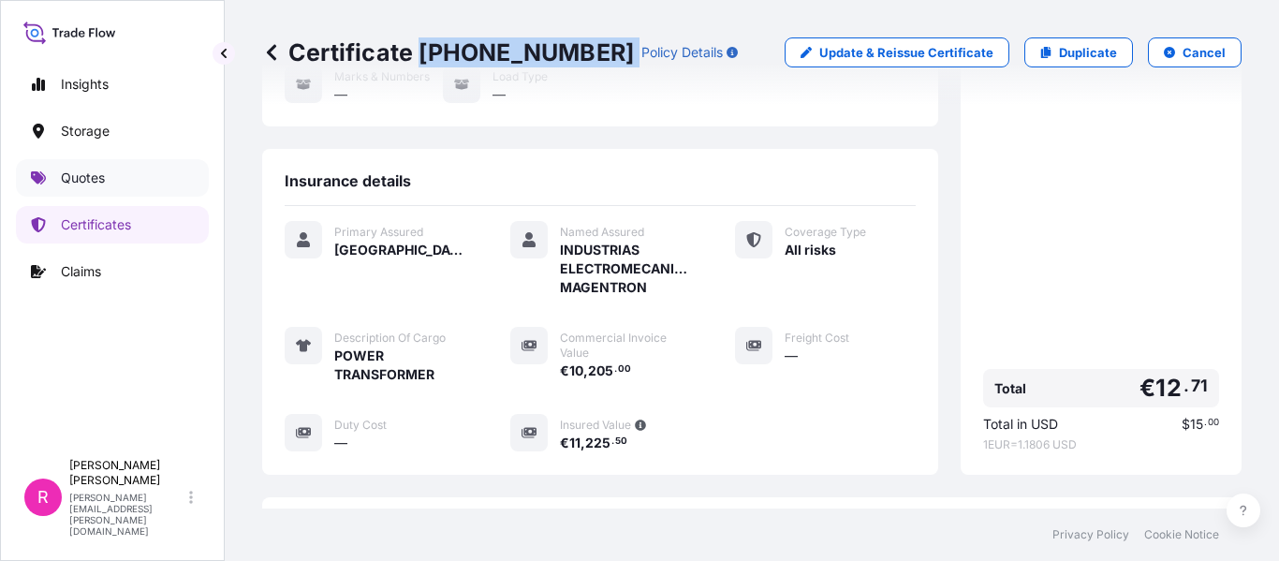
click at [85, 181] on p "Quotes" at bounding box center [83, 178] width 44 height 19
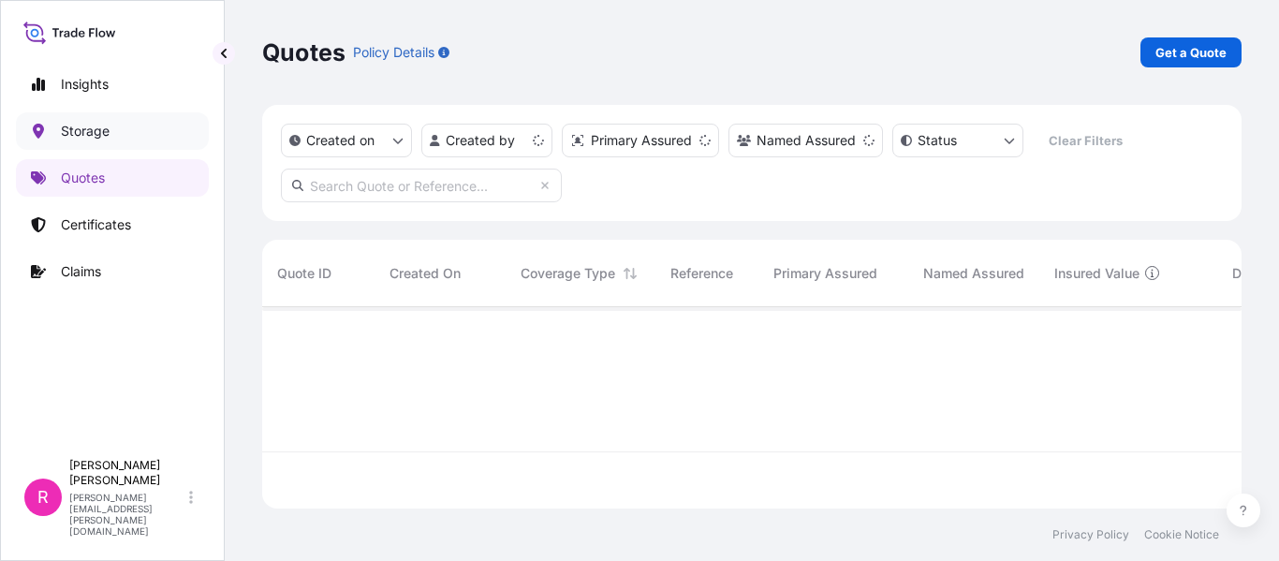
scroll to position [198, 965]
click at [1190, 58] on p "Get a Quote" at bounding box center [1190, 52] width 71 height 19
select select "Water"
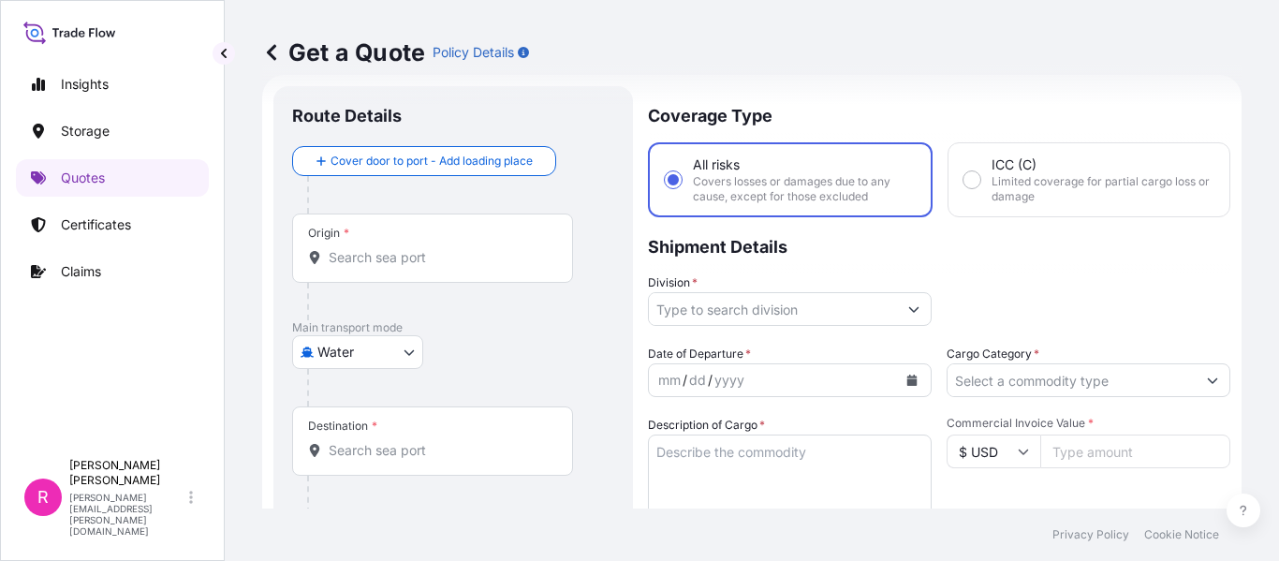
scroll to position [124, 0]
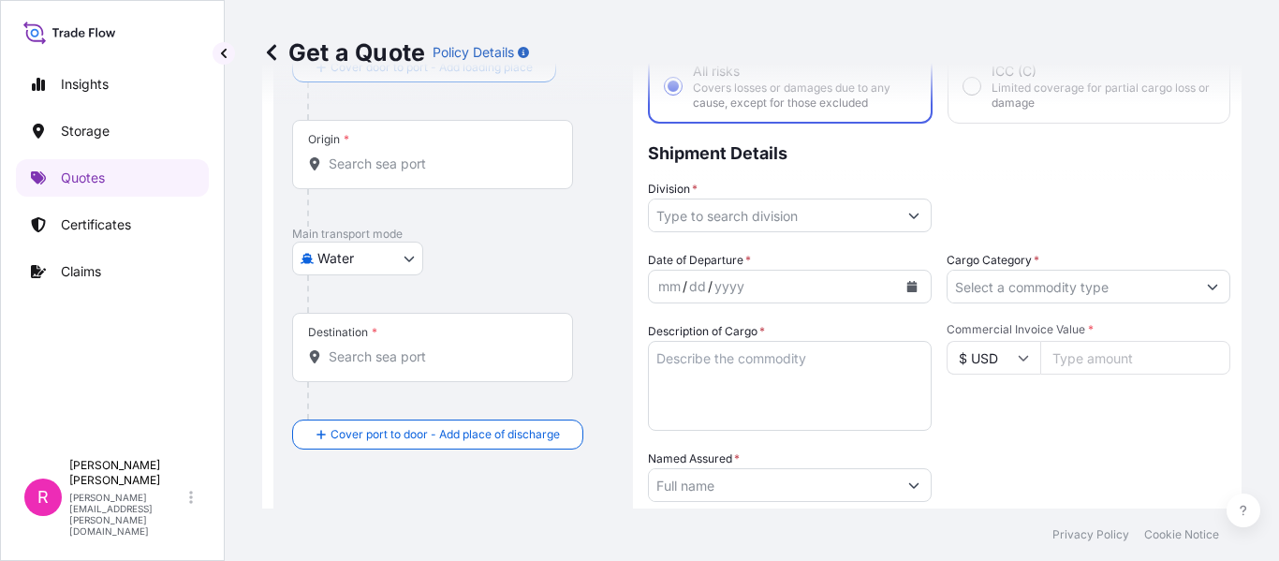
click at [396, 167] on input "Origin *" at bounding box center [439, 163] width 221 height 19
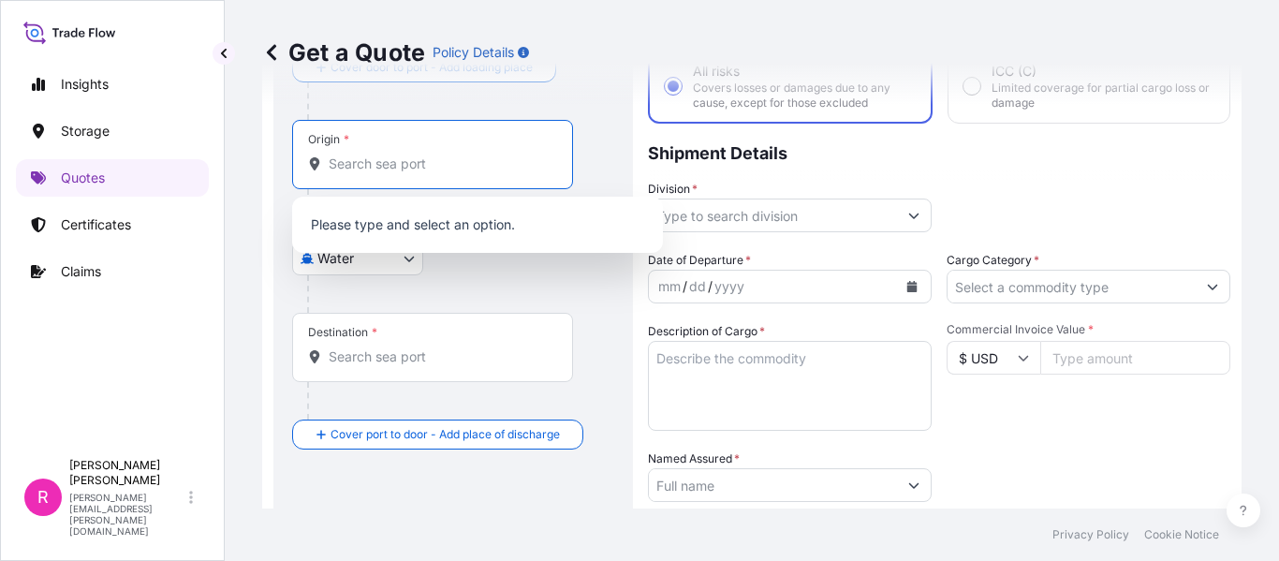
click at [347, 253] on body "0 options available. Insights Storage Quotes Certificates Claims R Ruben Diaz r…" at bounding box center [639, 280] width 1279 height 561
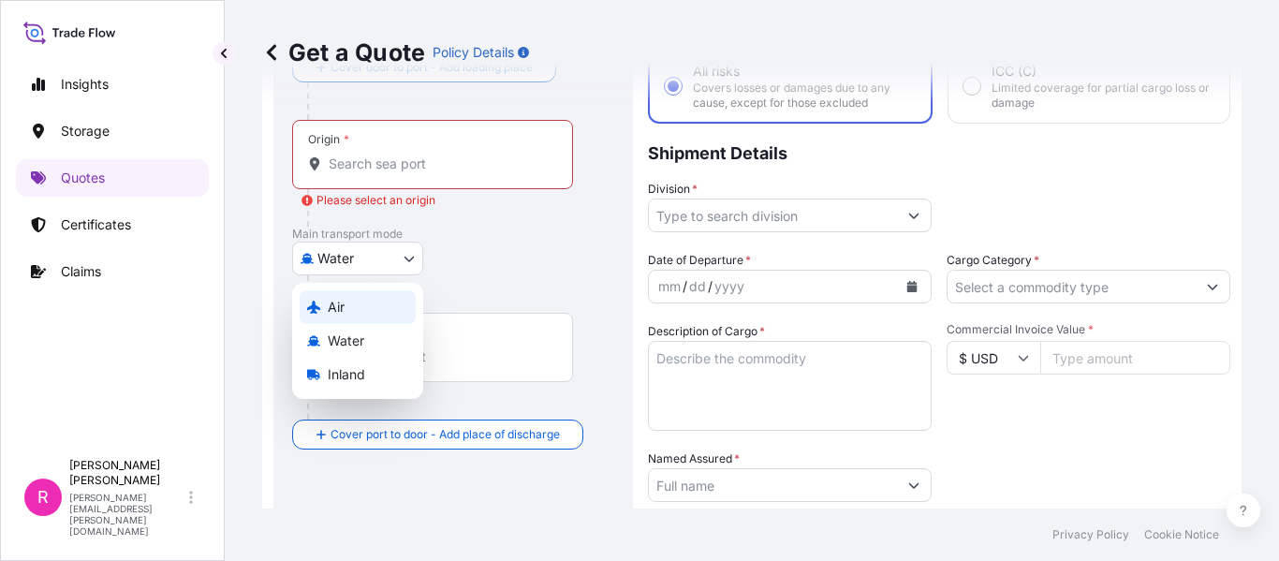
click at [346, 302] on div "Air" at bounding box center [358, 307] width 116 height 34
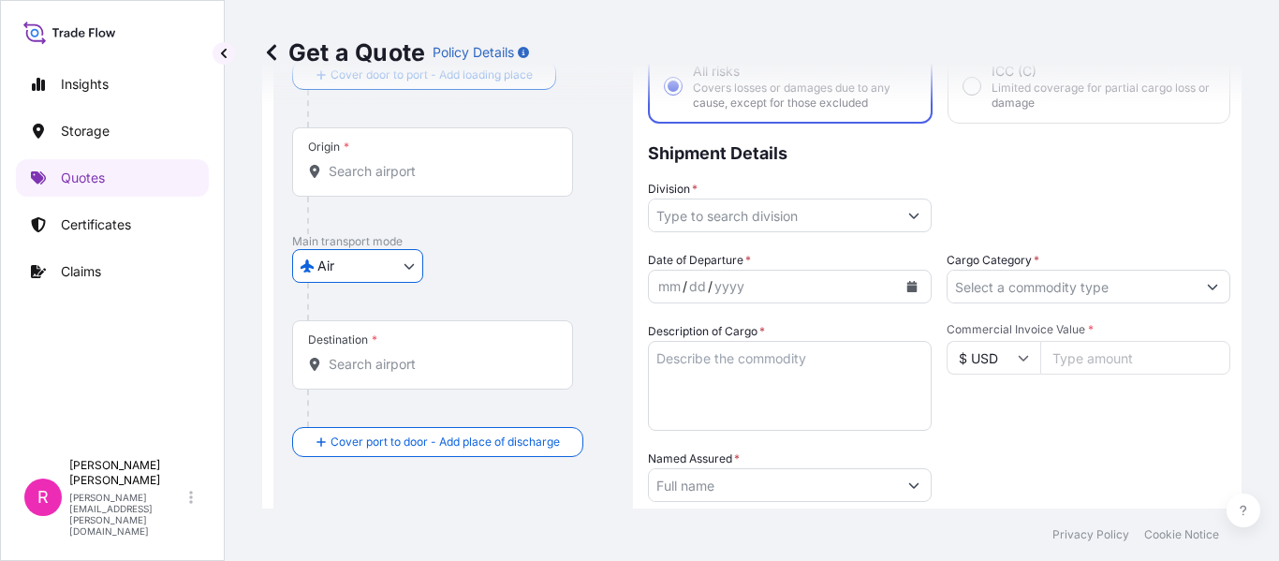
click at [364, 166] on input "Origin *" at bounding box center [439, 171] width 221 height 19
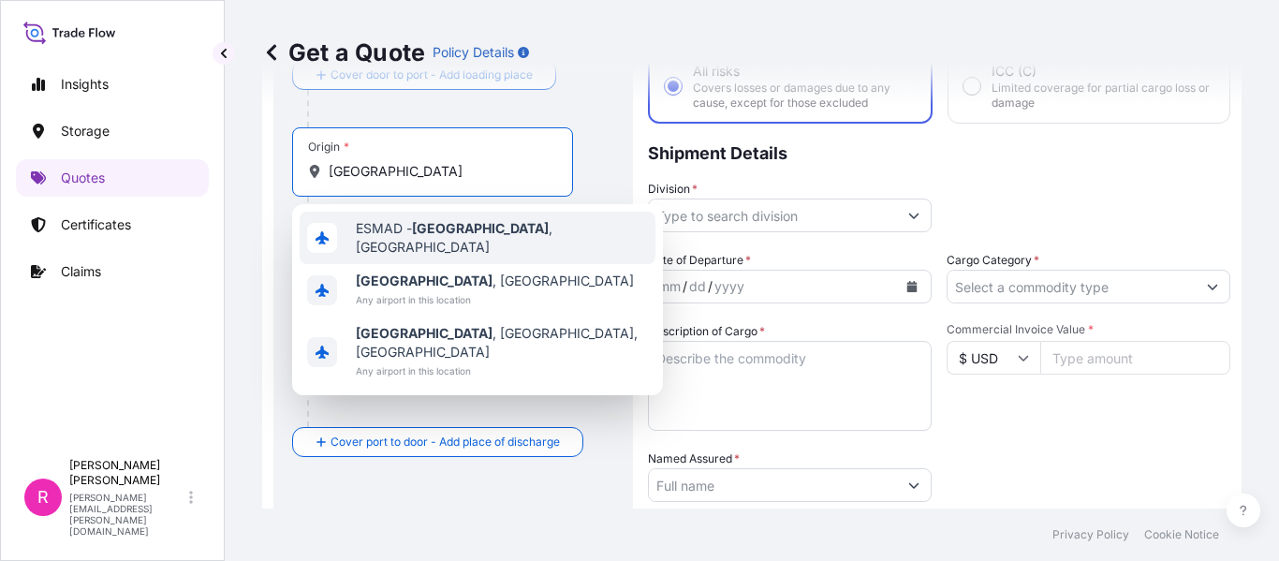
click at [461, 244] on div "ESMAD - Madrid , Spain" at bounding box center [478, 238] width 356 height 52
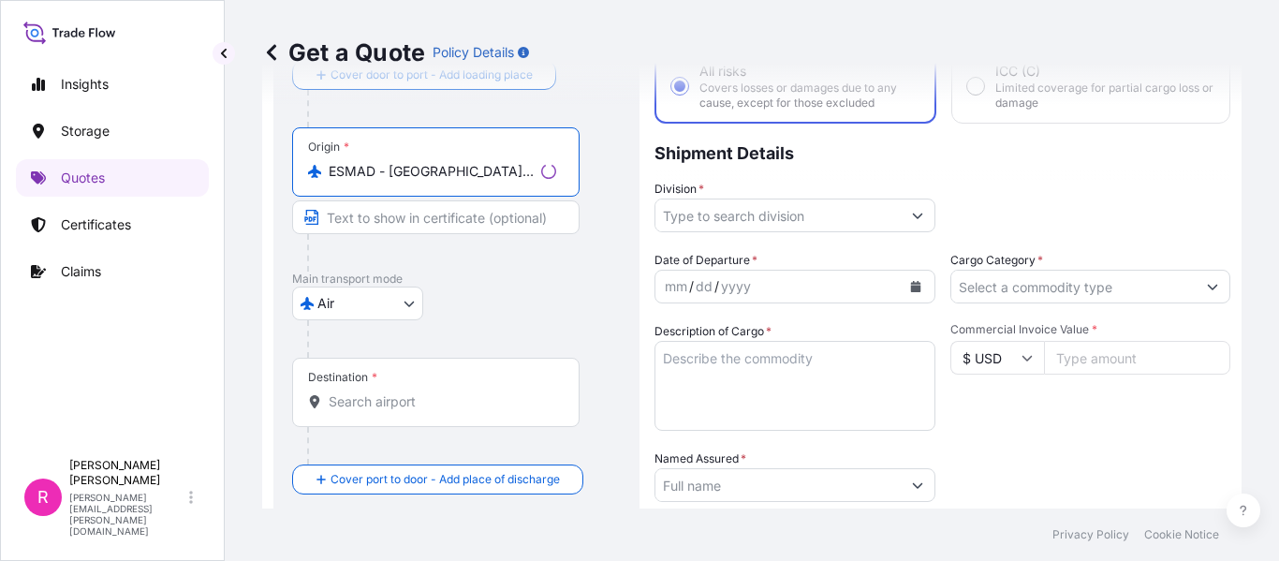
type input "ESMAD - Madrid, Spain"
drag, startPoint x: 367, startPoint y: 385, endPoint x: 376, endPoint y: 391, distance: 11.4
click at [375, 389] on div "Destination *" at bounding box center [435, 392] width 287 height 69
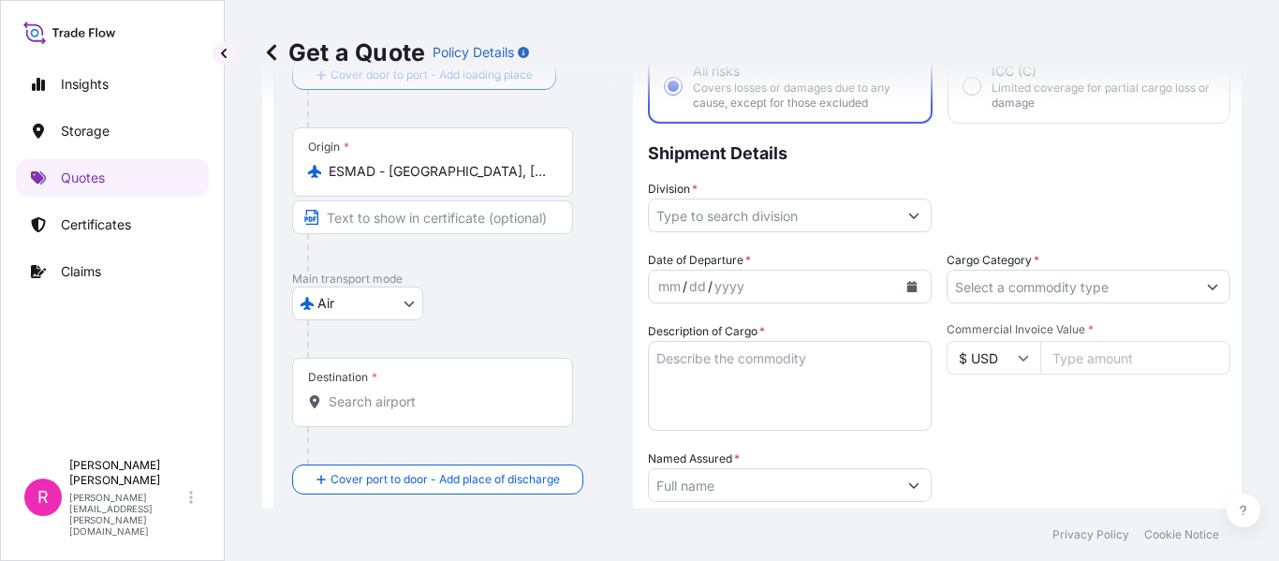
click at [394, 398] on input "Destination *" at bounding box center [439, 401] width 221 height 19
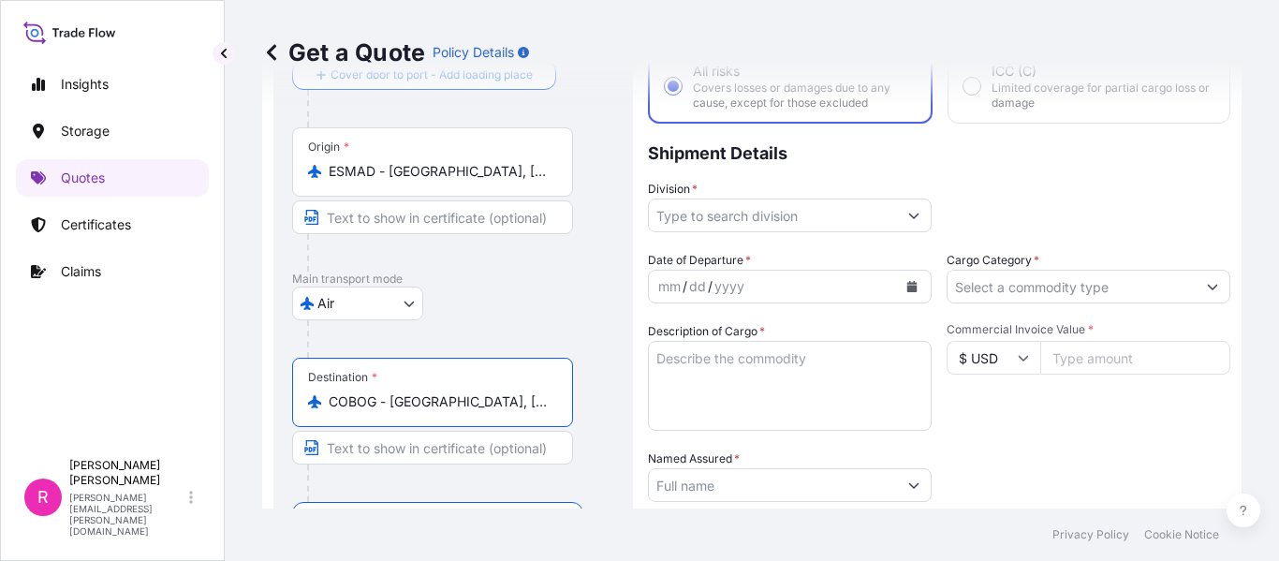
type input "COBOG - Bogota, Colombia"
click at [742, 222] on input "Division *" at bounding box center [773, 215] width 248 height 34
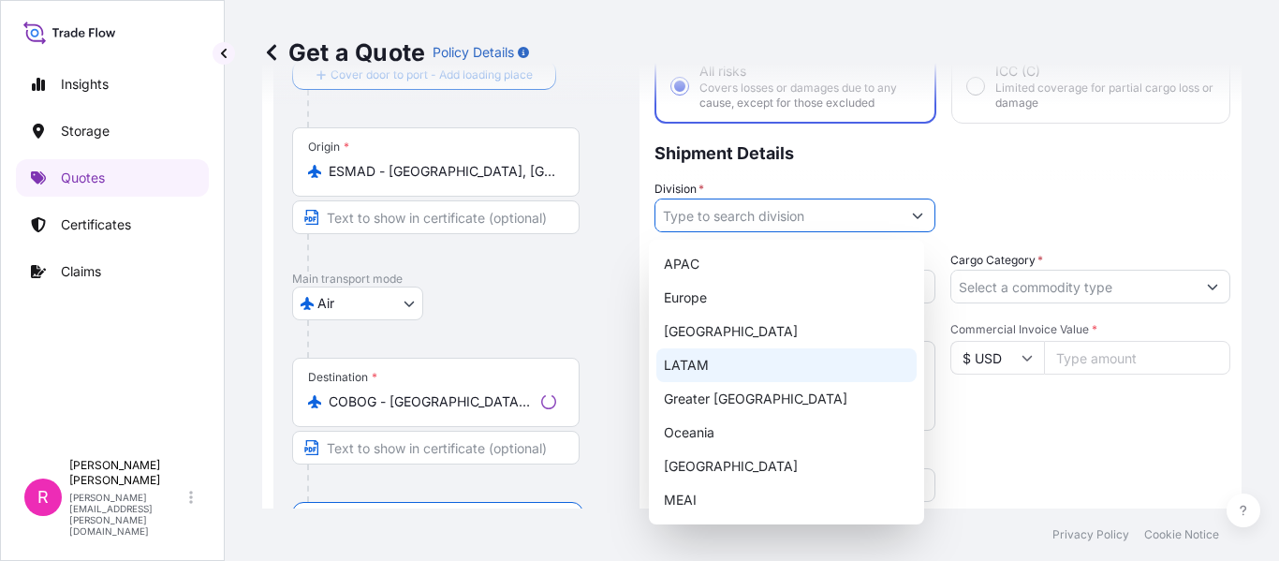
click at [720, 353] on div "LATAM" at bounding box center [786, 365] width 260 height 34
type input "LATAM"
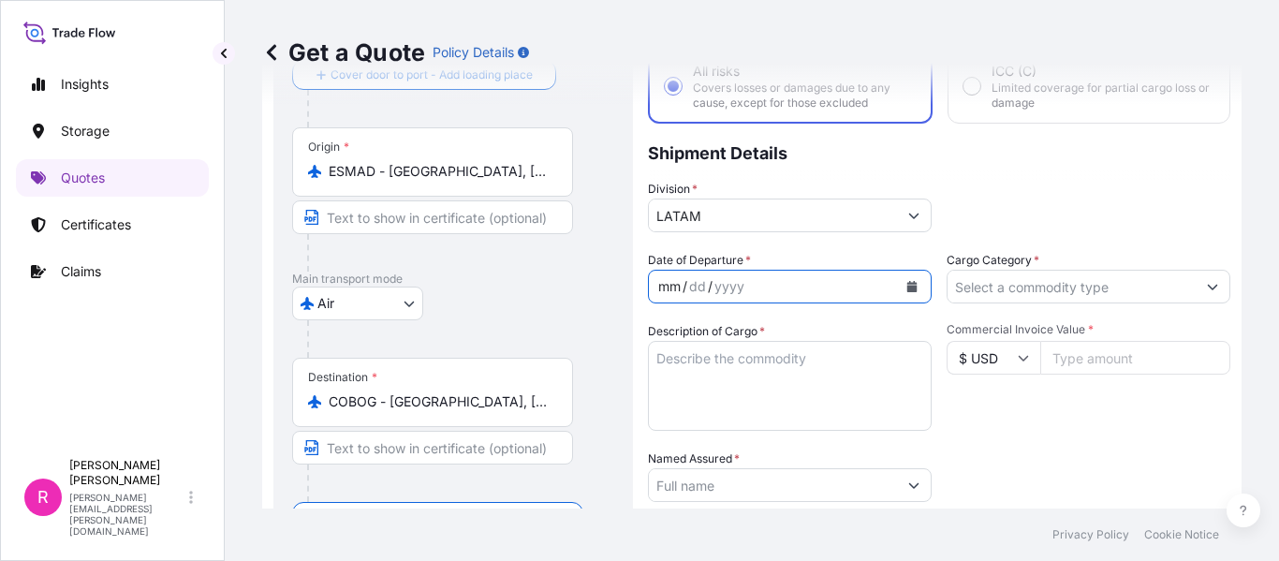
click at [850, 292] on div "mm / dd / yyyy" at bounding box center [773, 287] width 248 height 34
click at [899, 278] on button "Calendar" at bounding box center [912, 287] width 30 height 30
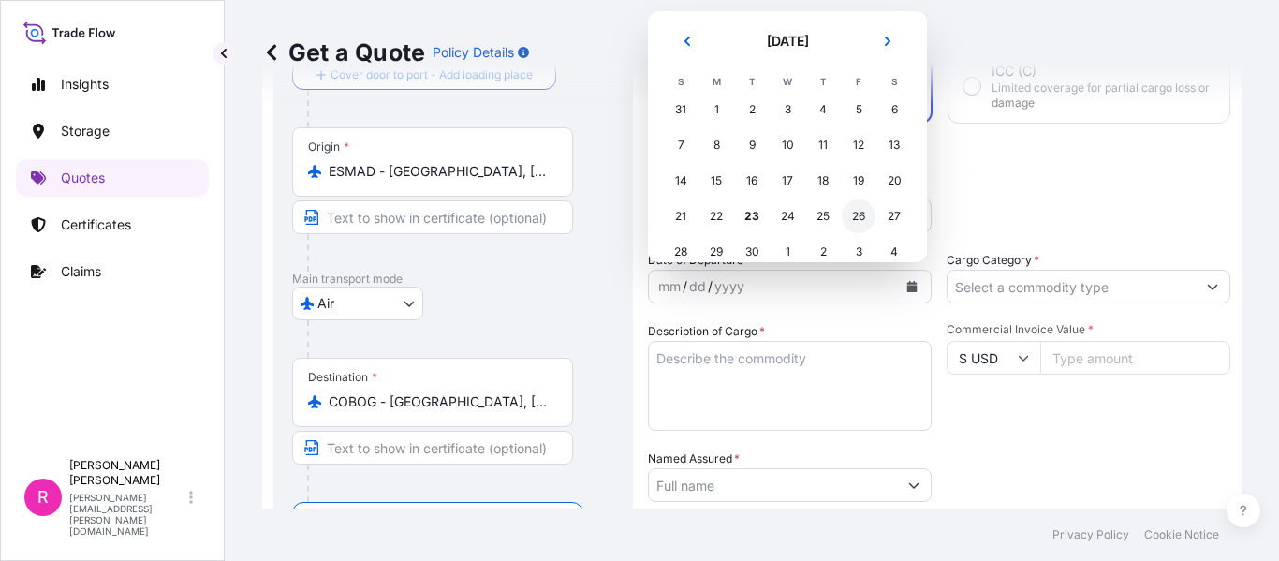
click at [852, 218] on div "26" at bounding box center [859, 216] width 34 height 34
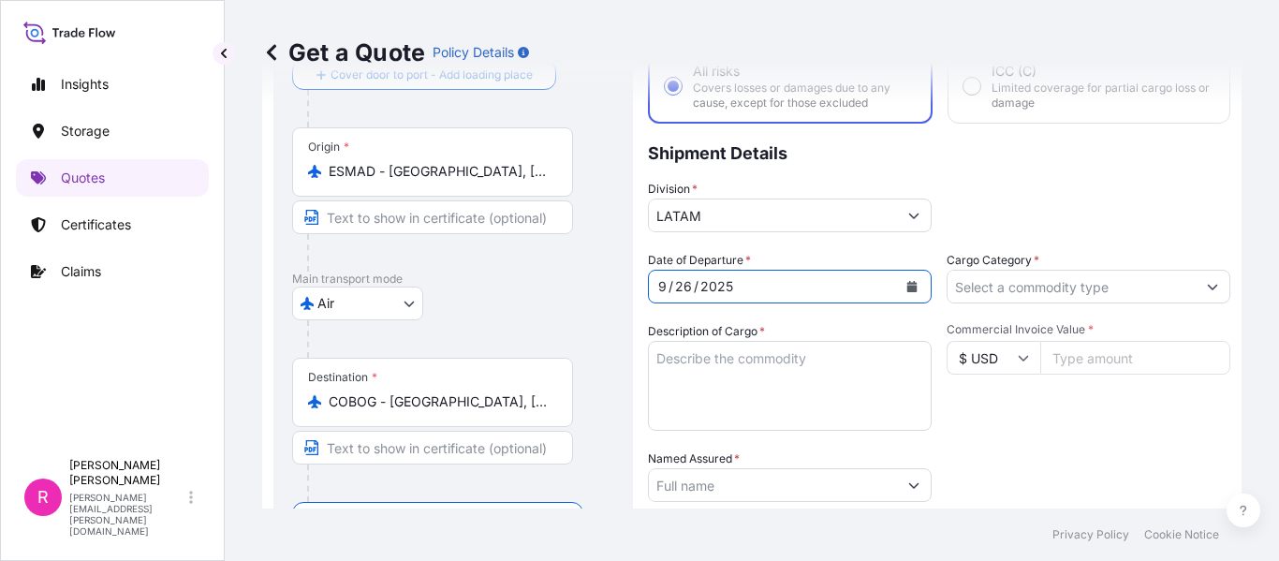
click at [1110, 298] on input "Cargo Category *" at bounding box center [1072, 287] width 248 height 34
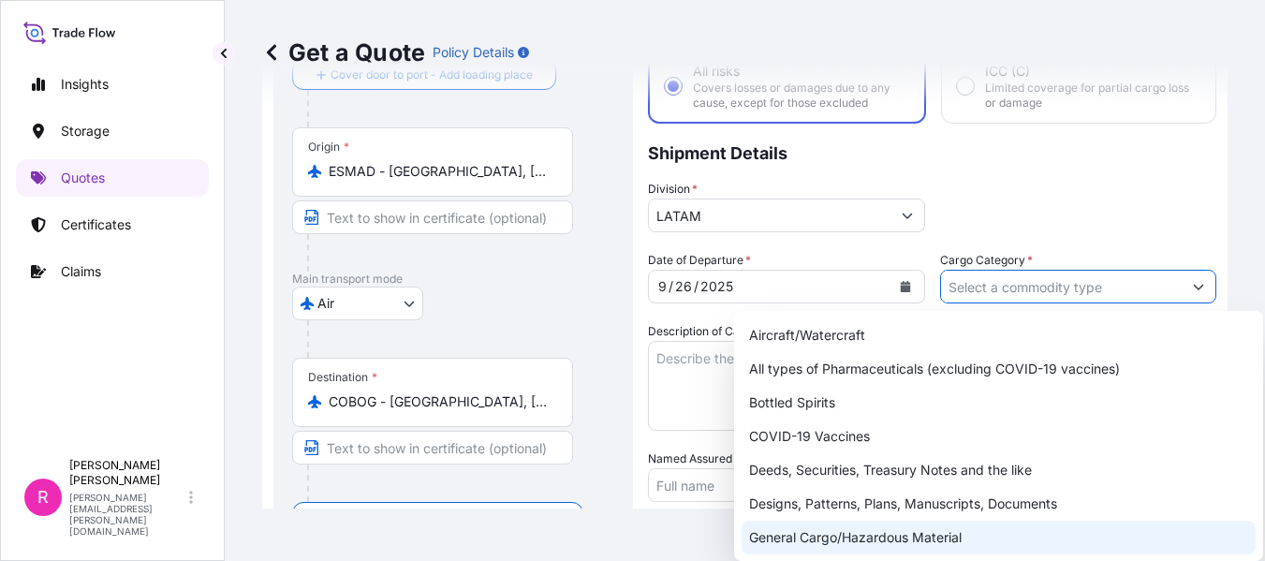
click at [892, 531] on div "General Cargo/Hazardous Material" at bounding box center [999, 538] width 514 height 34
type input "General Cargo/Hazardous Material"
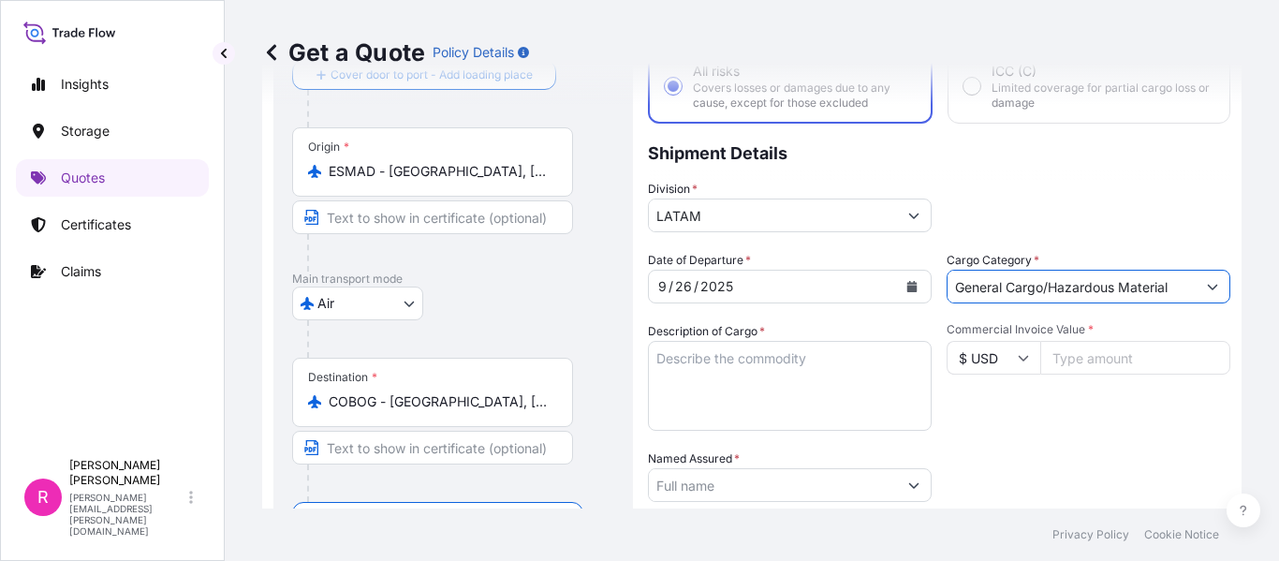
click at [716, 372] on textarea "Description of Cargo *" at bounding box center [790, 386] width 284 height 90
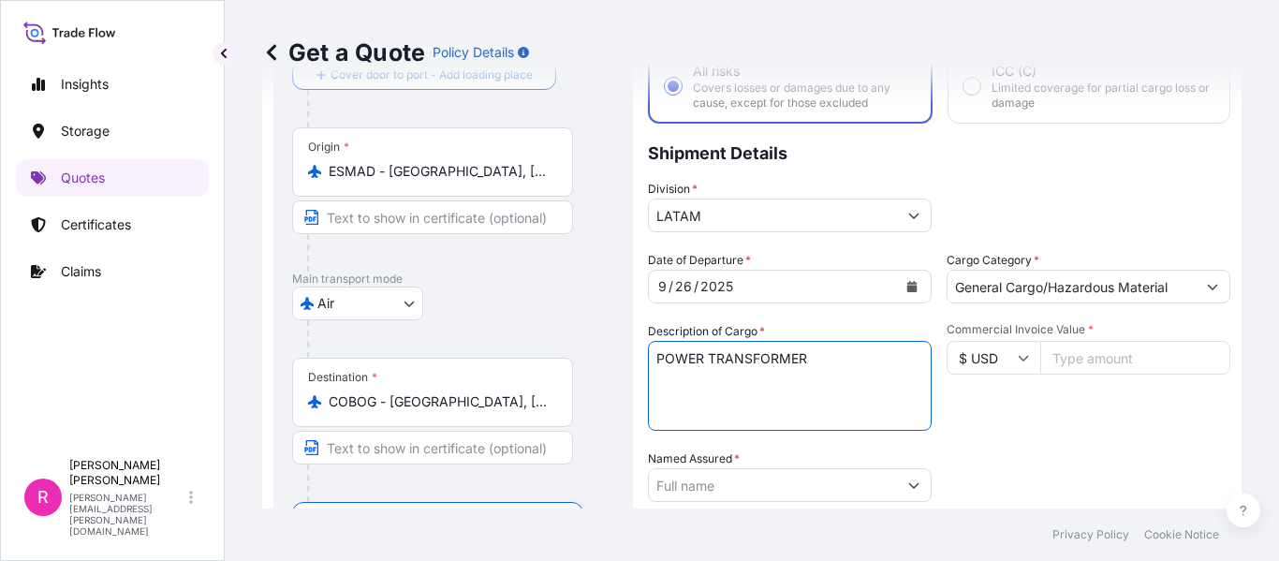
type textarea "POWER TRANSFORMER"
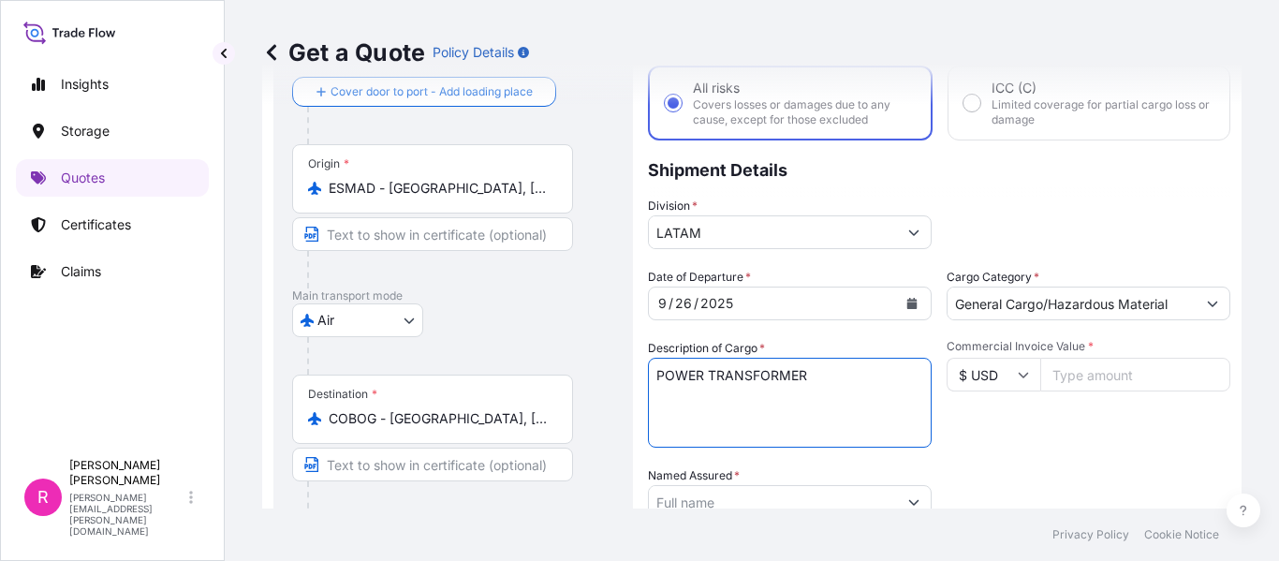
scroll to position [294, 0]
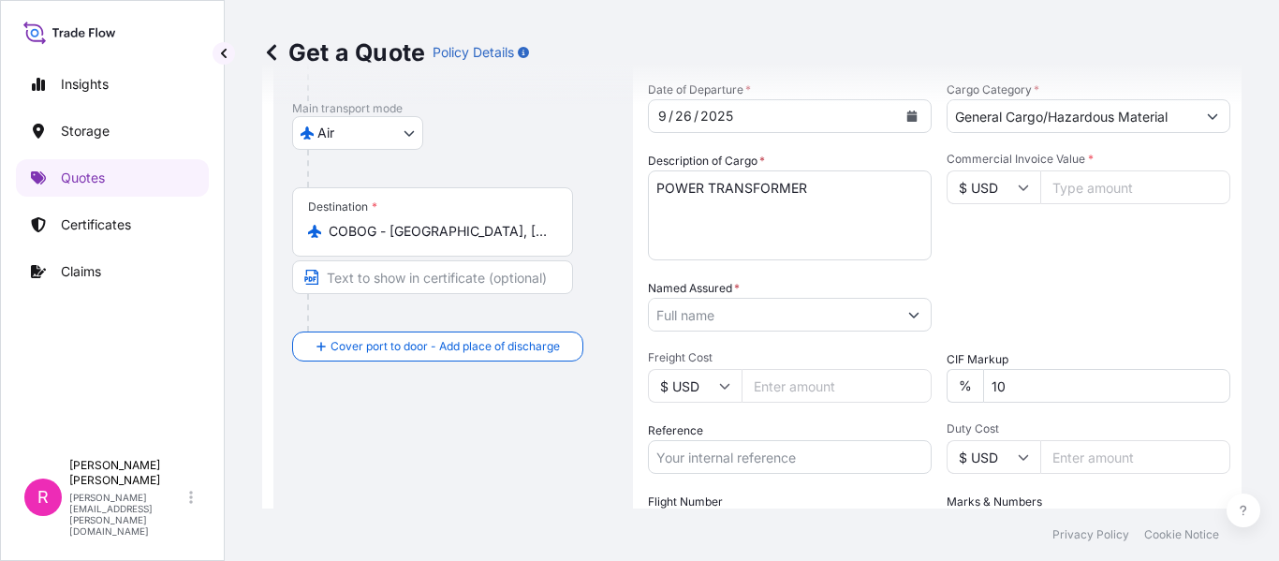
click at [1083, 189] on input "Commercial Invoice Value *" at bounding box center [1135, 187] width 190 height 34
type input "537"
type input "537.02"
click at [1004, 181] on input "$ USD" at bounding box center [994, 187] width 94 height 34
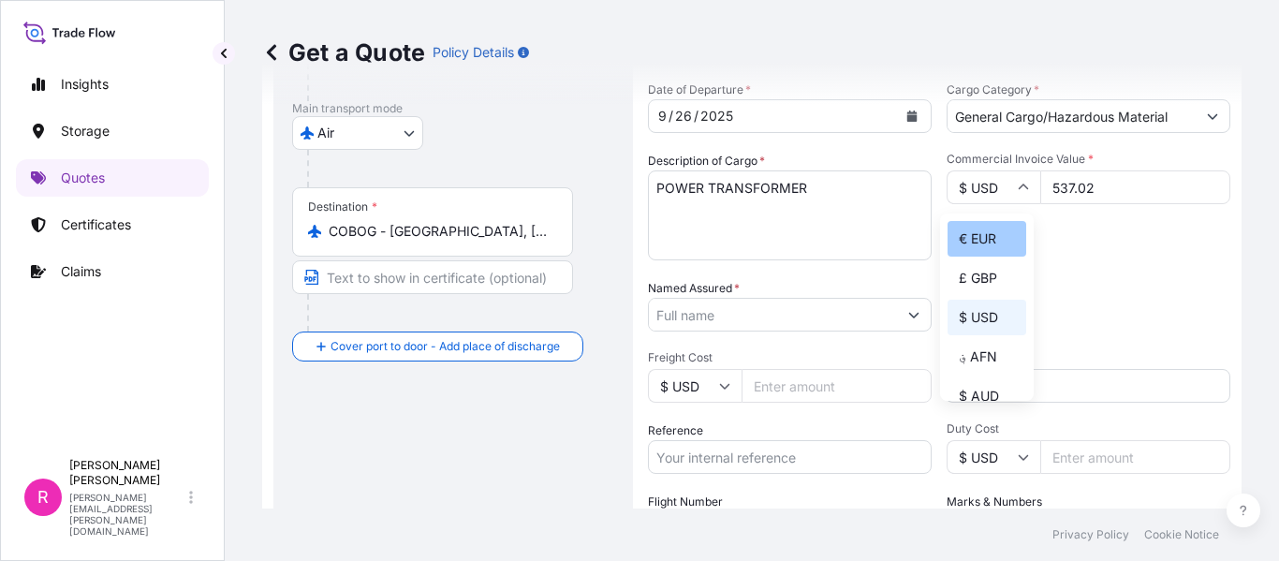
click at [992, 237] on div "€ EUR" at bounding box center [987, 239] width 79 height 36
type input "€ EUR"
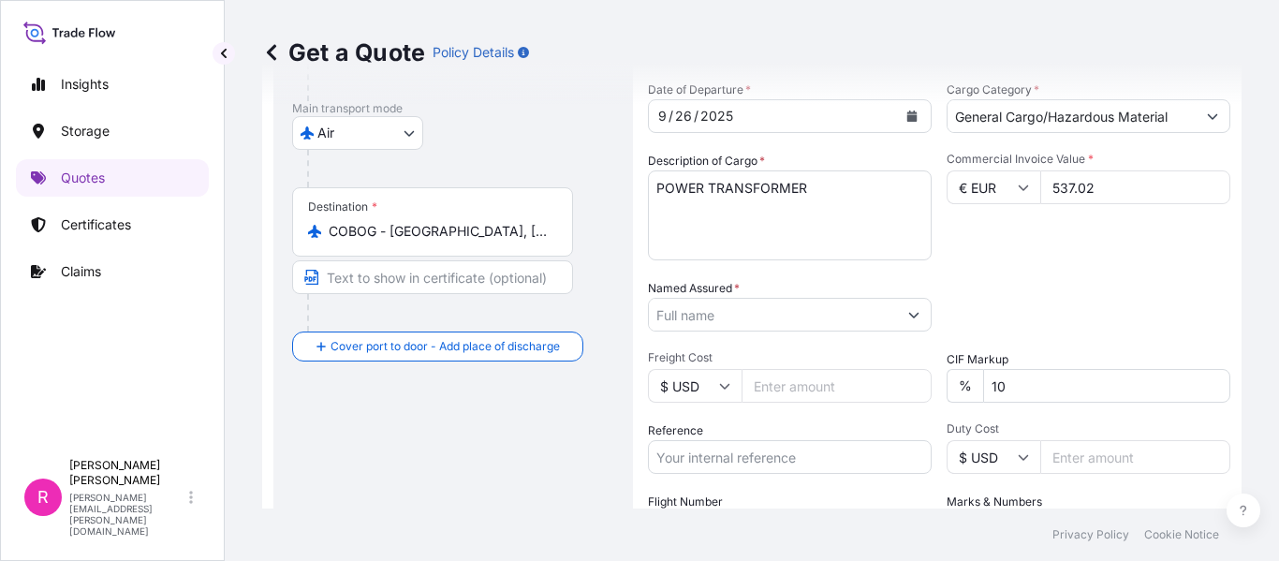
click at [746, 327] on input "Named Assured *" at bounding box center [773, 315] width 248 height 34
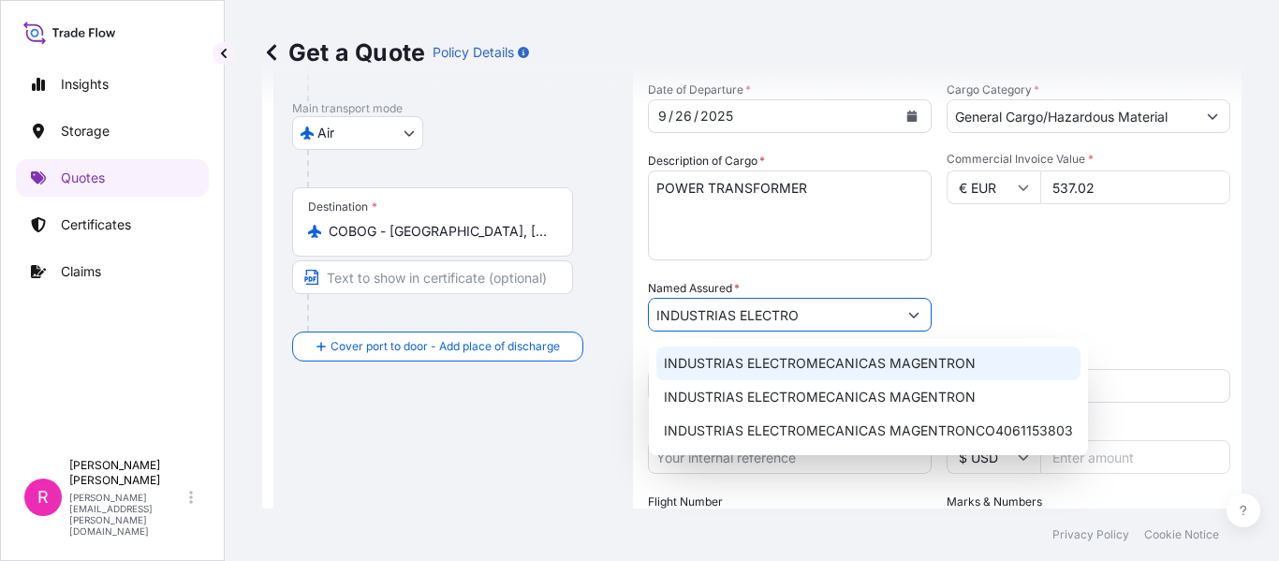
click at [785, 360] on span "INDUSTRIAS ELECTROMECANICAS MAGENTRON" at bounding box center [820, 363] width 312 height 19
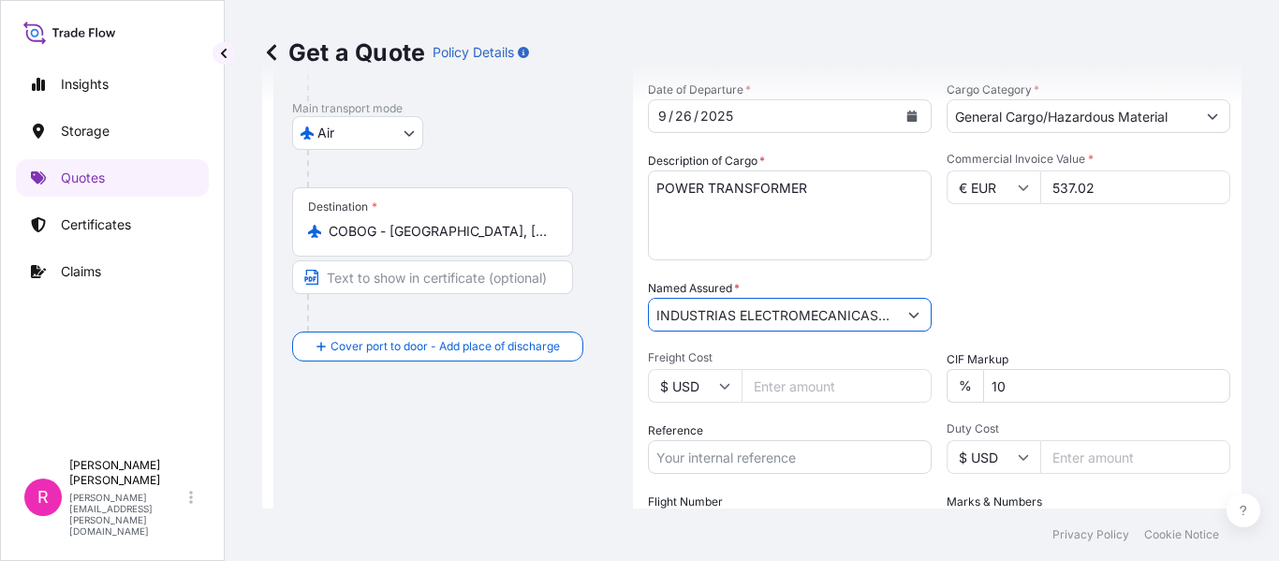
scroll to position [388, 0]
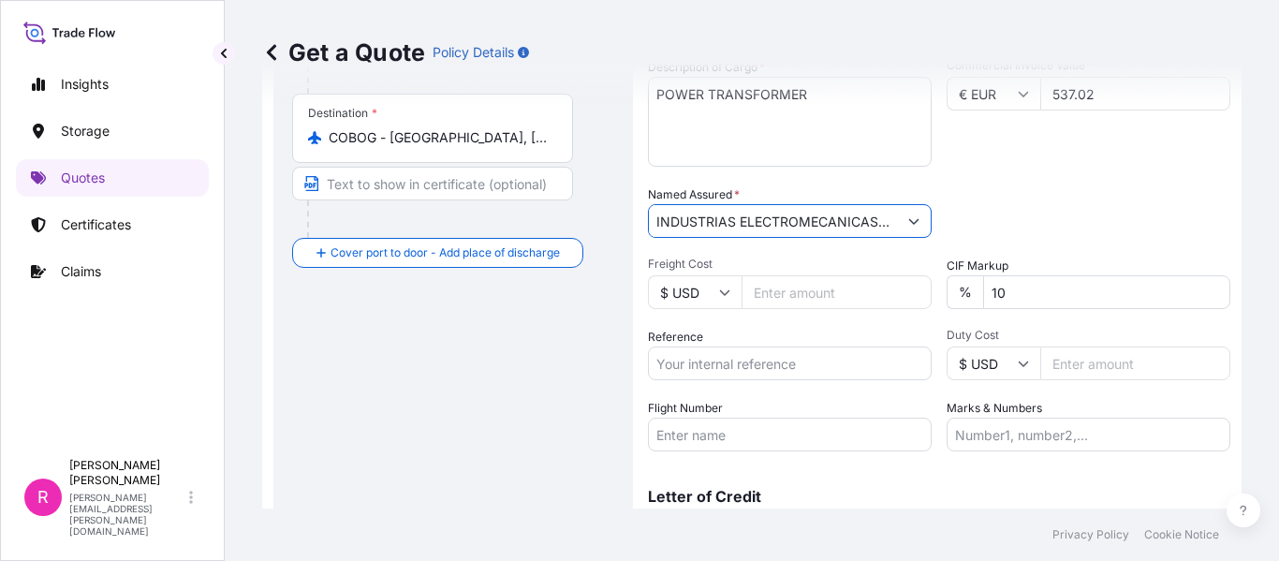
type input "INDUSTRIAS ELECTROMECANICAS MAGENTRON"
click at [807, 376] on input "Reference" at bounding box center [790, 363] width 284 height 34
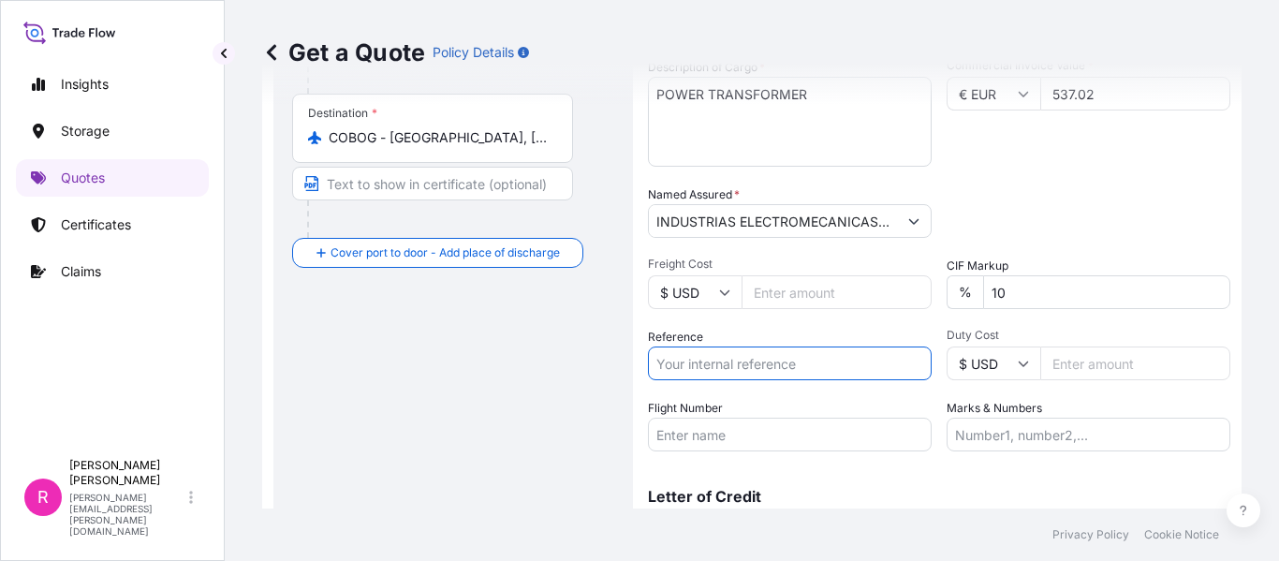
drag, startPoint x: 662, startPoint y: 246, endPoint x: 672, endPoint y: 251, distance: 11.3
click at [664, 246] on div "Date of Departure * 9 / 26 / 2025 Cargo Category * General Cargo/Hazardous Mate…" at bounding box center [939, 219] width 582 height 464
click at [726, 350] on input "Reference" at bounding box center [790, 363] width 284 height 34
click at [701, 242] on div "Date of Departure * 9 / 26 / 2025 Cargo Category * General Cargo/Hazardous Mate…" at bounding box center [939, 219] width 582 height 464
click at [785, 303] on input "Freight Cost" at bounding box center [837, 292] width 190 height 34
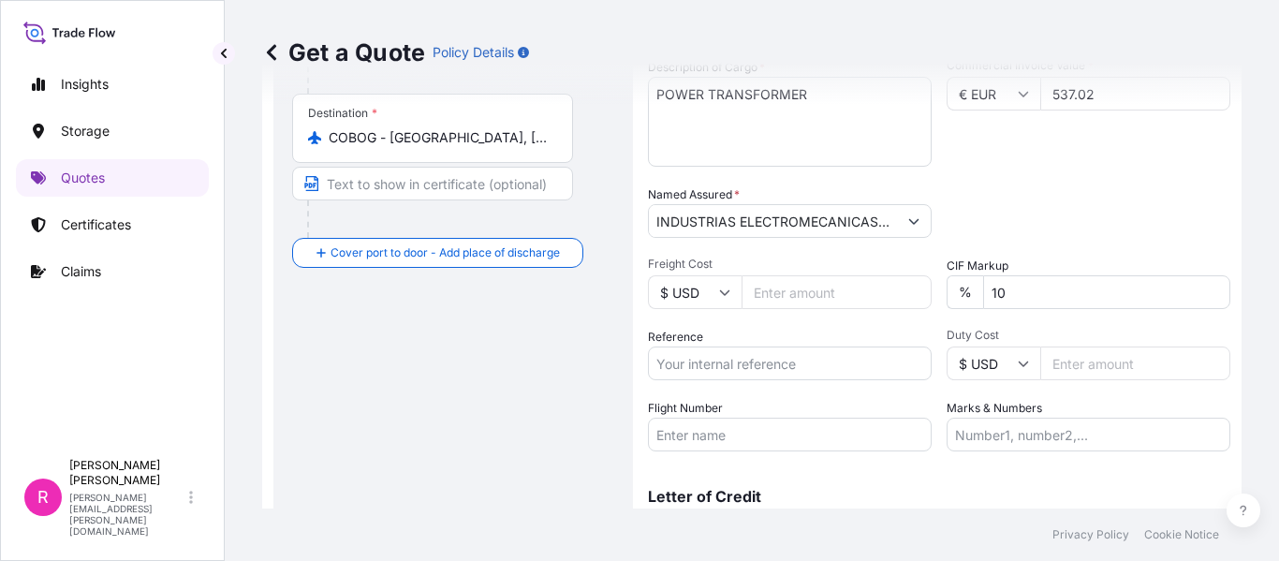
click at [777, 370] on input "Reference" at bounding box center [790, 363] width 284 height 34
click at [719, 372] on input "Reference" at bounding box center [790, 363] width 284 height 34
paste input "IMP 118329"
type input "IMP 118329"
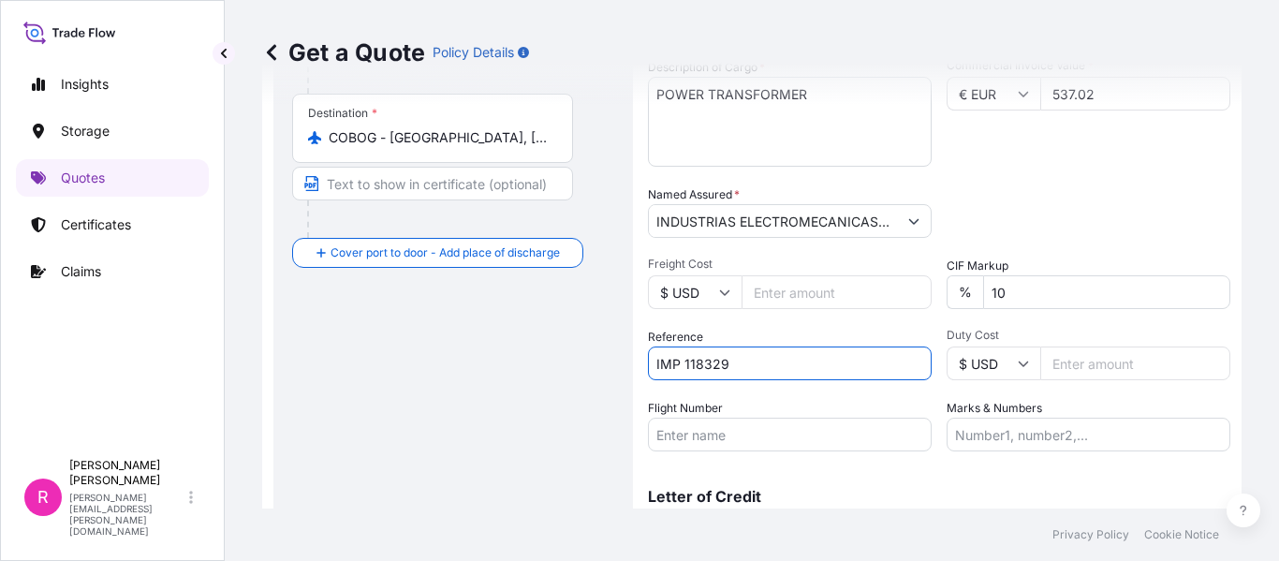
click at [799, 415] on div "Flight Number" at bounding box center [790, 425] width 284 height 52
click at [800, 423] on input "Flight Number" at bounding box center [790, 435] width 284 height 34
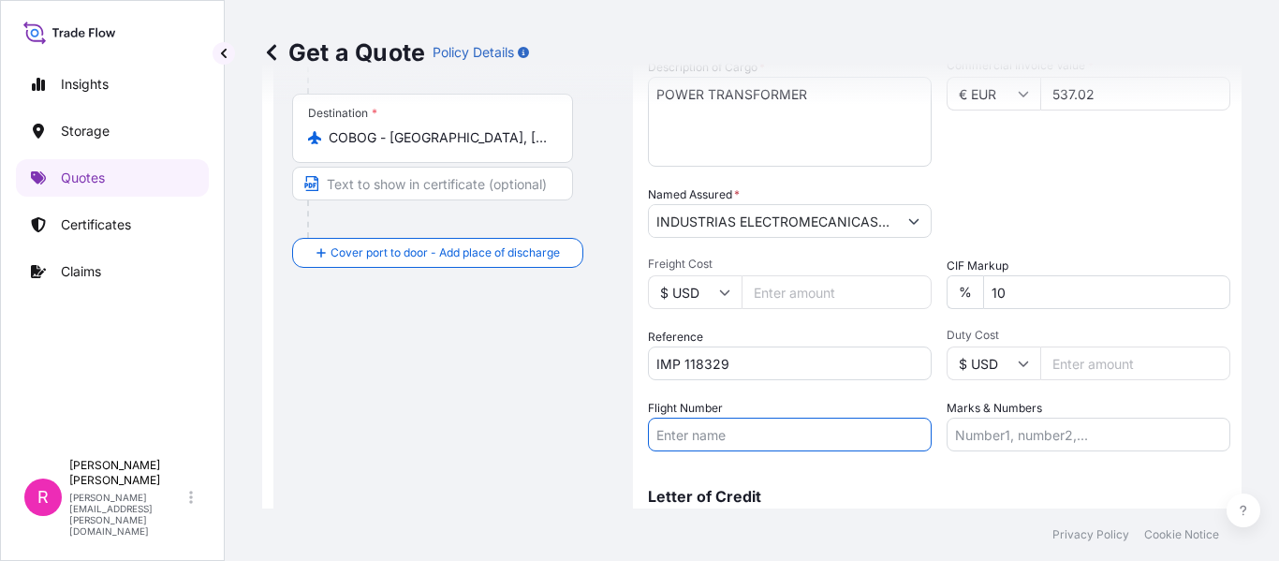
click at [751, 438] on input "Flight Number" at bounding box center [790, 435] width 284 height 34
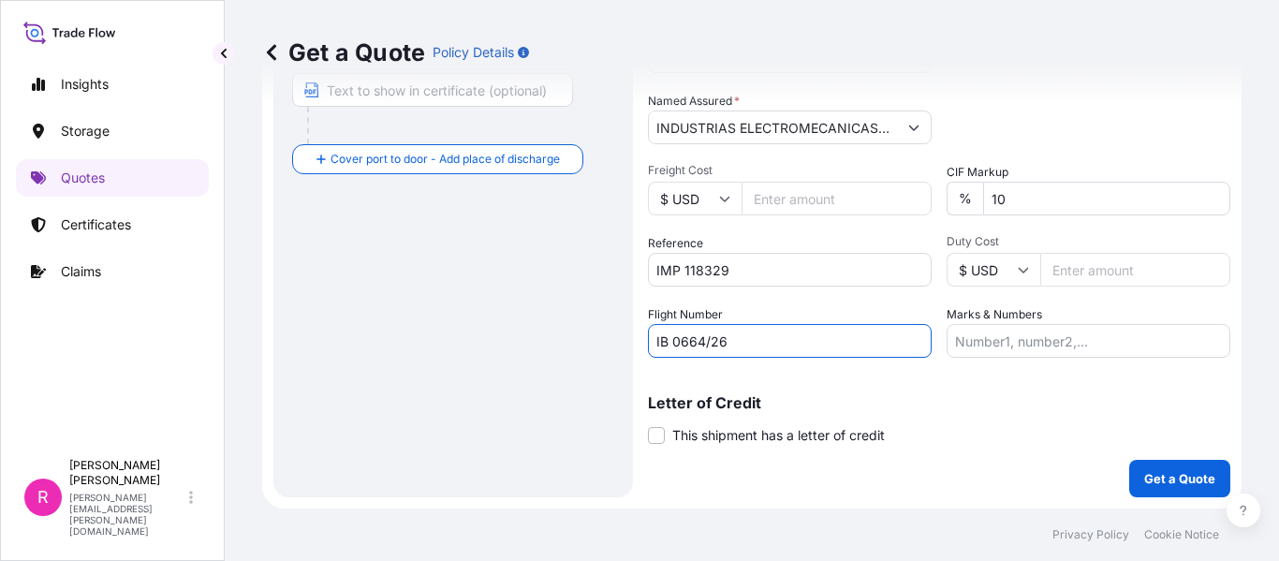
type input "IB 0664/26"
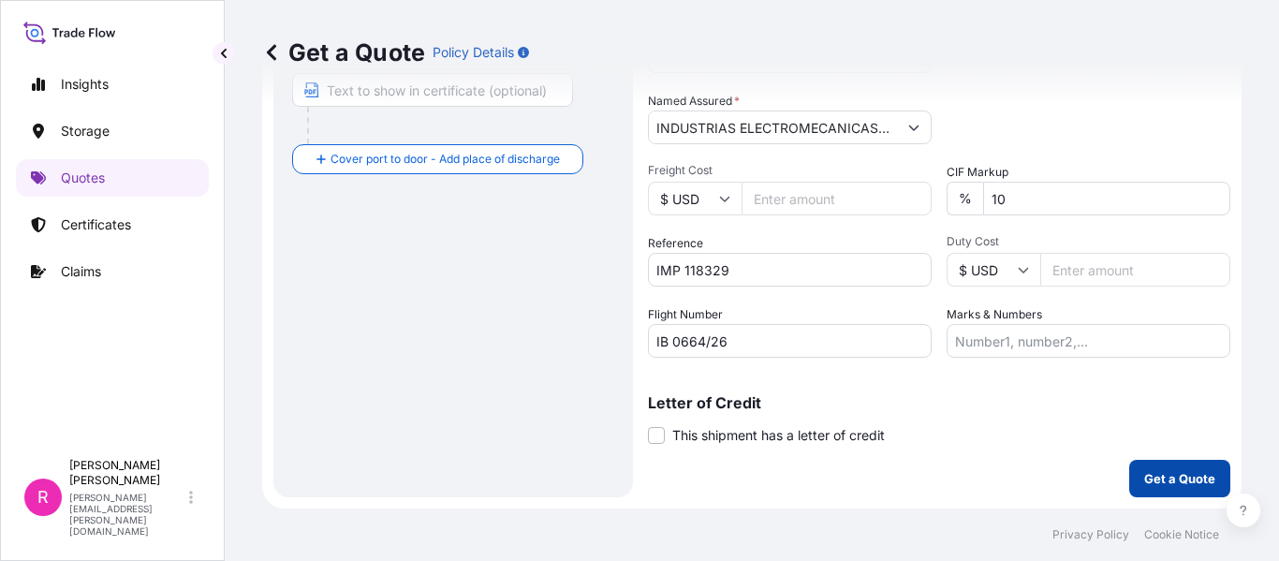
click at [1141, 463] on button "Get a Quote" at bounding box center [1179, 478] width 101 height 37
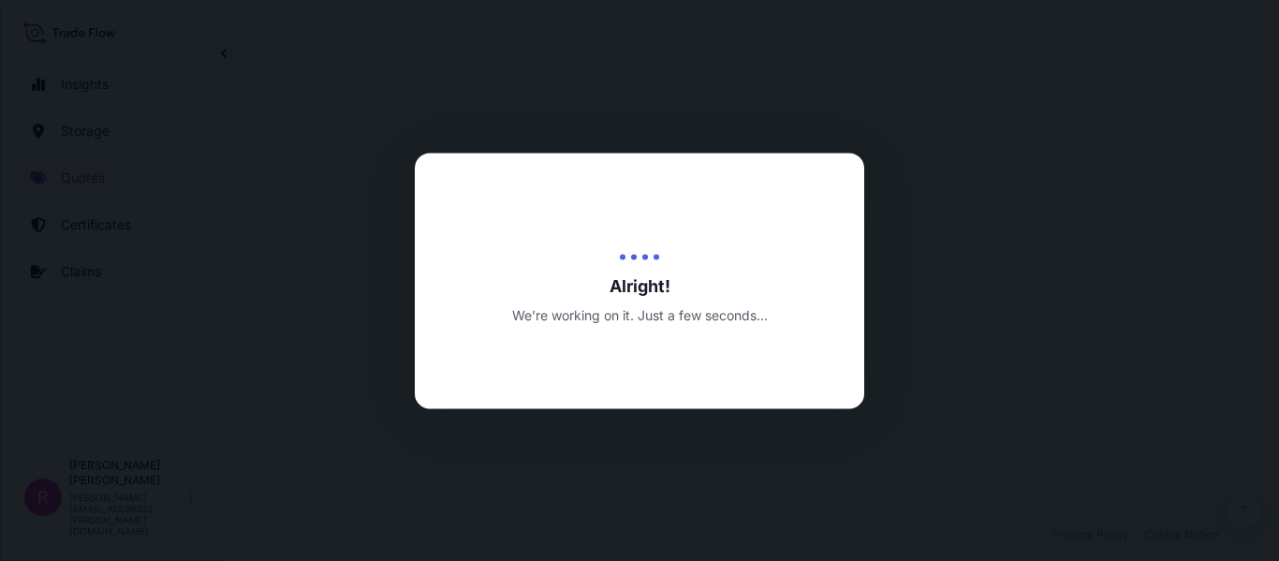
select select "Air"
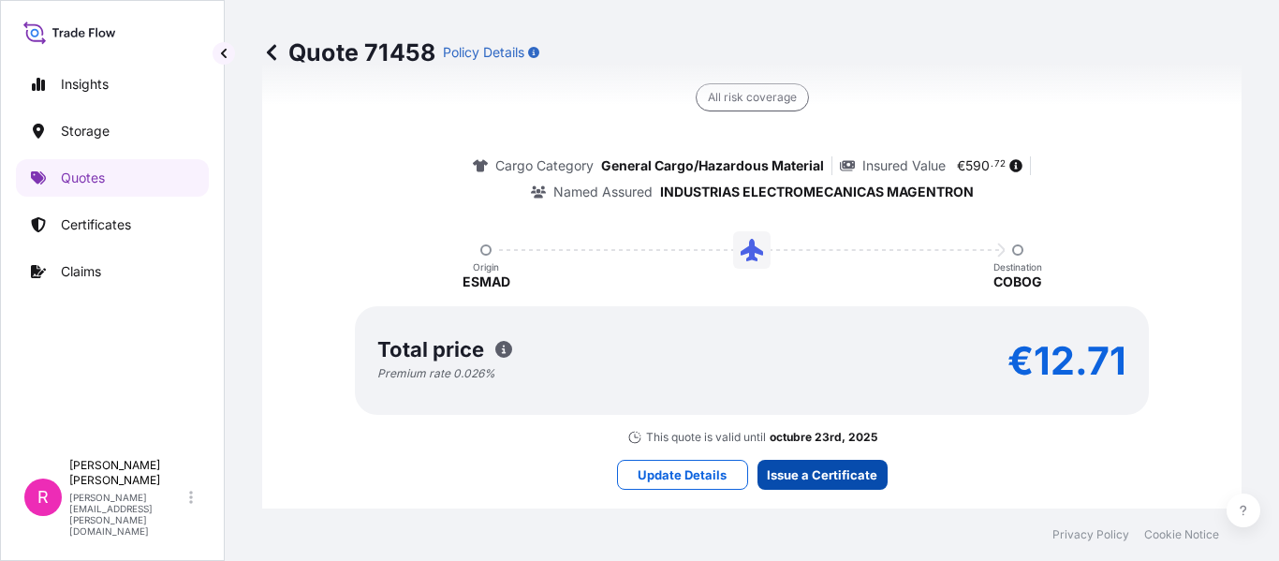
scroll to position [2977, 0]
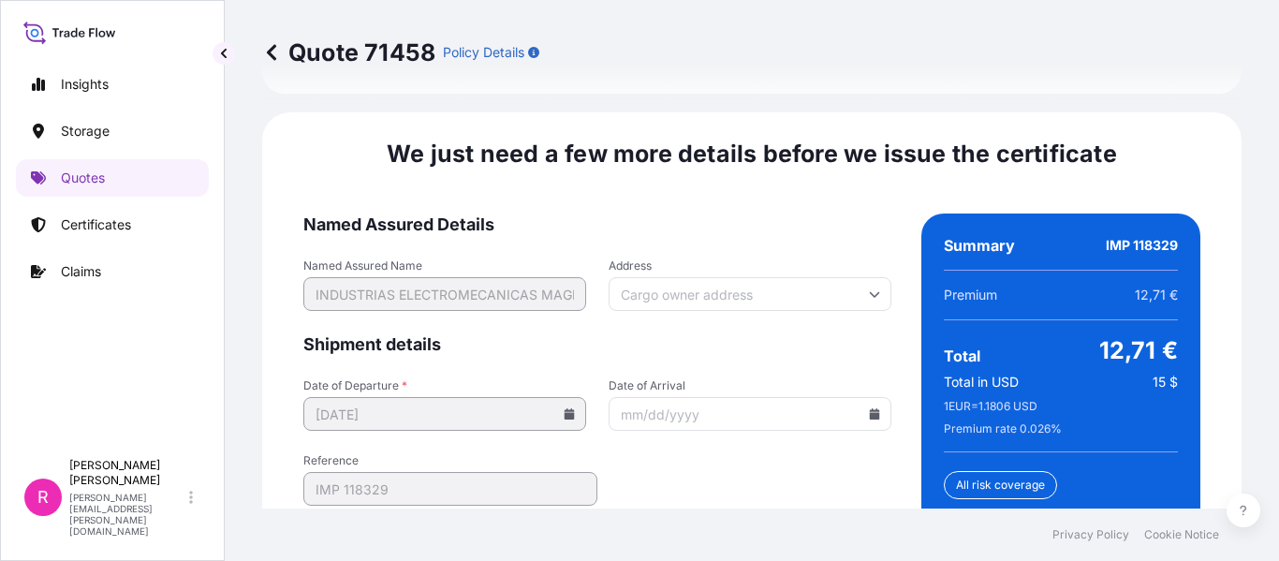
drag, startPoint x: 857, startPoint y: 359, endPoint x: 864, endPoint y: 380, distance: 22.8
click at [863, 378] on div "Date of Arrival" at bounding box center [750, 404] width 283 height 52
click at [870, 408] on icon at bounding box center [875, 413] width 10 height 11
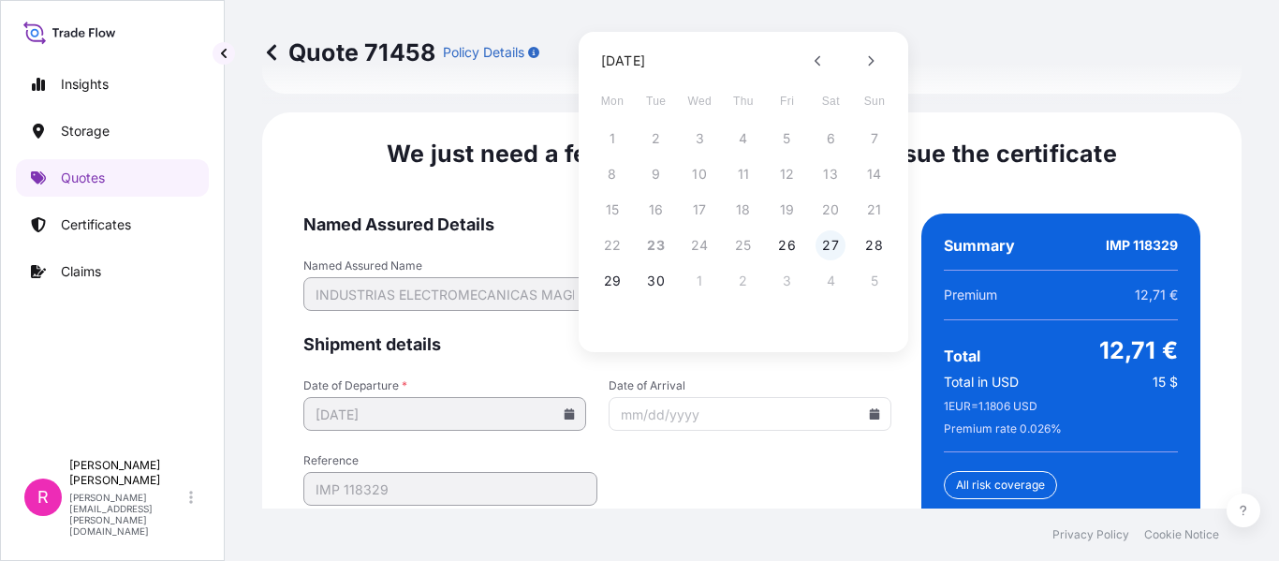
click at [833, 242] on button "27" at bounding box center [831, 245] width 30 height 30
type input "09/27/2025"
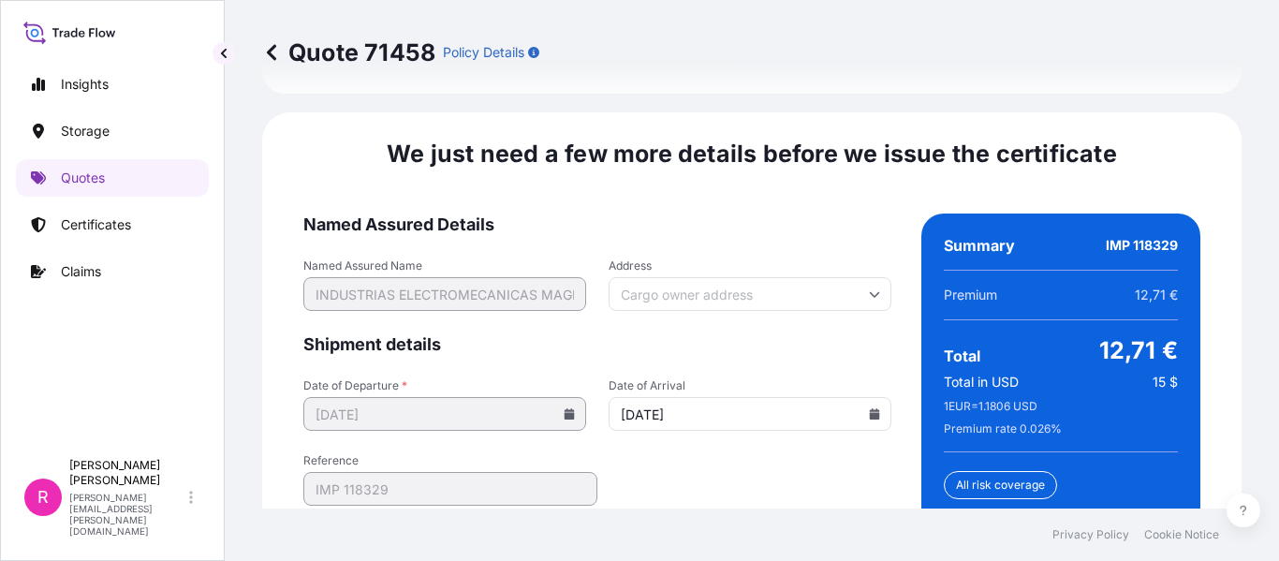
scroll to position [3123, 0]
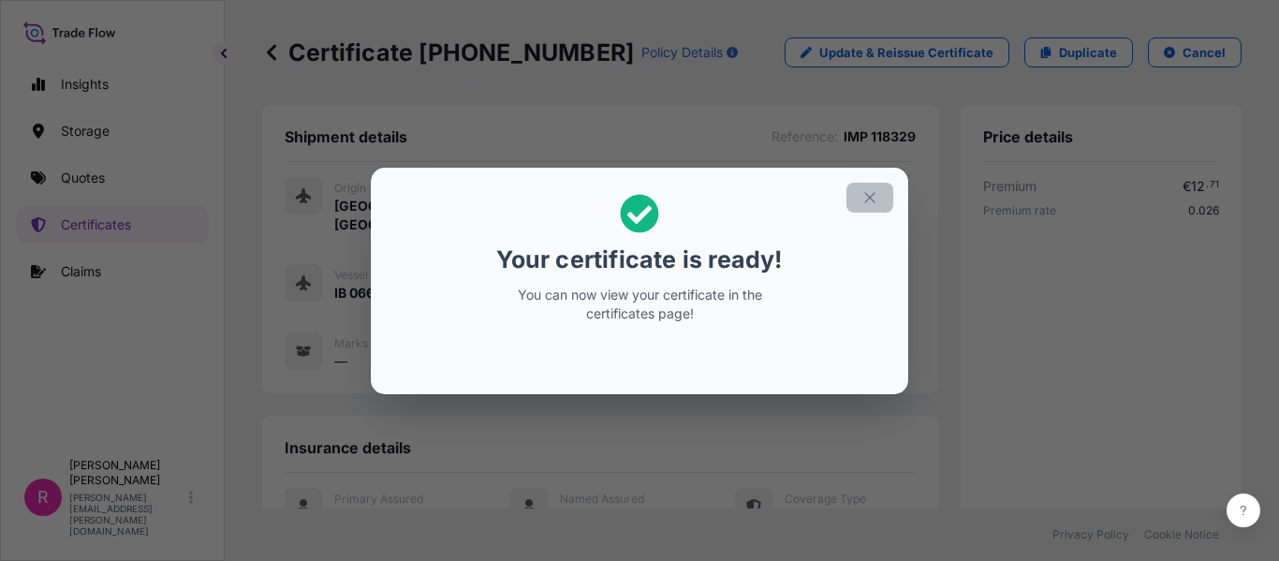
click at [870, 203] on icon "button" at bounding box center [869, 197] width 17 height 17
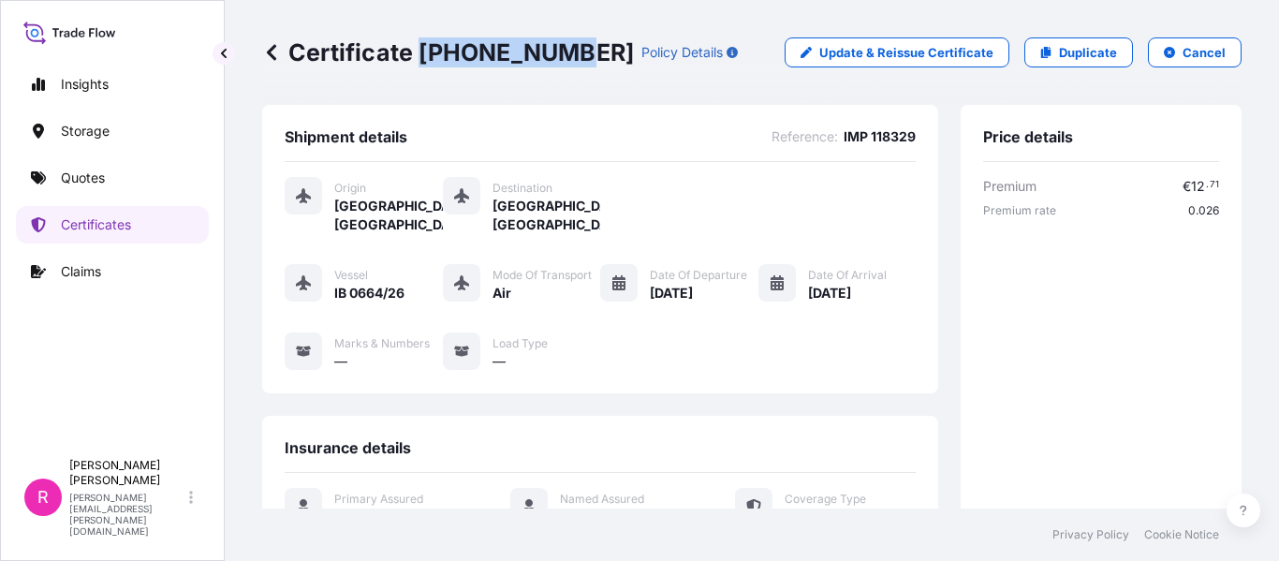
drag, startPoint x: 421, startPoint y: 55, endPoint x: 271, endPoint y: 62, distance: 150.9
click at [564, 53] on div "Certificate 31619-423-1 Policy Details" at bounding box center [500, 52] width 476 height 30
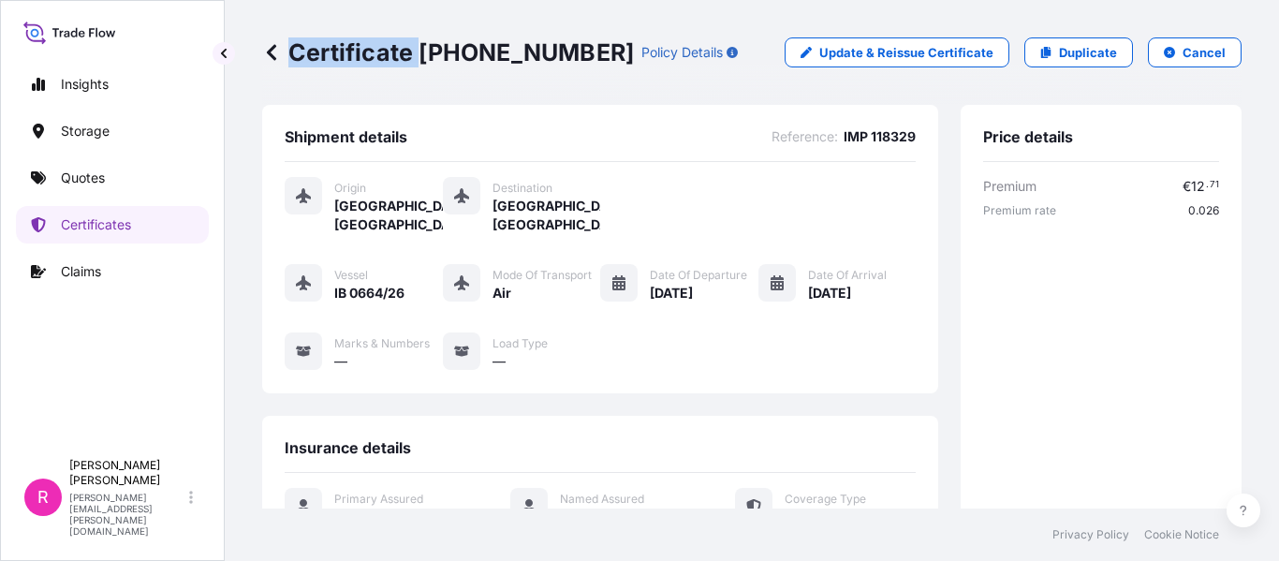
copy p "Certificate"
click at [480, 59] on p "Certificate 31619-423-1" at bounding box center [448, 52] width 372 height 30
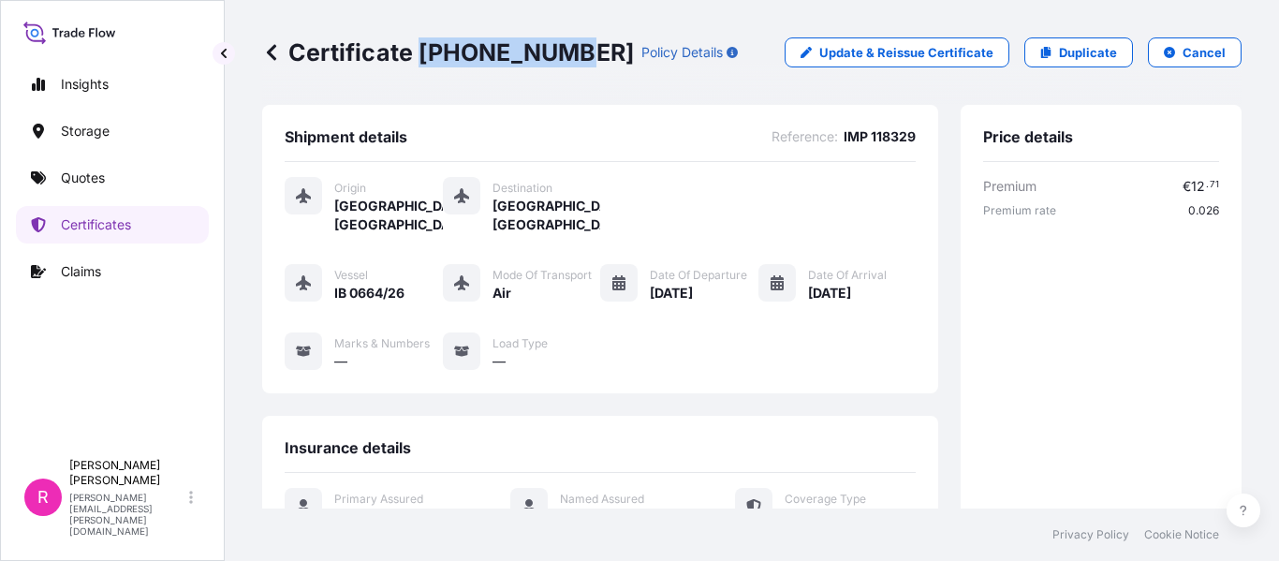
drag, startPoint x: 421, startPoint y: 53, endPoint x: 329, endPoint y: 71, distance: 94.4
click at [563, 57] on p "Certificate 31619-423-1" at bounding box center [448, 52] width 372 height 30
copy p "31619-423-1"
